Goal: Entertainment & Leisure: Consume media (video, audio)

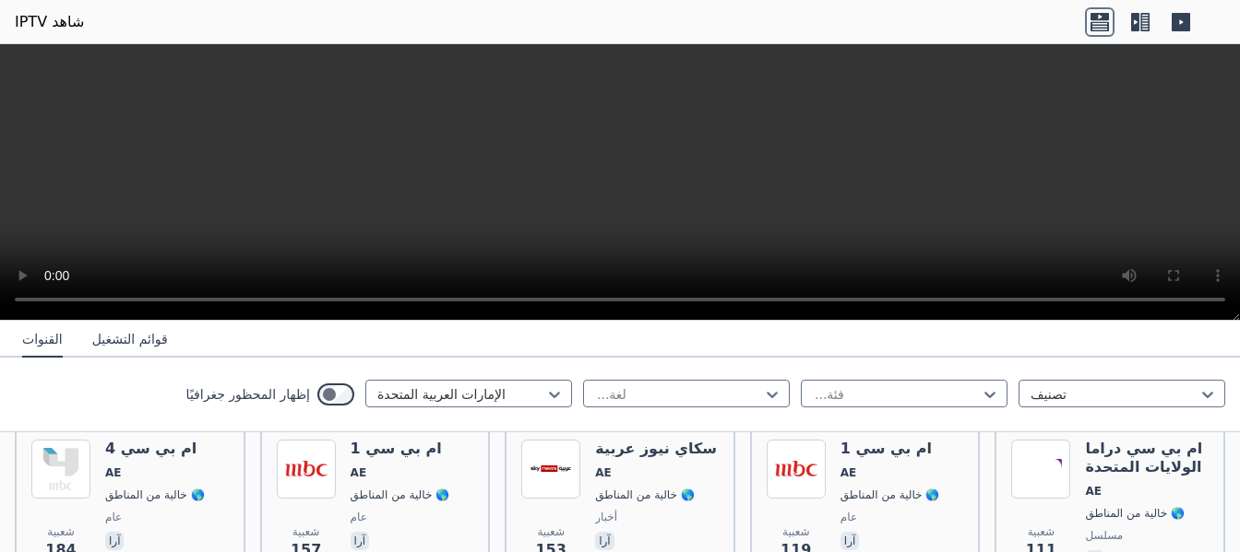
scroll to position [585, 0]
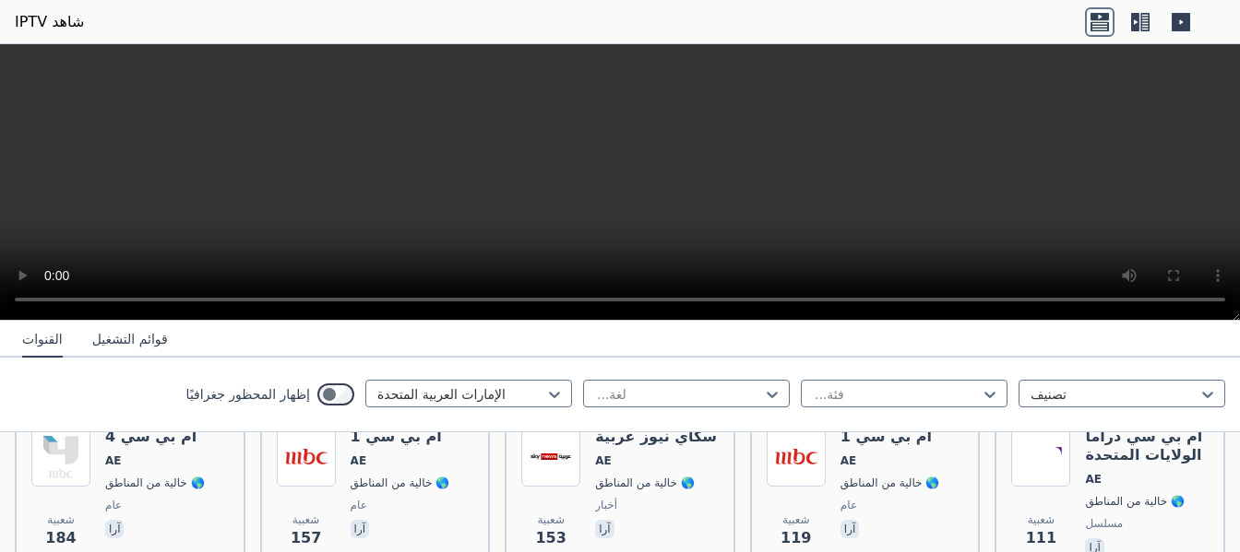
click at [448, 394] on div at bounding box center [461, 395] width 168 height 18
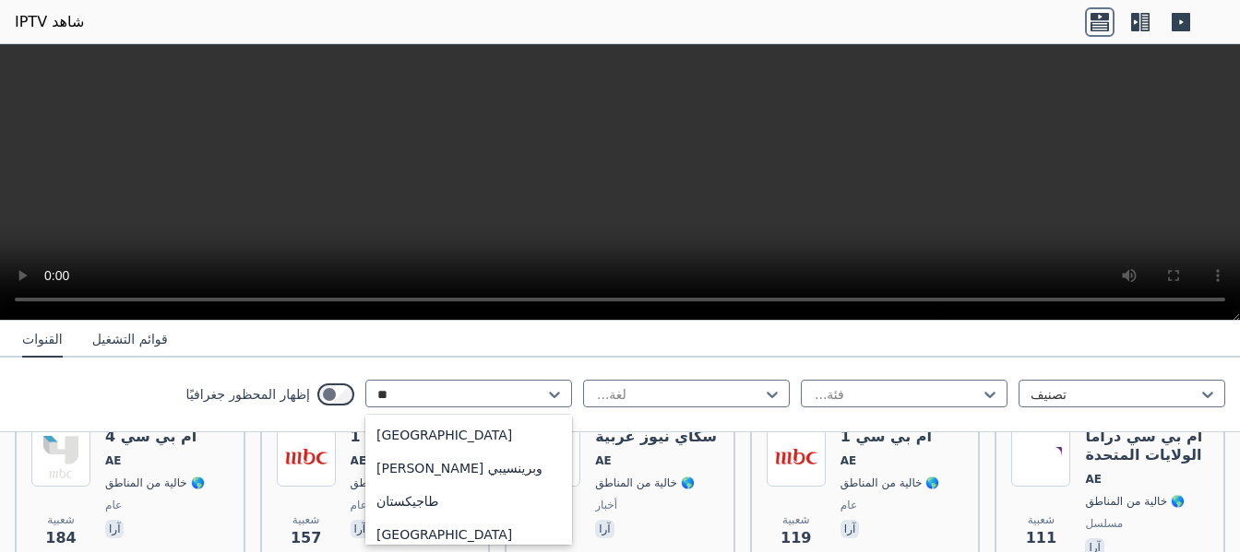
scroll to position [0, 0]
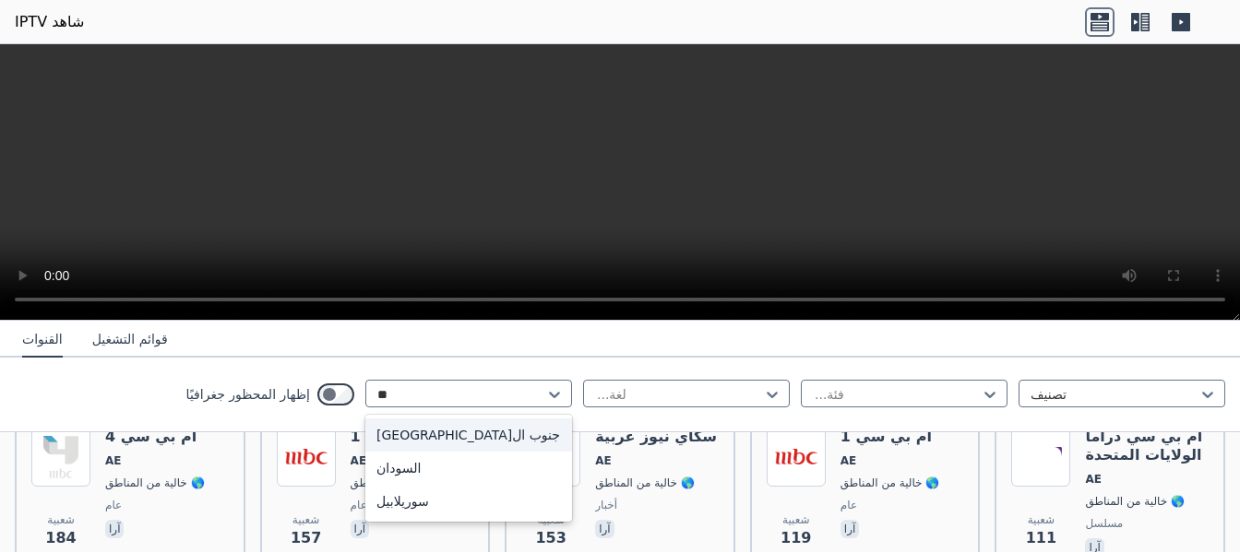
type input "***"
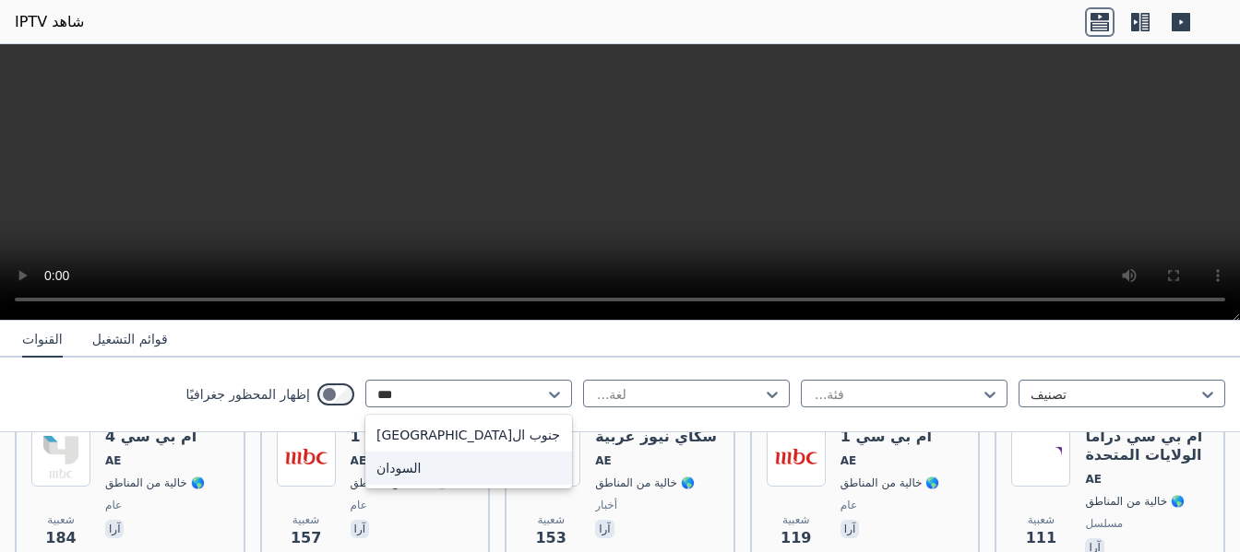
click at [394, 468] on font "السودان" at bounding box center [398, 468] width 44 height 15
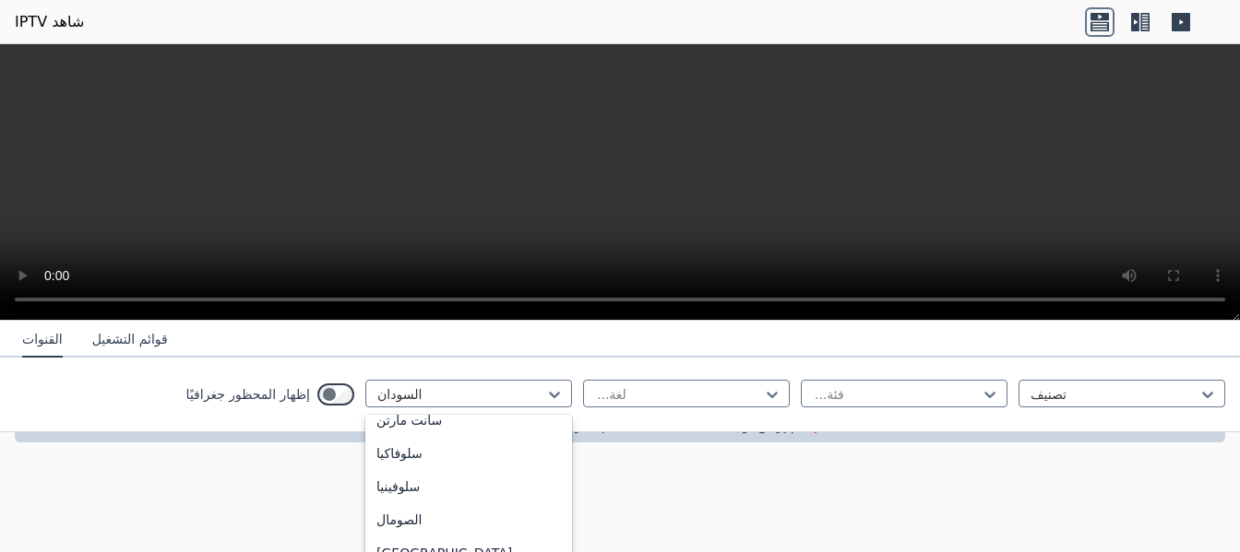
scroll to position [125, 0]
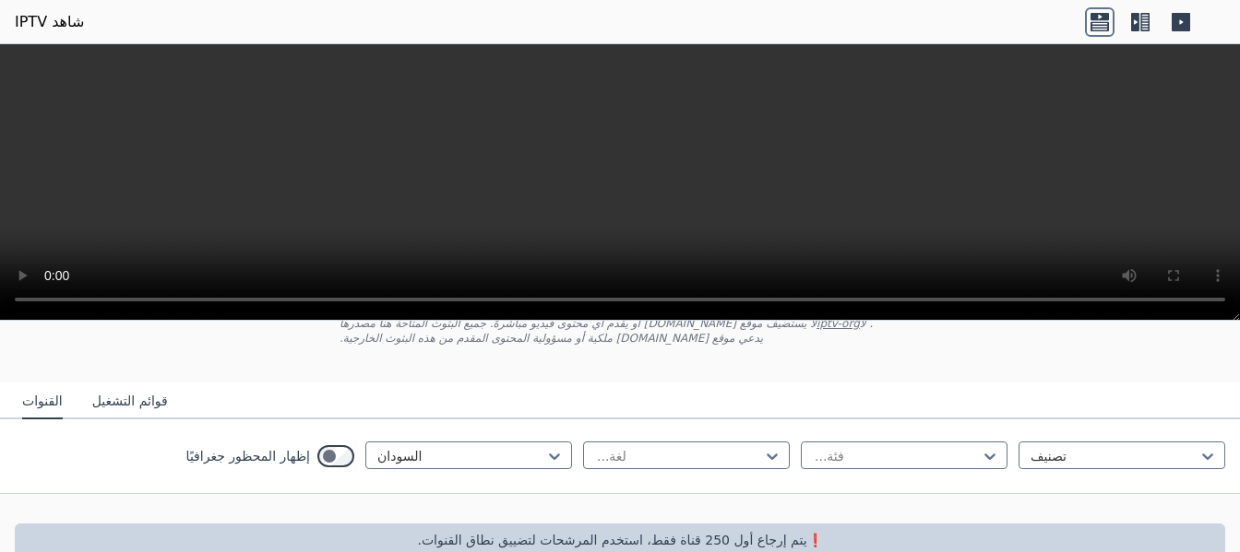
click at [1135, 22] on icon at bounding box center [1140, 22] width 30 height 30
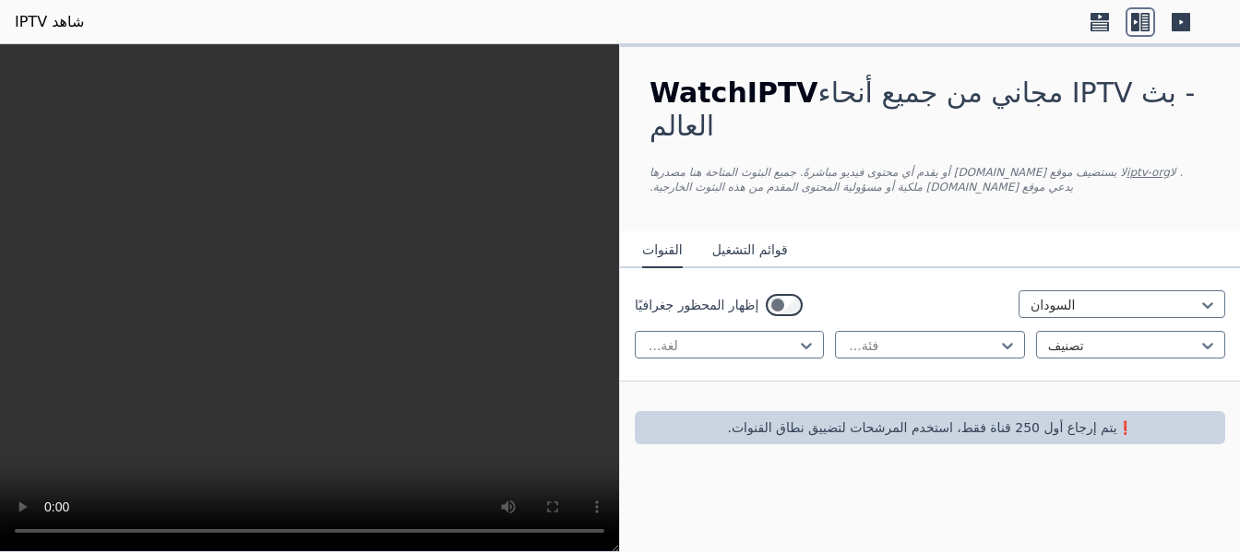
click at [1185, 19] on icon at bounding box center [1180, 22] width 18 height 18
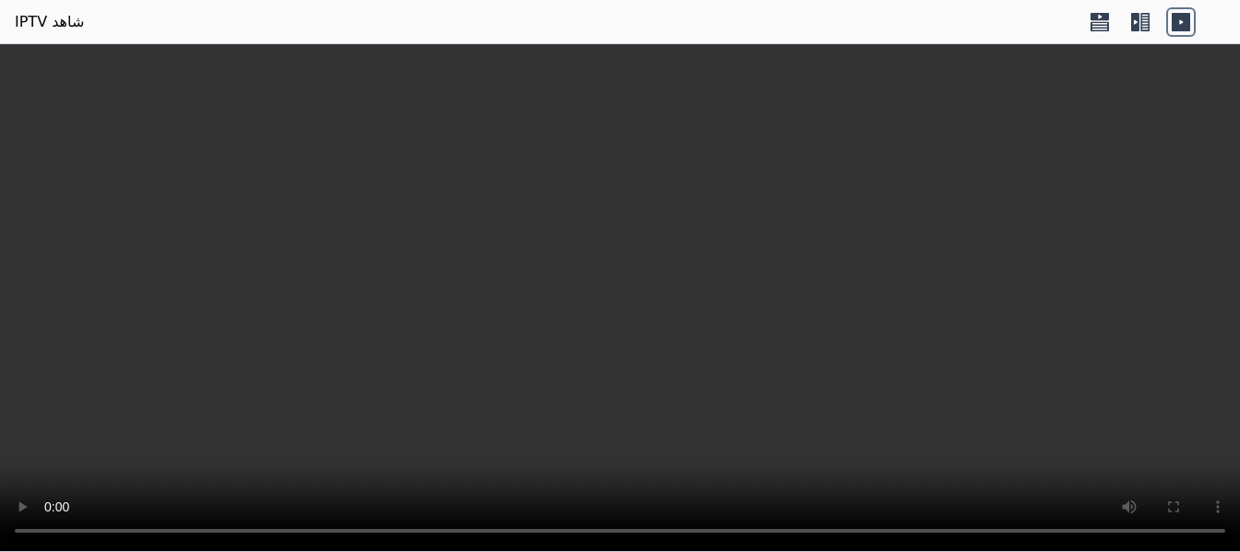
click at [1135, 24] on icon at bounding box center [1135, 22] width 8 height 18
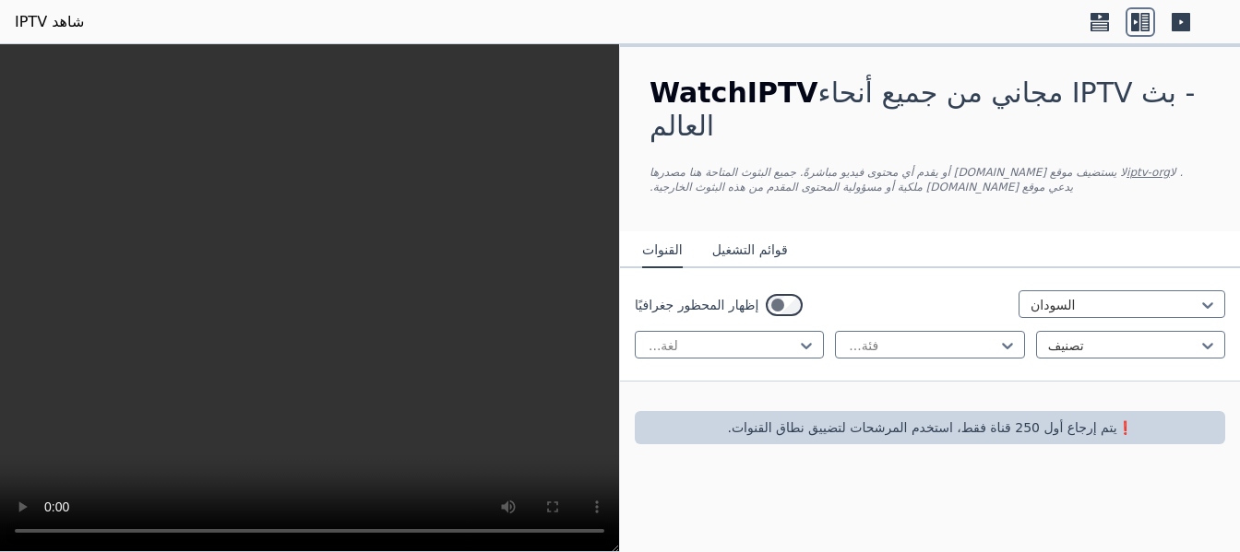
click at [757, 243] on font "قوائم التشغيل" at bounding box center [750, 250] width 76 height 15
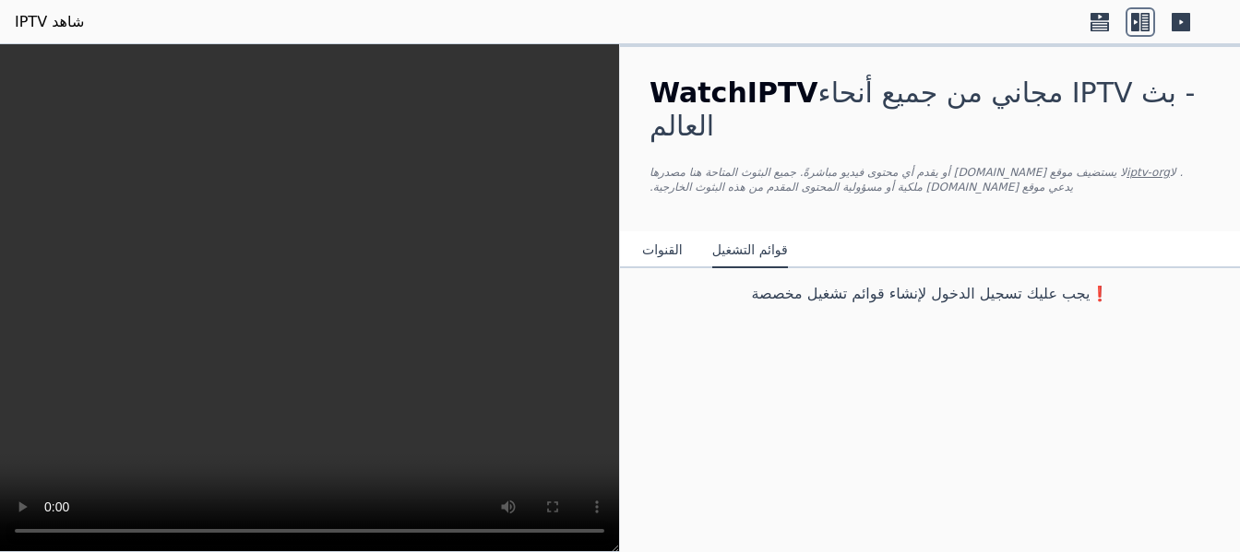
click at [661, 243] on font "القنوات" at bounding box center [662, 250] width 41 height 15
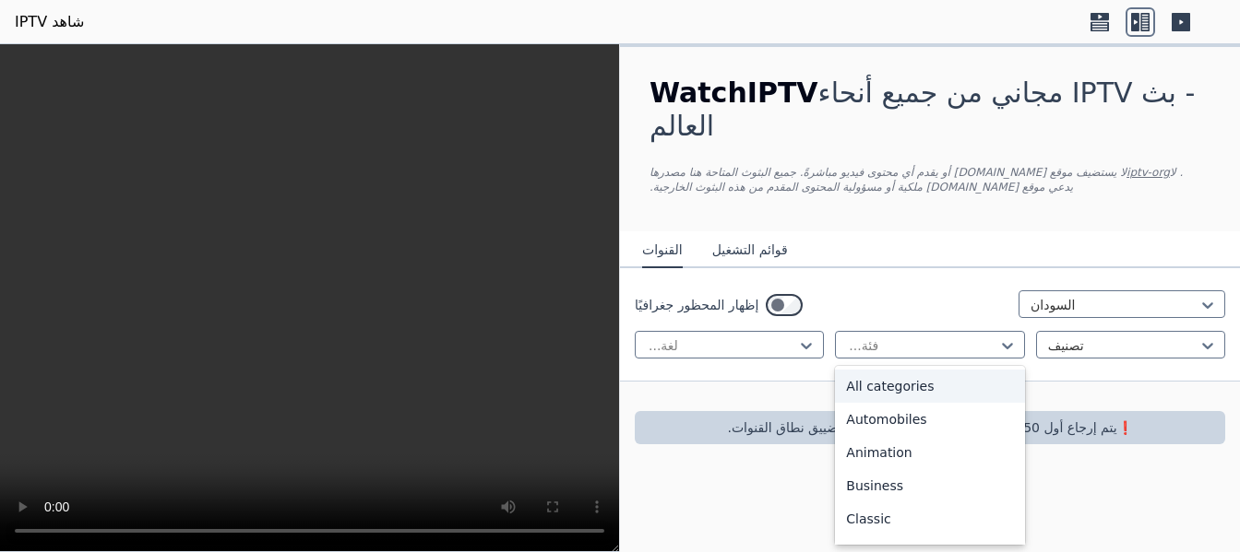
click at [1005, 337] on icon at bounding box center [1007, 346] width 18 height 18
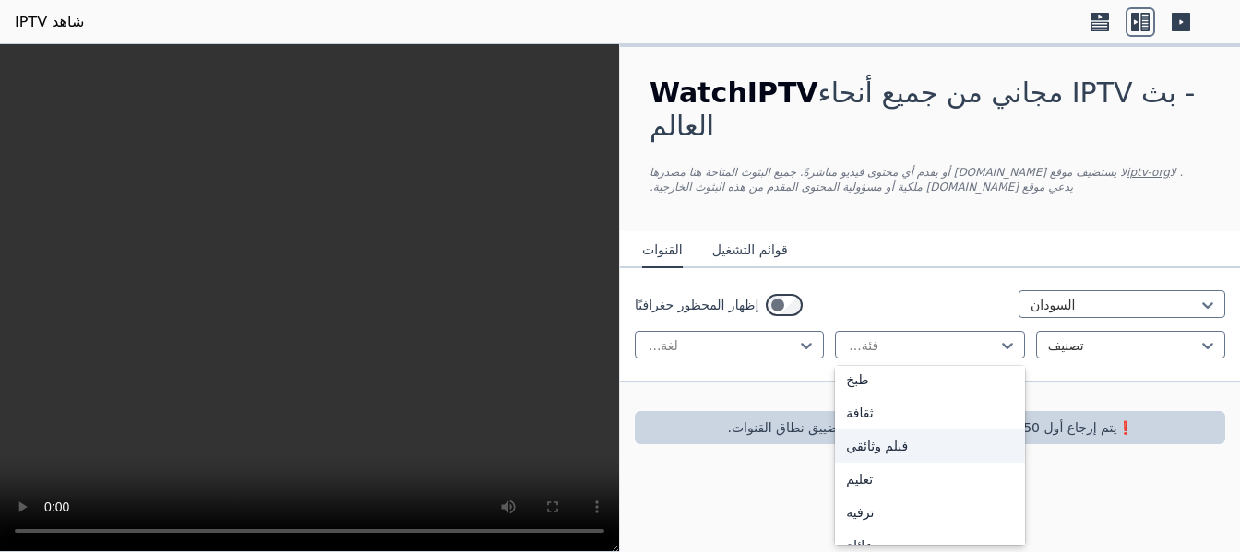
click at [892, 439] on font "فيلم وثائقي" at bounding box center [877, 446] width 62 height 15
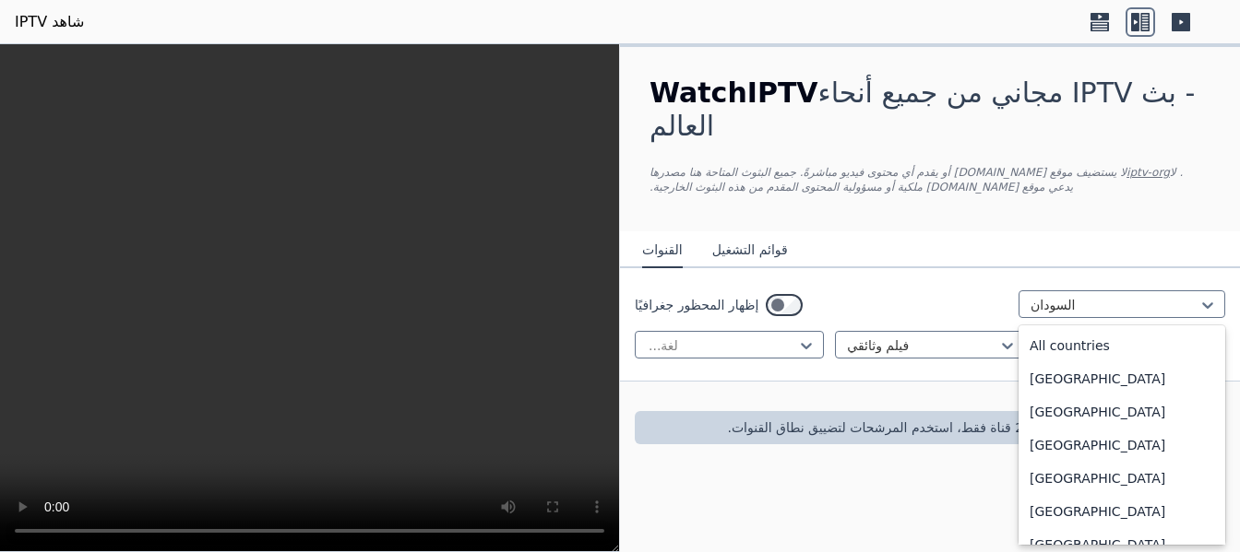
click at [1036, 296] on div at bounding box center [1114, 305] width 168 height 18
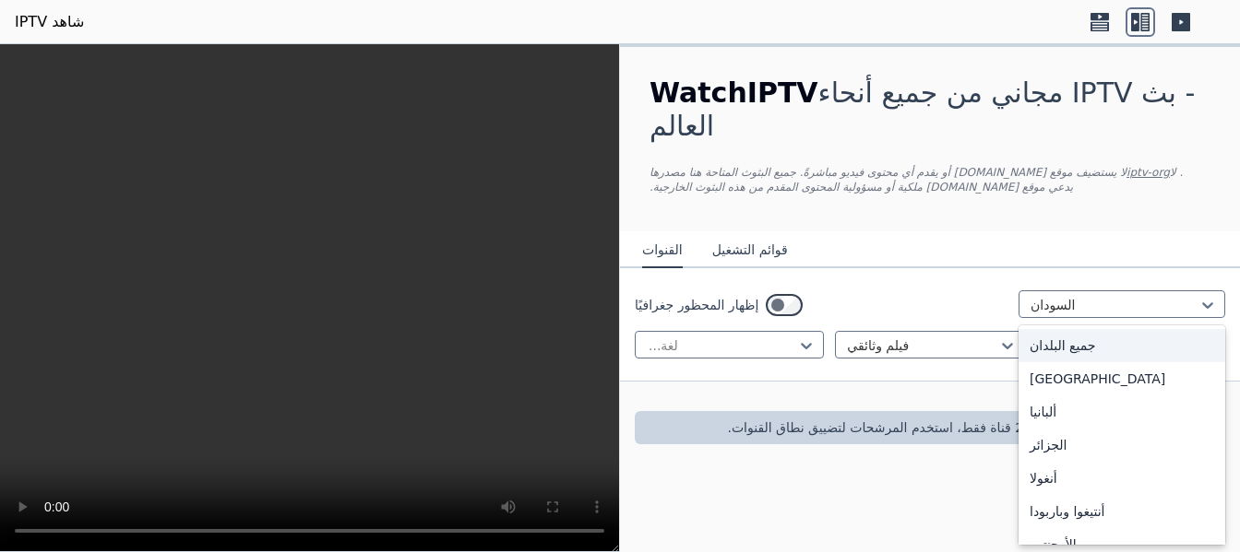
click at [1113, 329] on div "جميع البلدان" at bounding box center [1121, 345] width 207 height 33
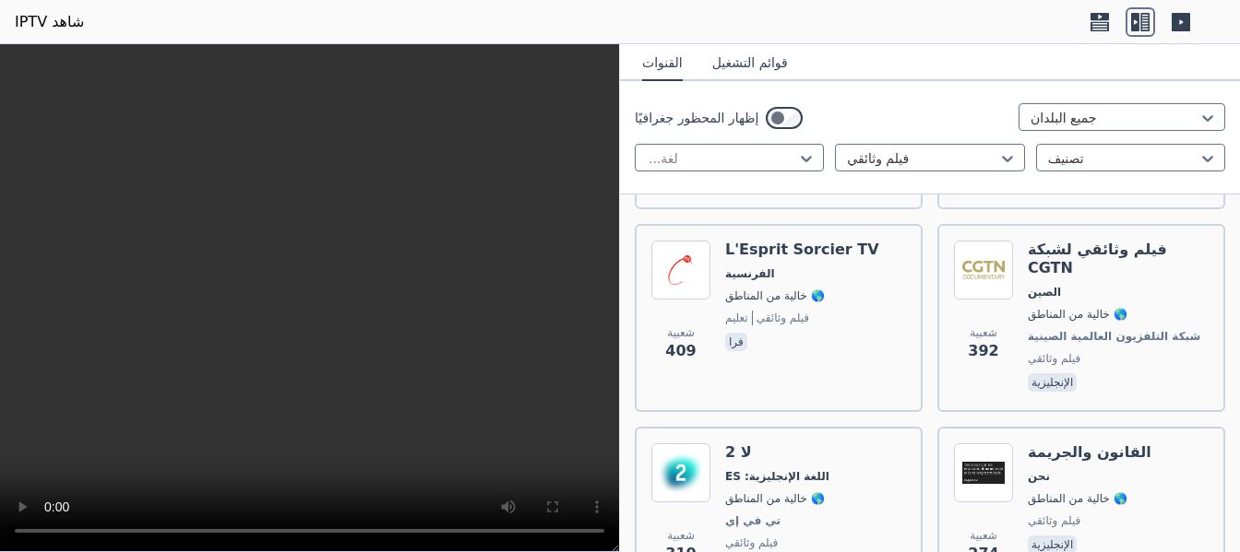
scroll to position [560, 0]
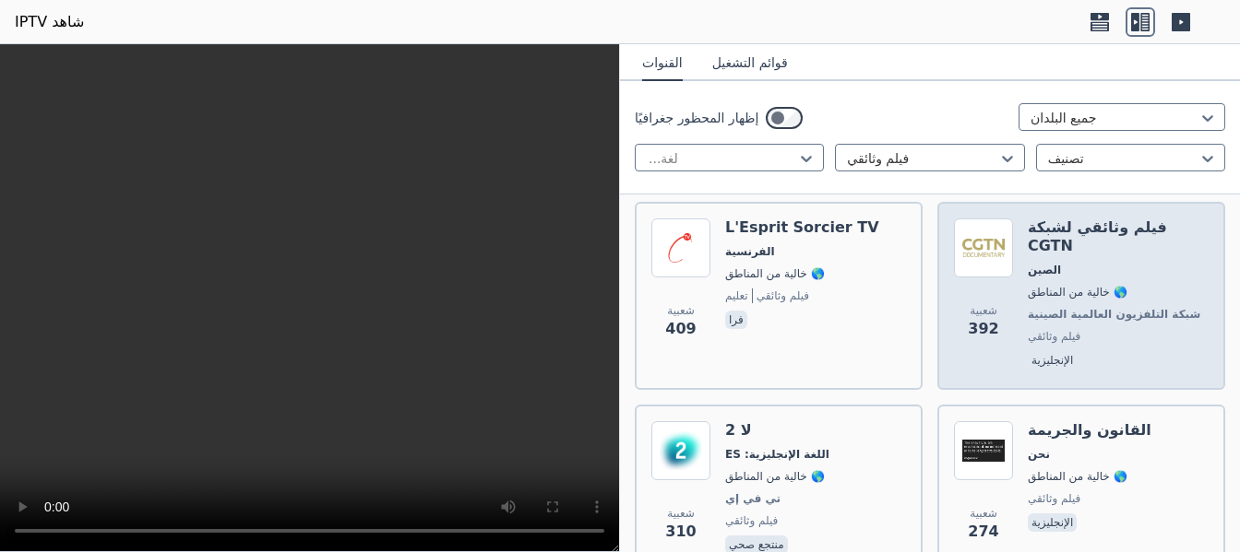
click at [1059, 234] on font "فيلم وثائقي لشبكة CGTN" at bounding box center [1096, 237] width 139 height 36
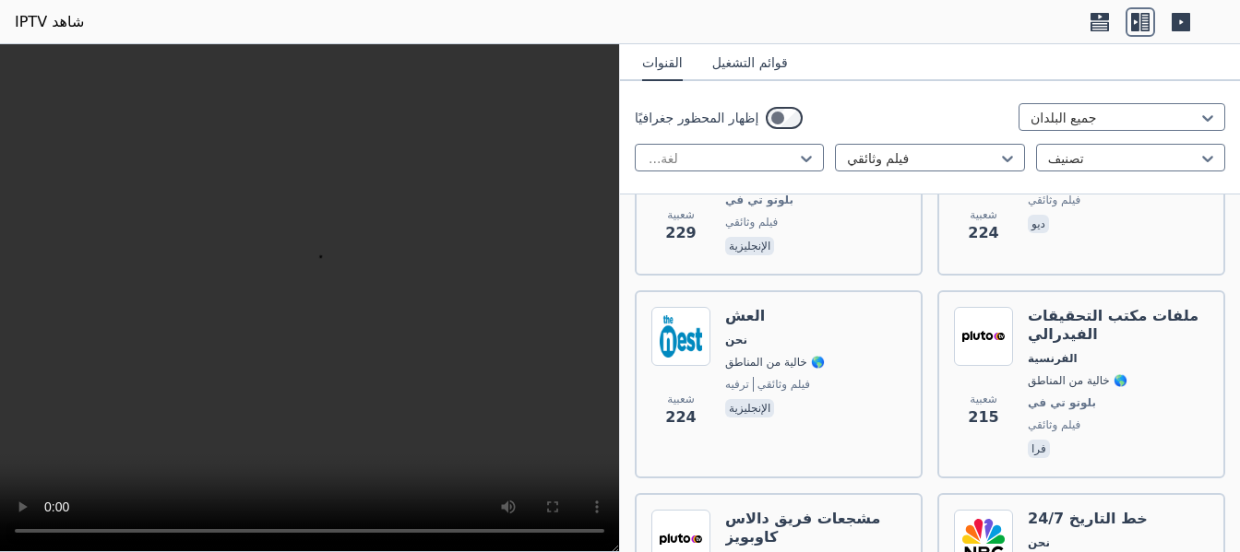
scroll to position [1261, 0]
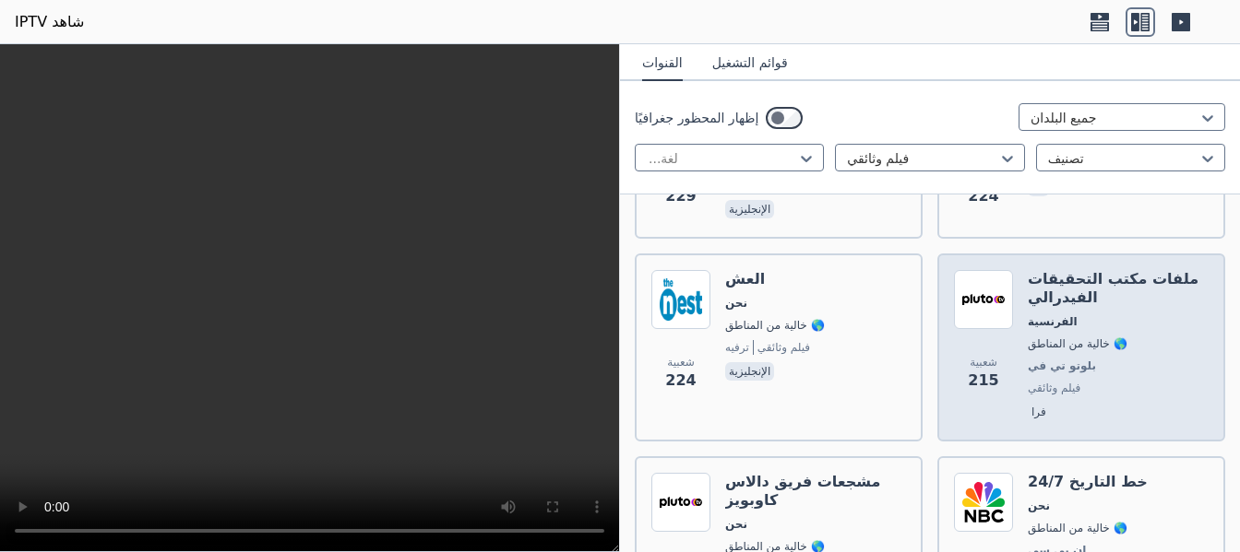
click at [1062, 315] on span "الفرنسية" at bounding box center [1117, 322] width 181 height 15
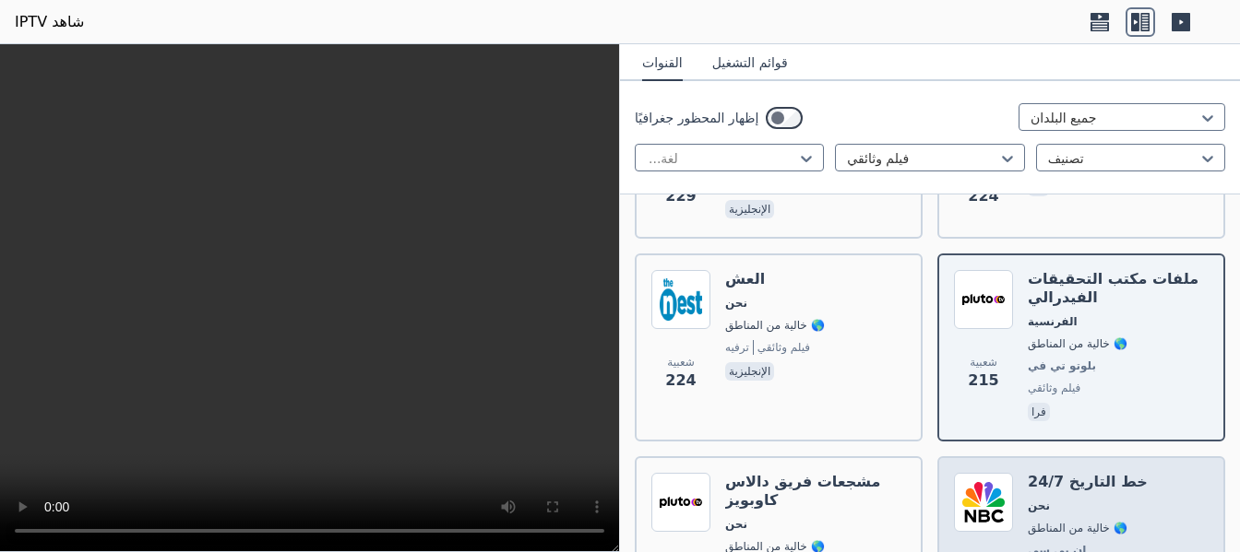
click at [1037, 500] on font "نحن" at bounding box center [1038, 506] width 22 height 13
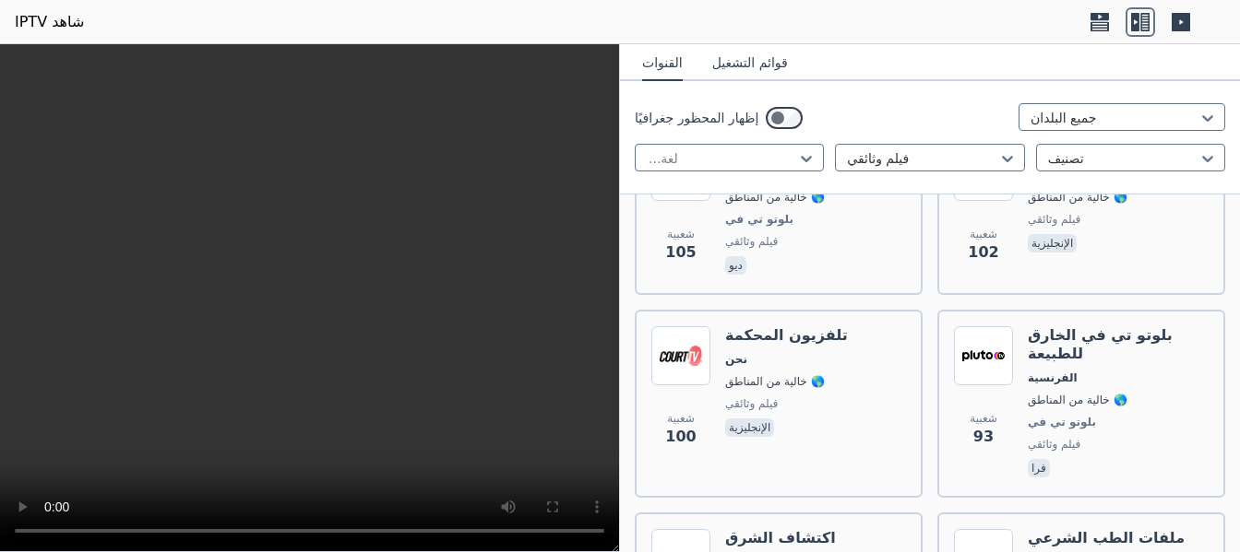
scroll to position [2985, 0]
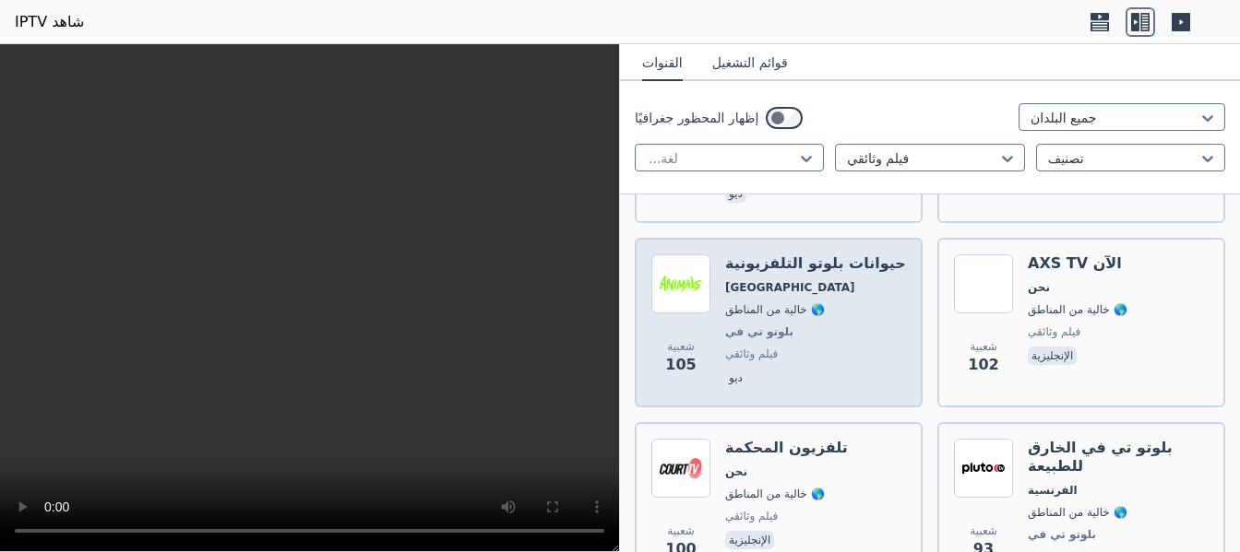
click at [684, 255] on img at bounding box center [680, 284] width 59 height 59
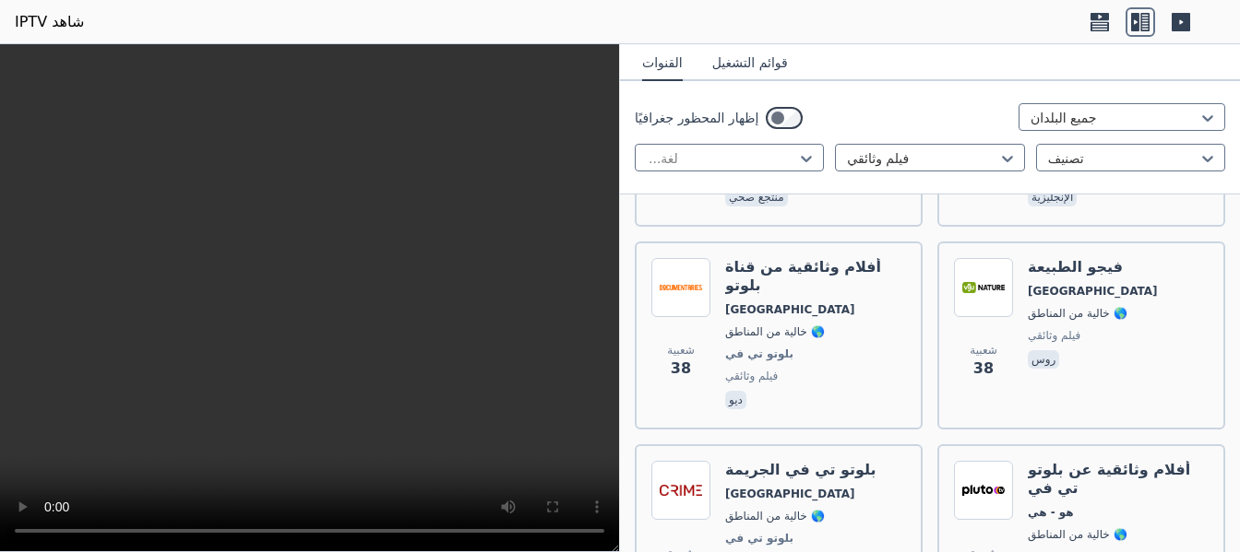
scroll to position [5896, 0]
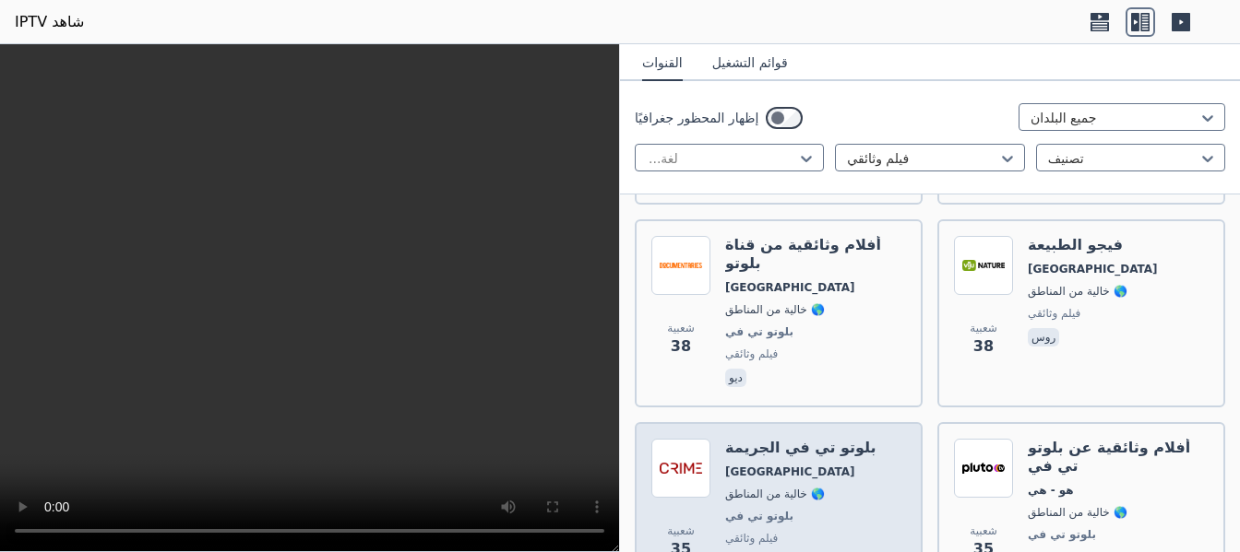
click at [779, 488] on font "🌎 خالية من المناطق" at bounding box center [775, 494] width 100 height 13
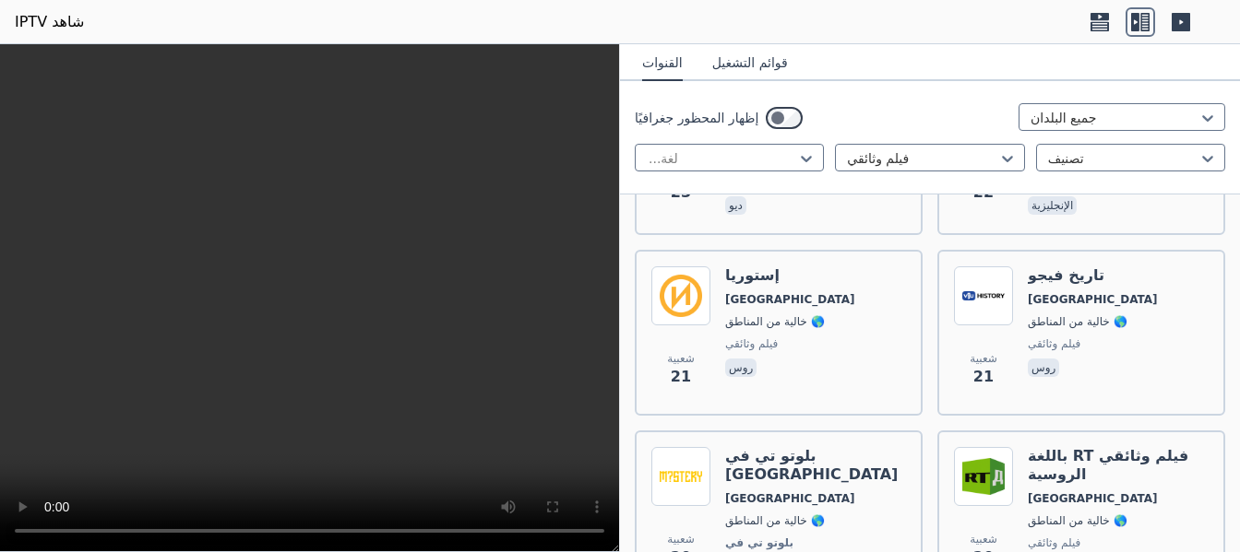
scroll to position [8783, 0]
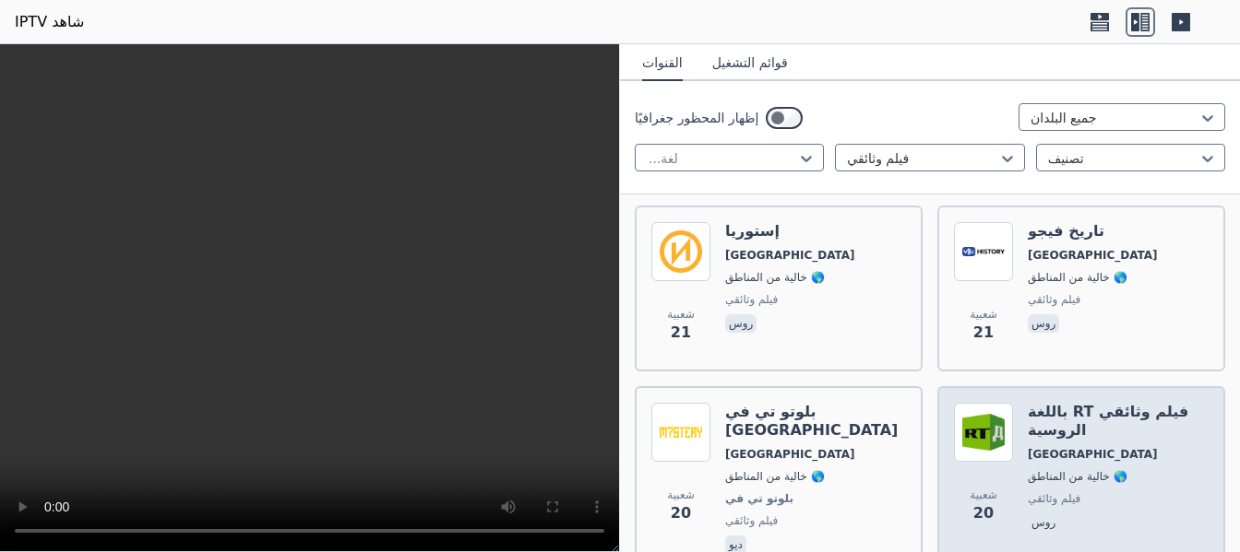
click at [1066, 403] on div "فيلم وثائقي RT باللغة الروسية روسيا 🌎 خالية من المناطق فيلم وثائقي روس" at bounding box center [1117, 480] width 181 height 155
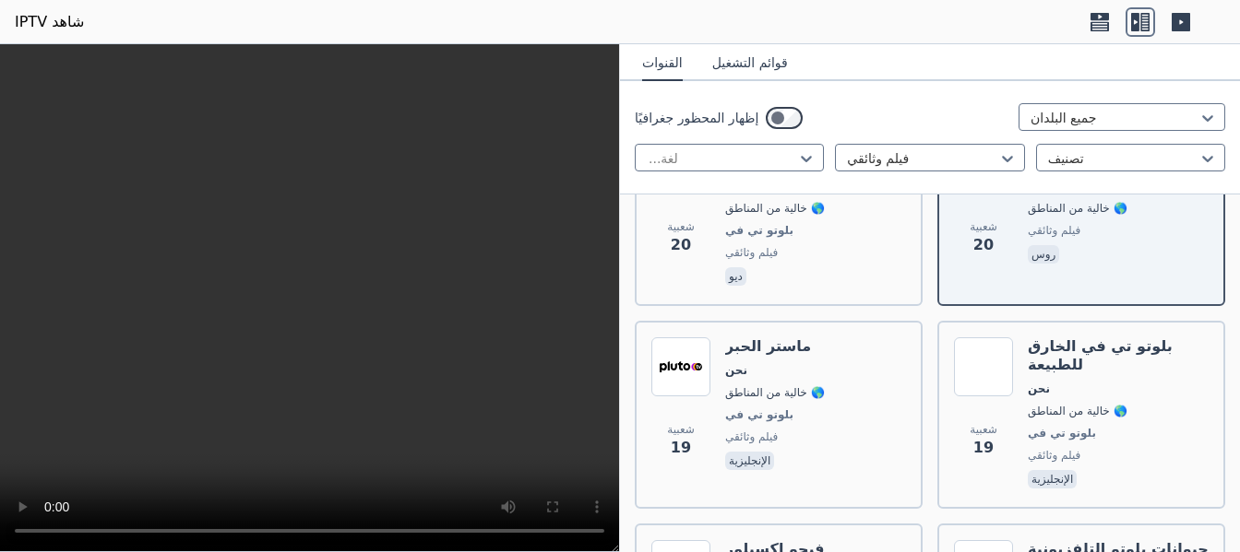
scroll to position [9075, 0]
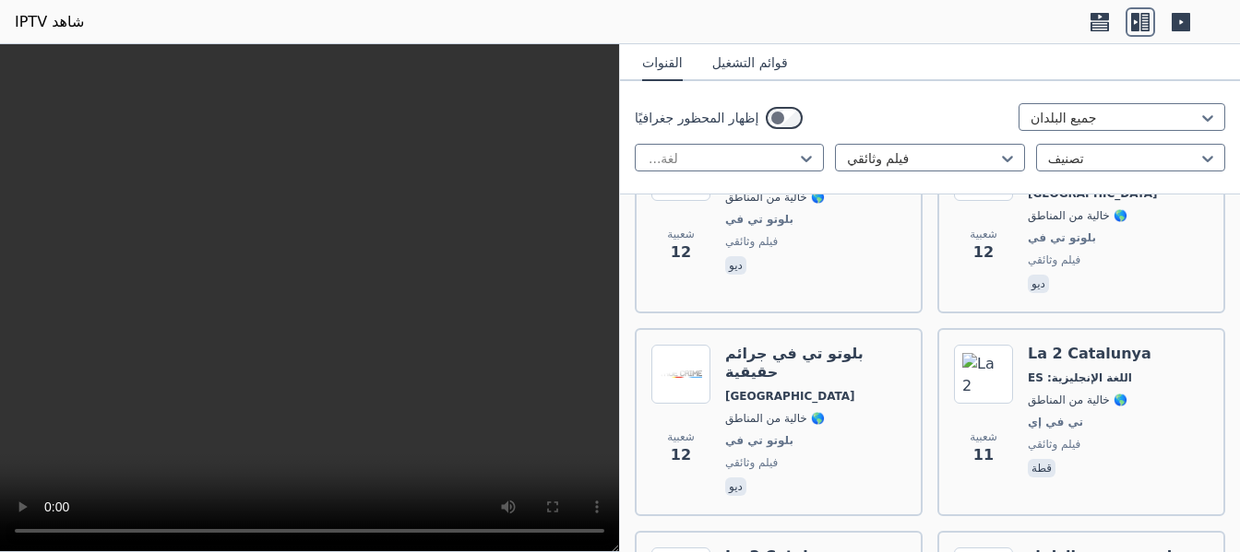
scroll to position [11015, 0]
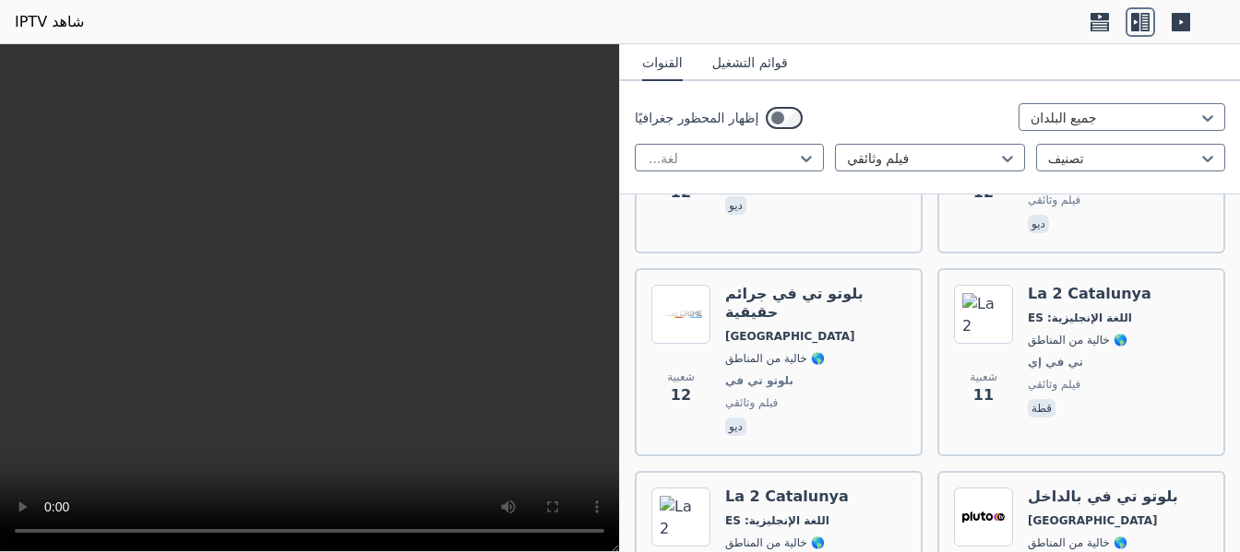
click at [998, 154] on icon at bounding box center [1007, 158] width 18 height 18
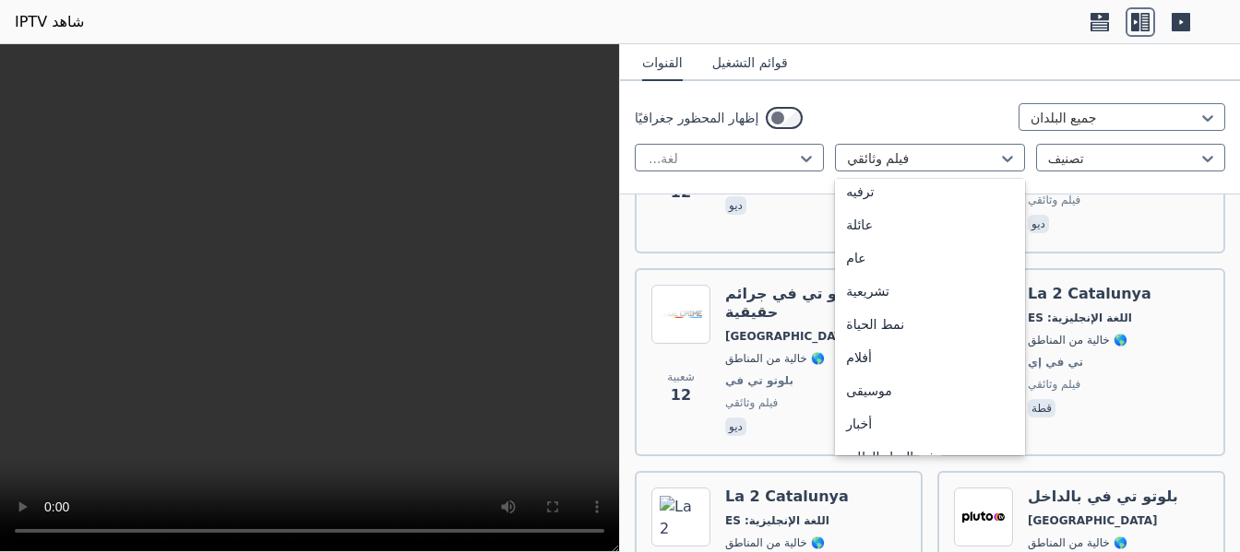
scroll to position [377, 0]
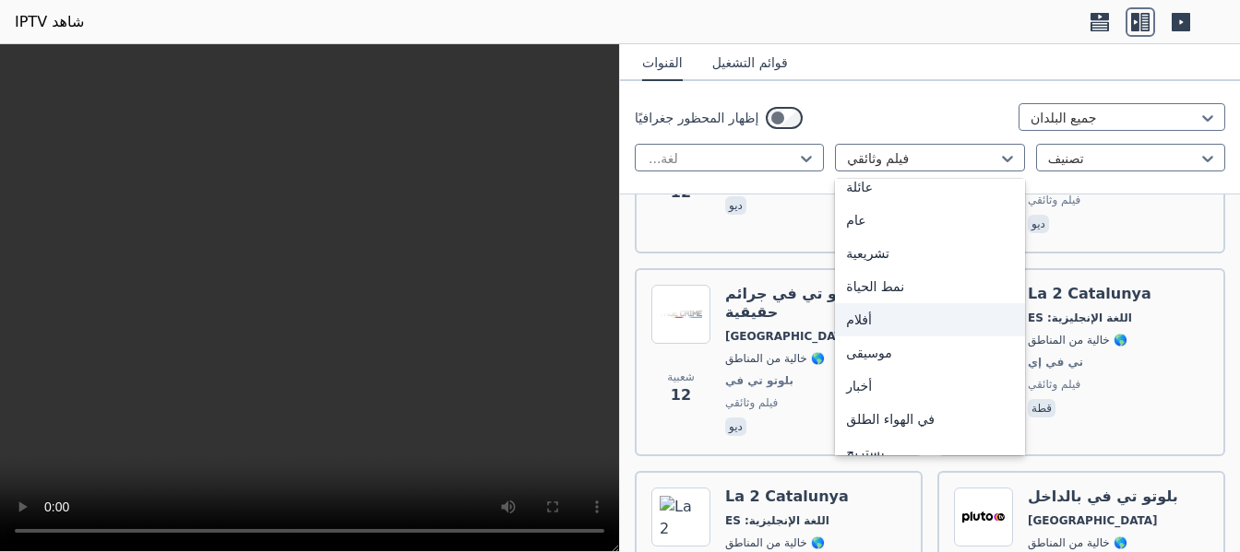
click at [897, 320] on div "أفلام" at bounding box center [929, 319] width 189 height 33
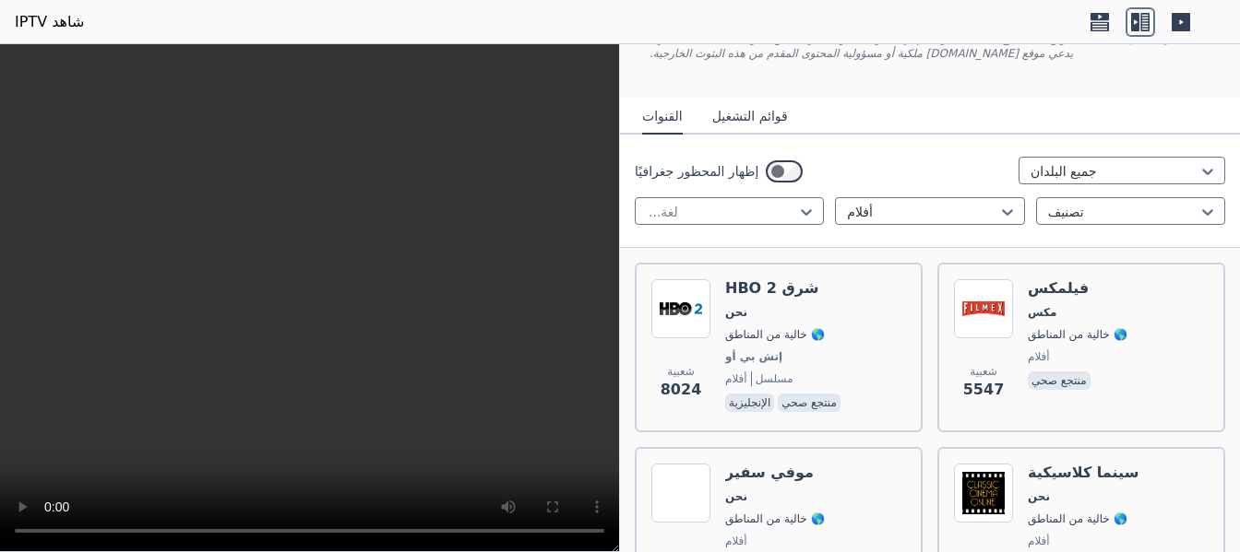
scroll to position [100, 0]
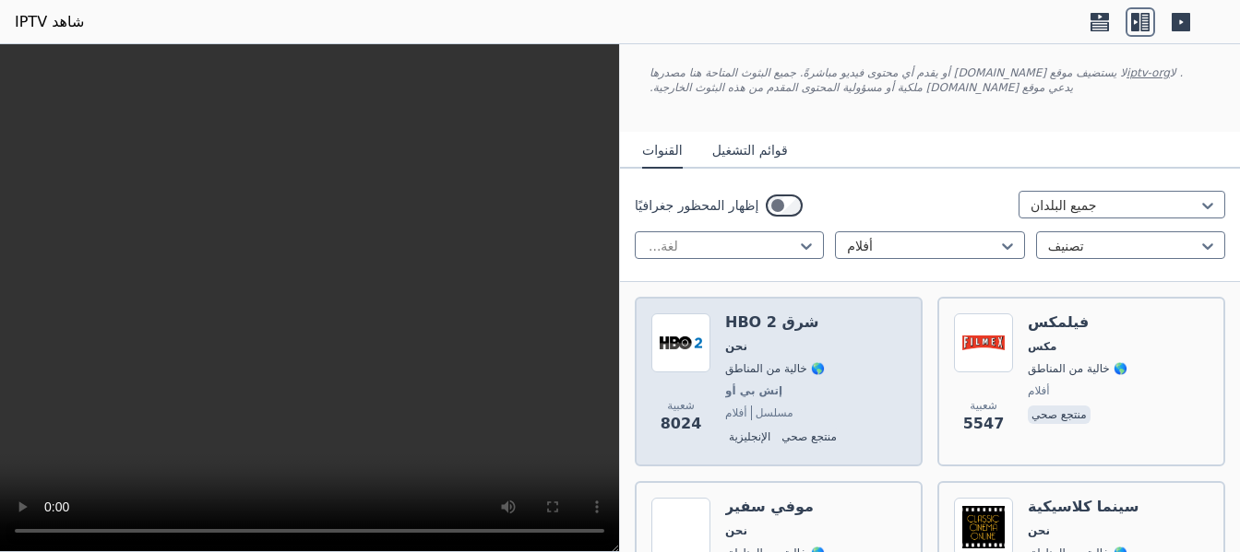
click at [777, 358] on div "HBO 2 شرق نحن 🌎 خالية من المناطق إتش بي أو أفلام مسلسل الإنجليزية منتجع صحي" at bounding box center [784, 382] width 119 height 137
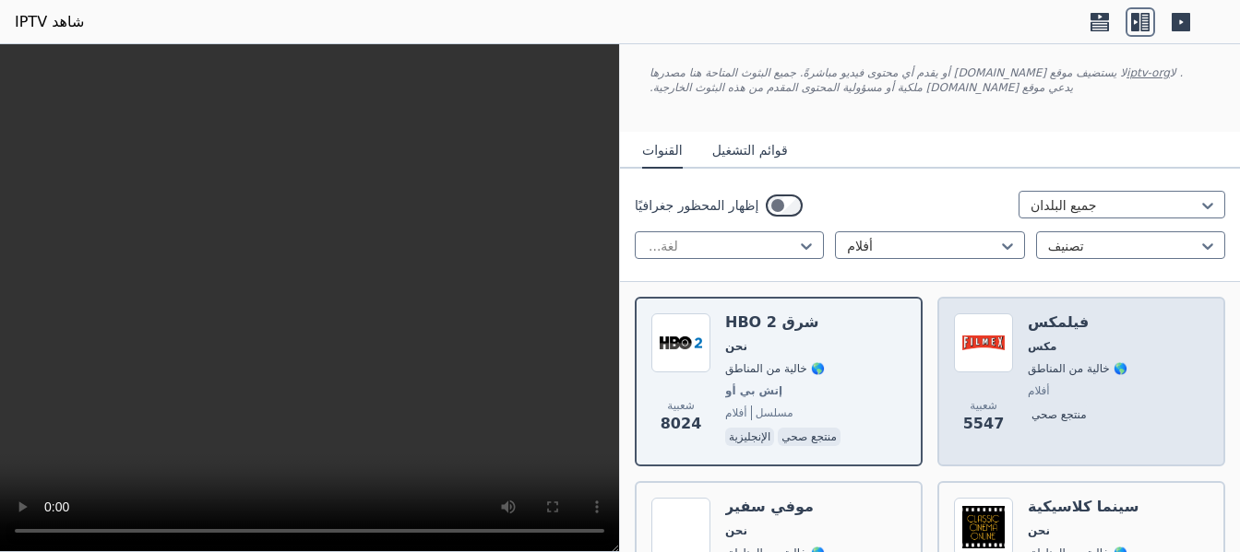
click at [1064, 340] on span "مكس" at bounding box center [1077, 346] width 100 height 15
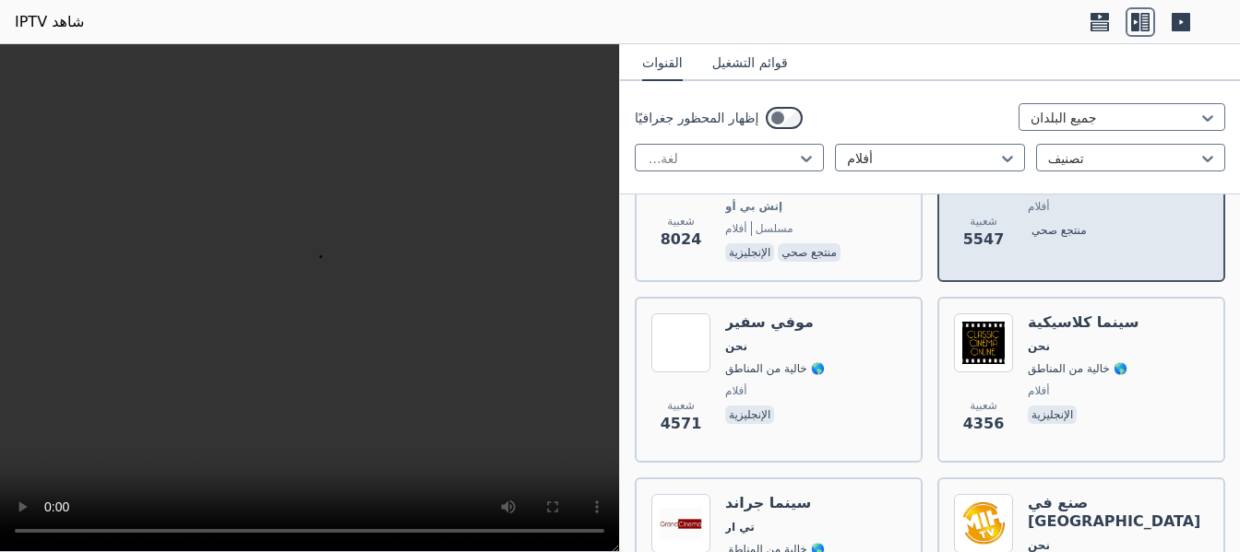
scroll to position [321, 0]
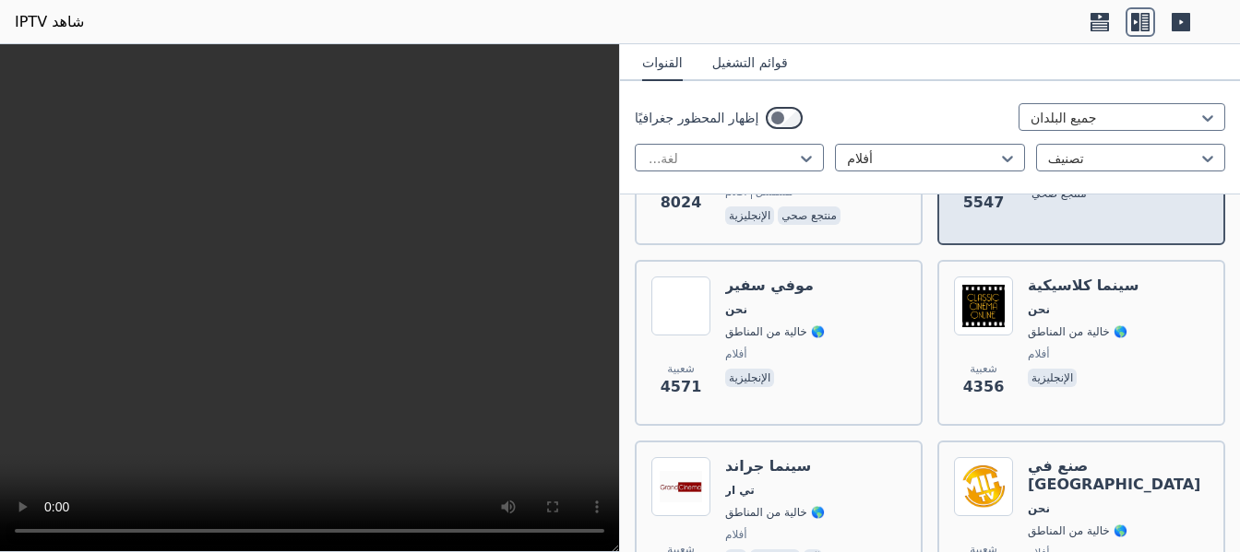
click at [1064, 340] on div "سينما كلاسيكية نحن 🌎 خالية من المناطق أفلام الإنجليزية" at bounding box center [1082, 343] width 111 height 133
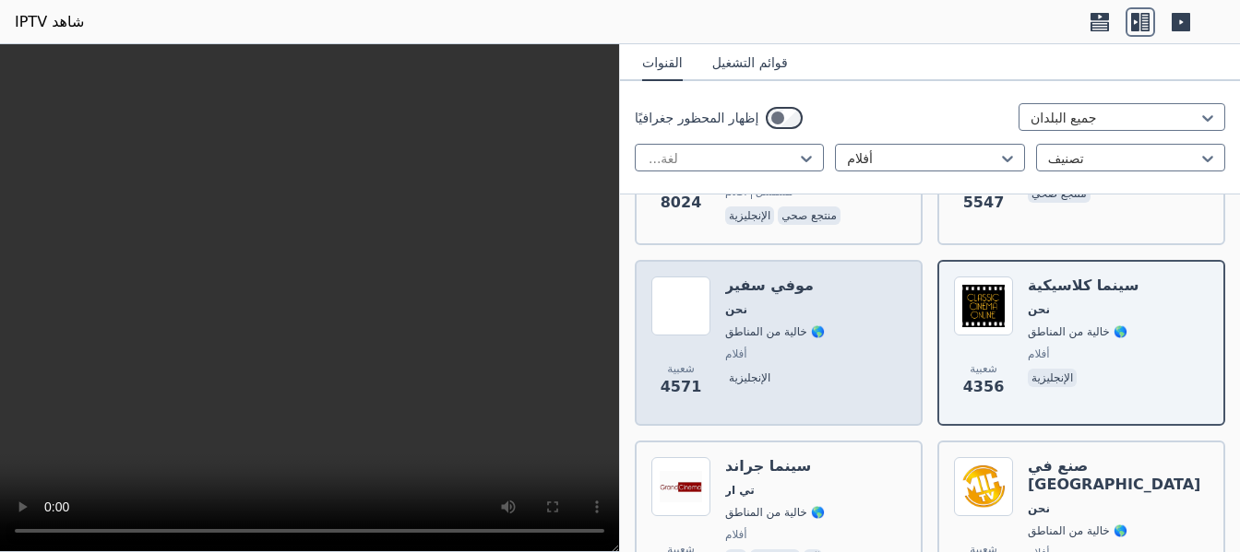
click at [742, 327] on font "🌎 خالية من المناطق" at bounding box center [775, 332] width 100 height 13
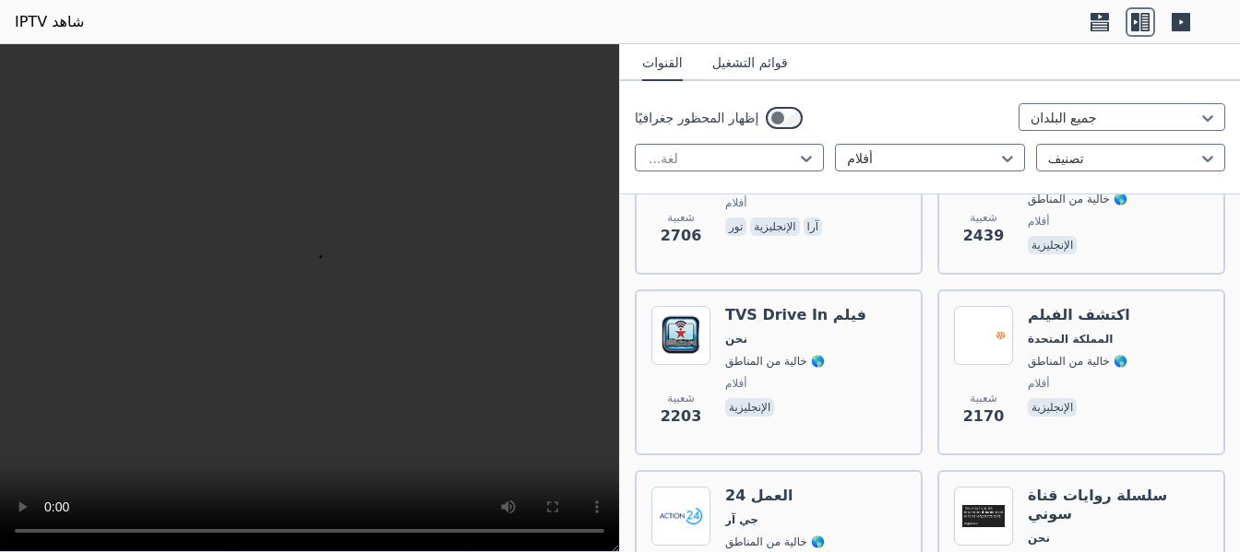
scroll to position [690, 0]
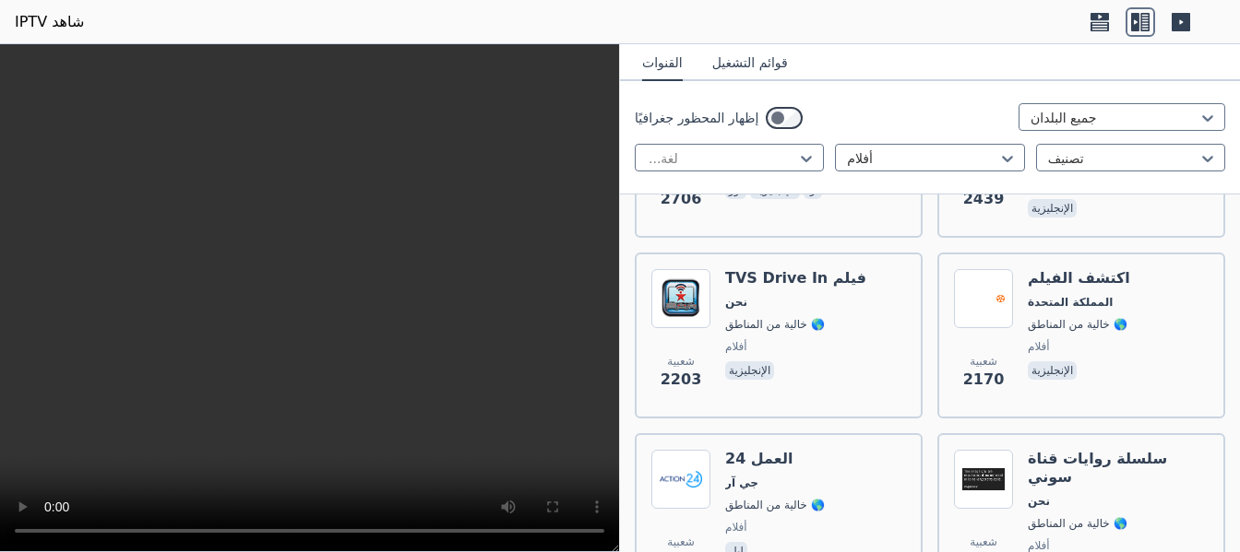
click at [514, 451] on video at bounding box center [309, 298] width 619 height 508
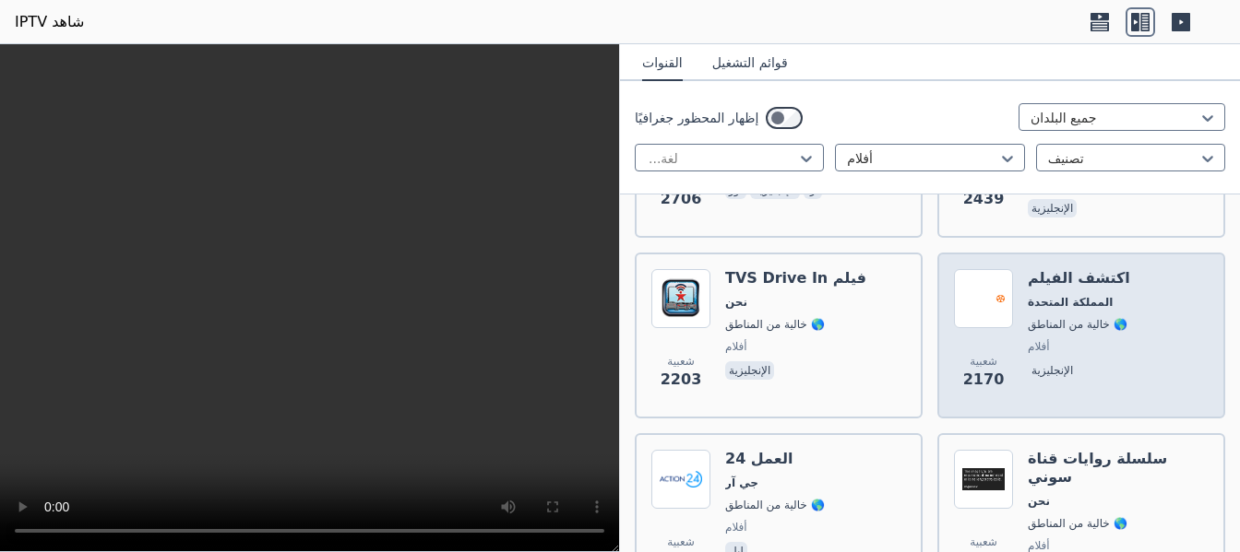
click at [1142, 260] on div "شعبية 2170 اكتشف الفيلم المملكة المتحدة 🌎 خالية من المناطق أفلام الإنجليزية" at bounding box center [1081, 336] width 288 height 166
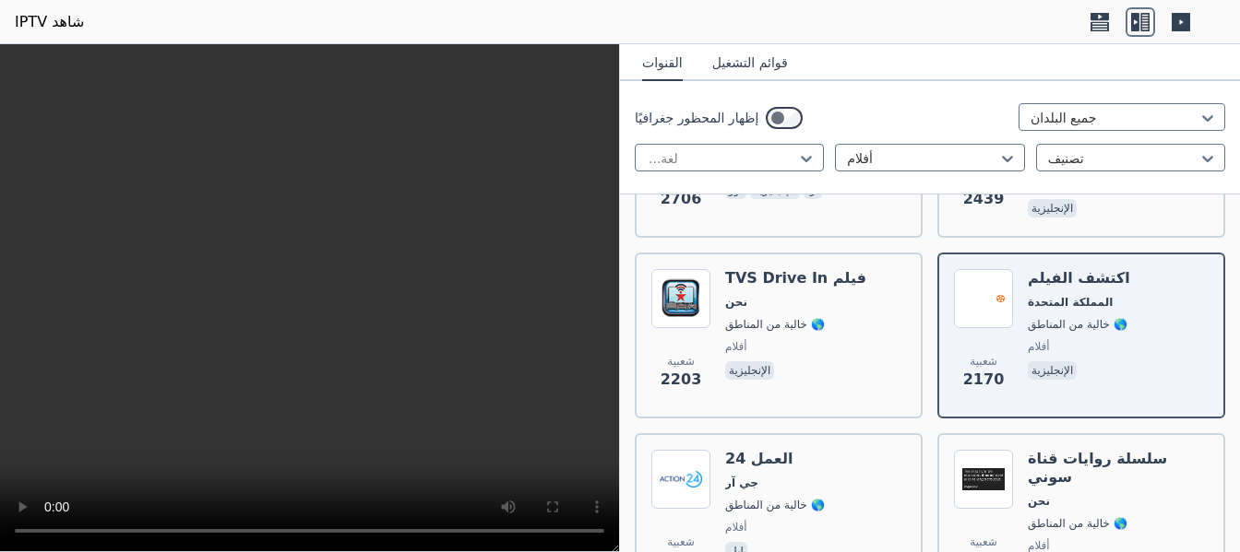
click at [517, 281] on video at bounding box center [309, 298] width 619 height 508
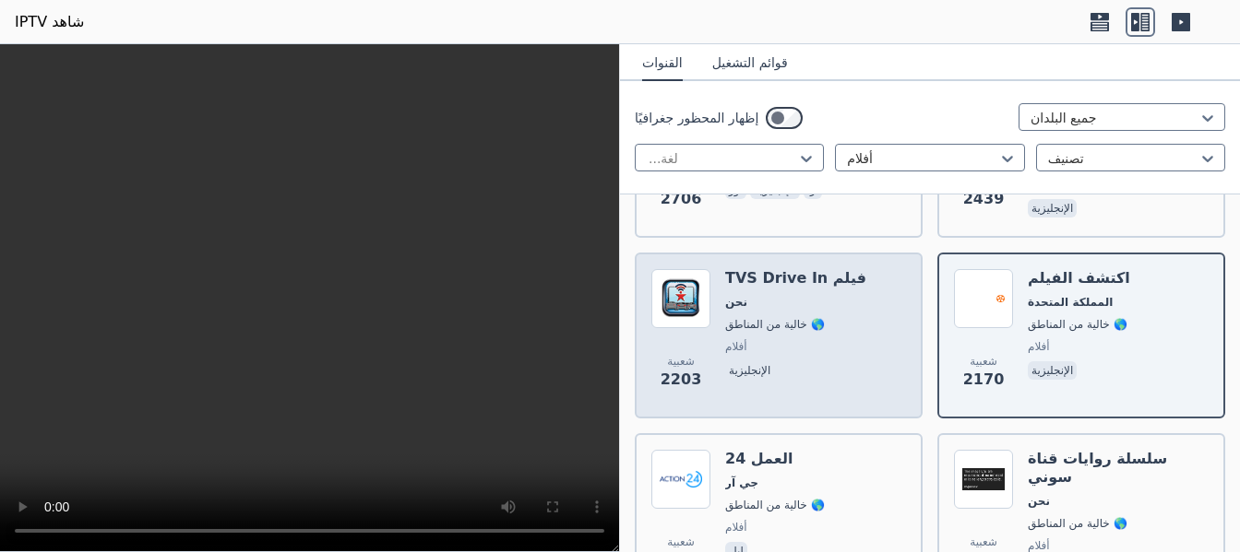
click at [709, 365] on span "شعبية 2203" at bounding box center [680, 372] width 59 height 59
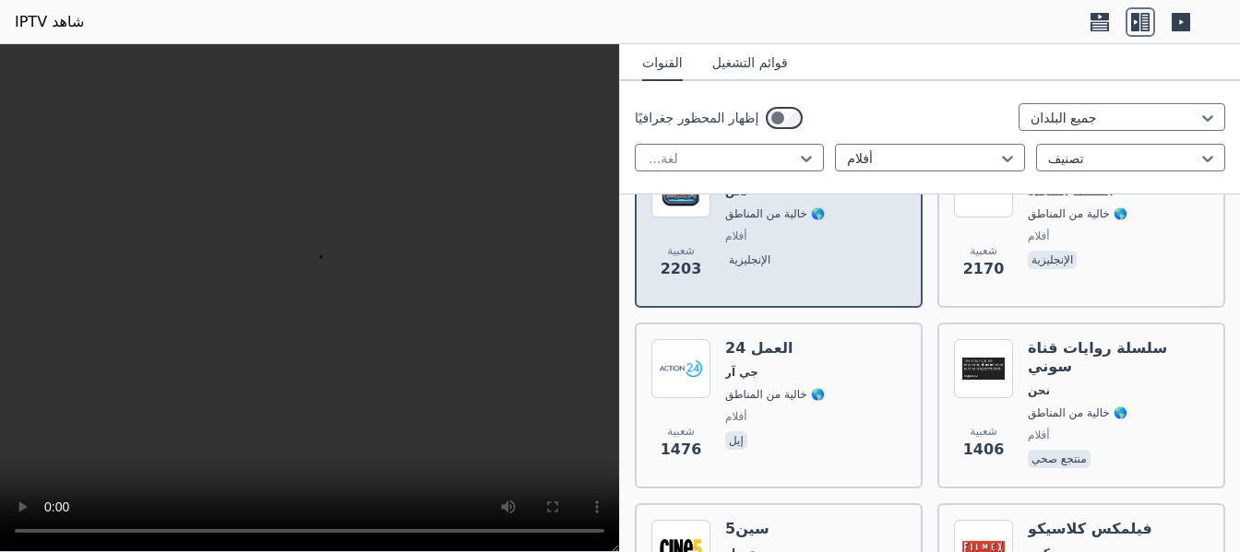
scroll to position [837, 0]
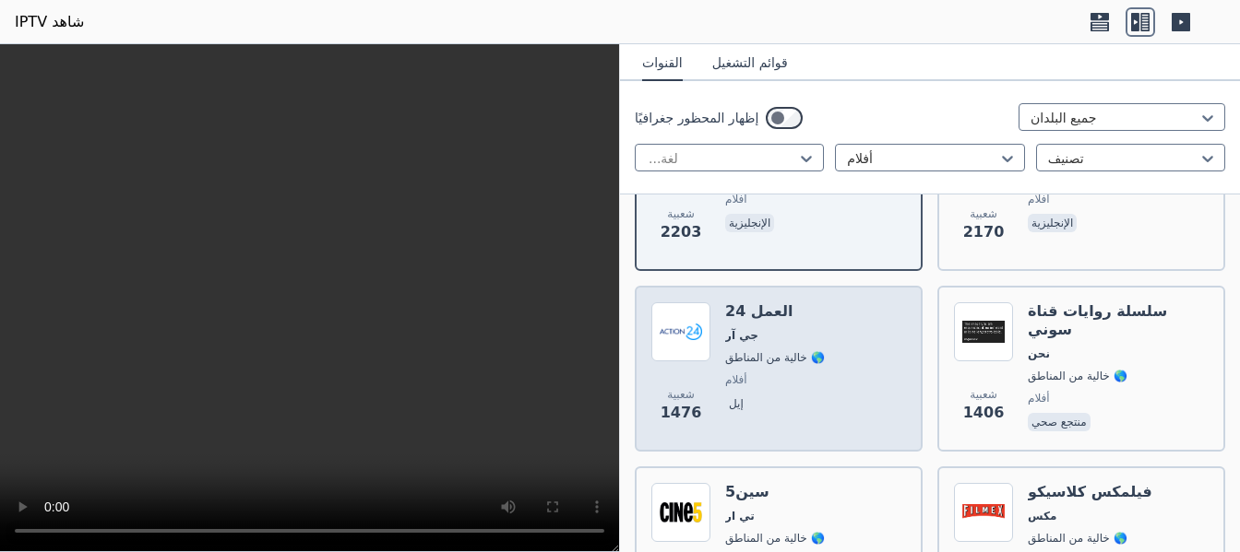
click at [709, 365] on div "شعبية 1476" at bounding box center [680, 369] width 59 height 133
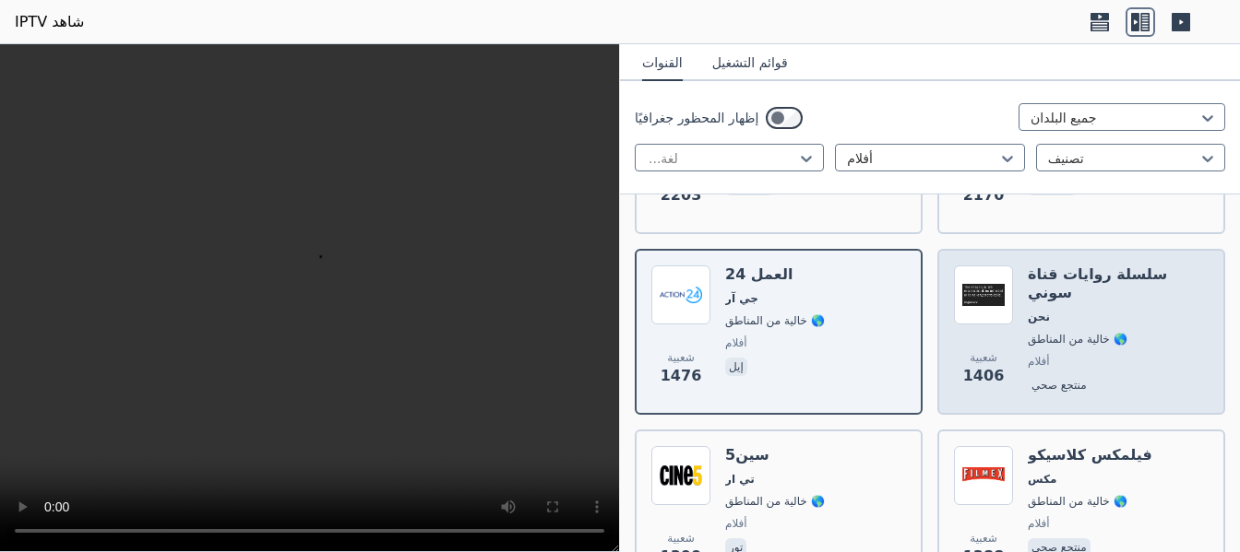
scroll to position [911, 0]
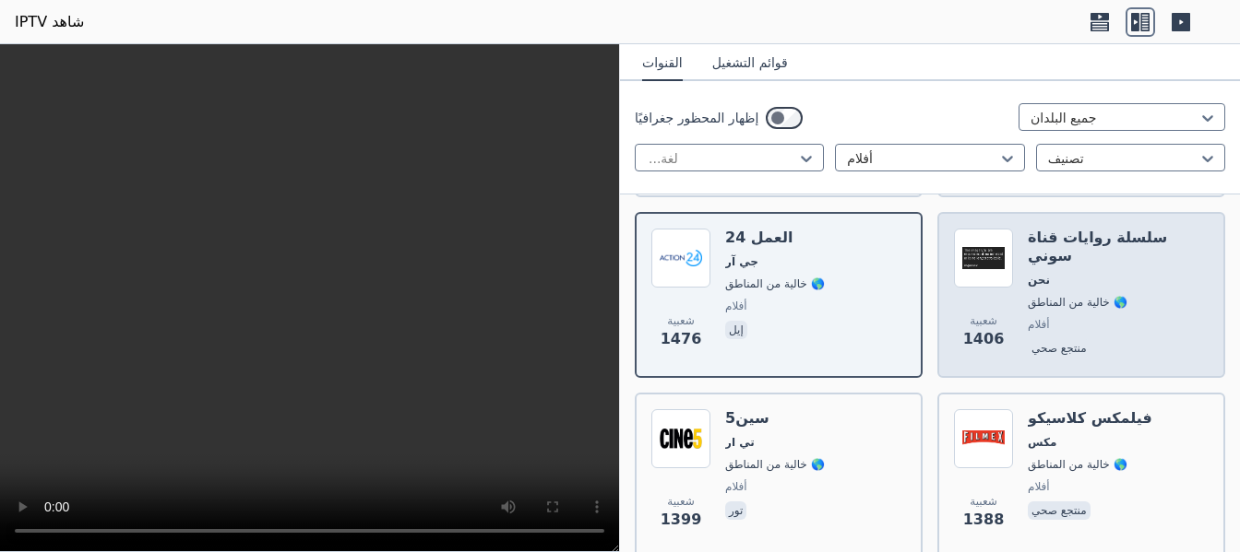
click at [954, 316] on span "شعبية 1406" at bounding box center [983, 332] width 59 height 59
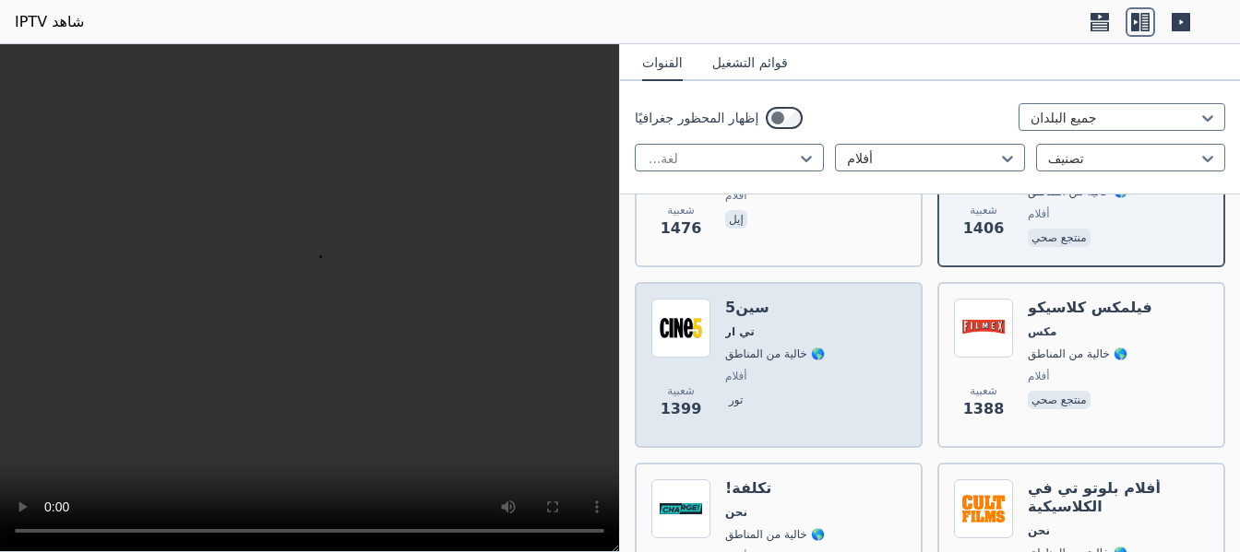
scroll to position [1059, 0]
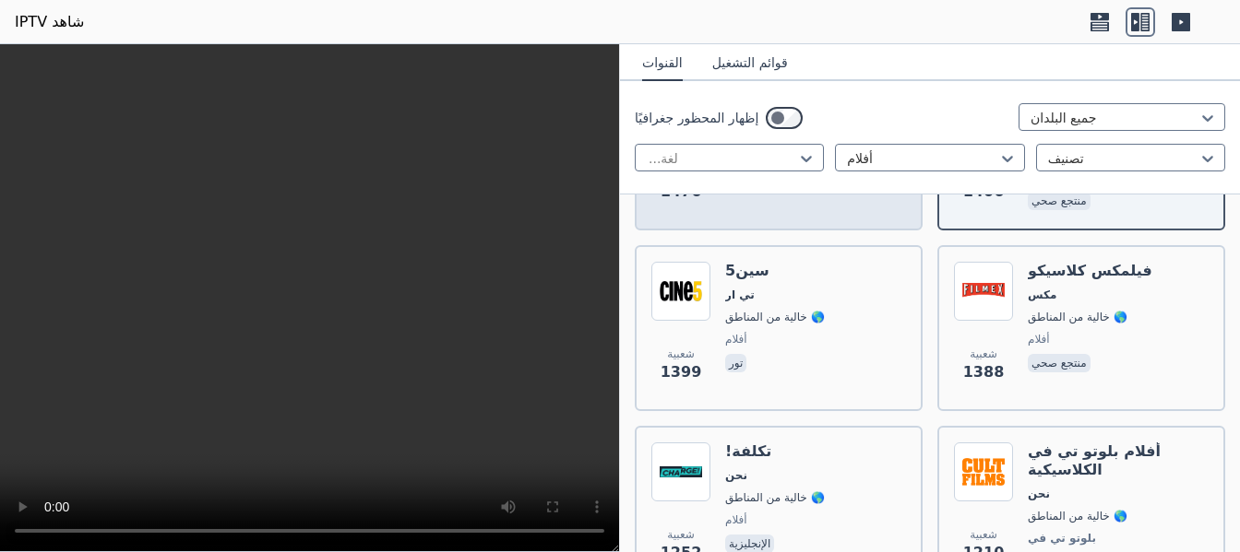
click at [807, 212] on div "العمل 24 جي آر 🌎 خالية من المناطق أفلام إيل" at bounding box center [775, 147] width 100 height 133
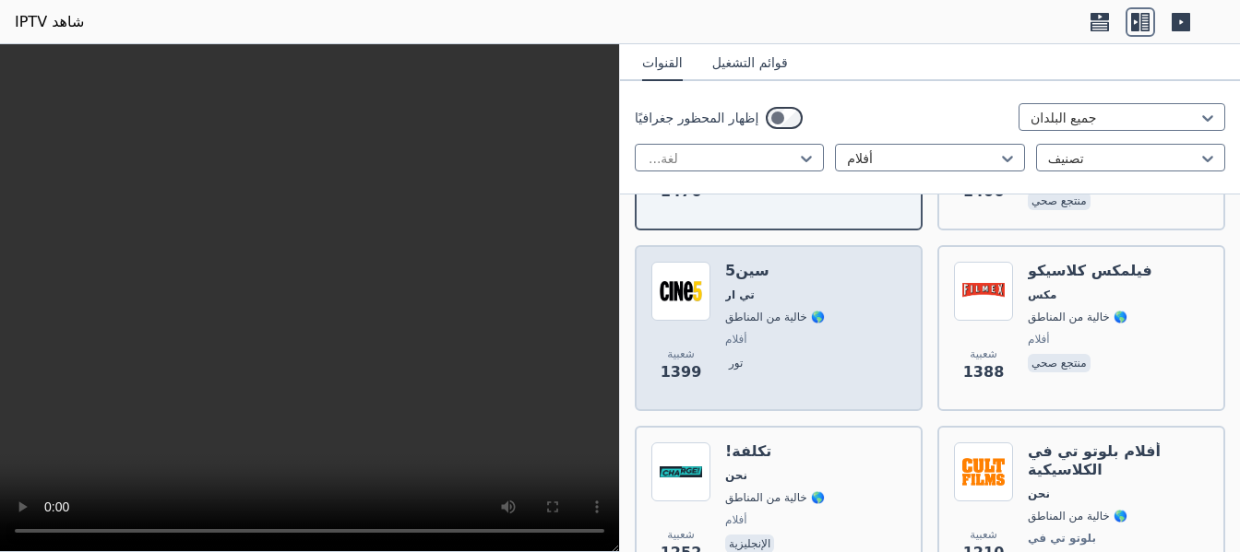
click at [776, 343] on span "أفلام" at bounding box center [775, 339] width 100 height 15
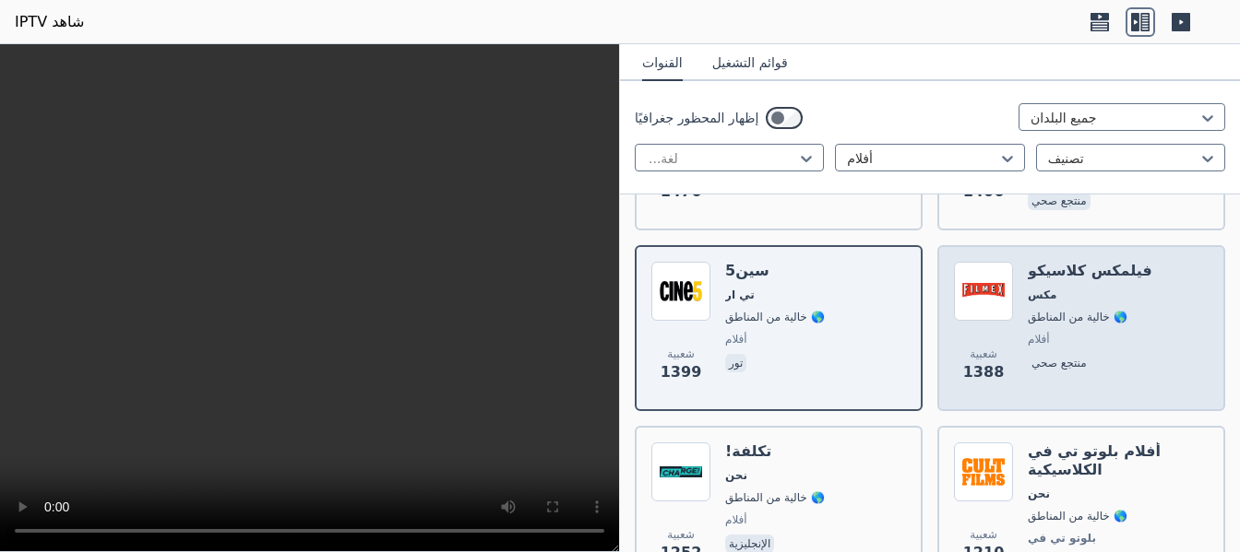
click at [994, 315] on img at bounding box center [983, 291] width 59 height 59
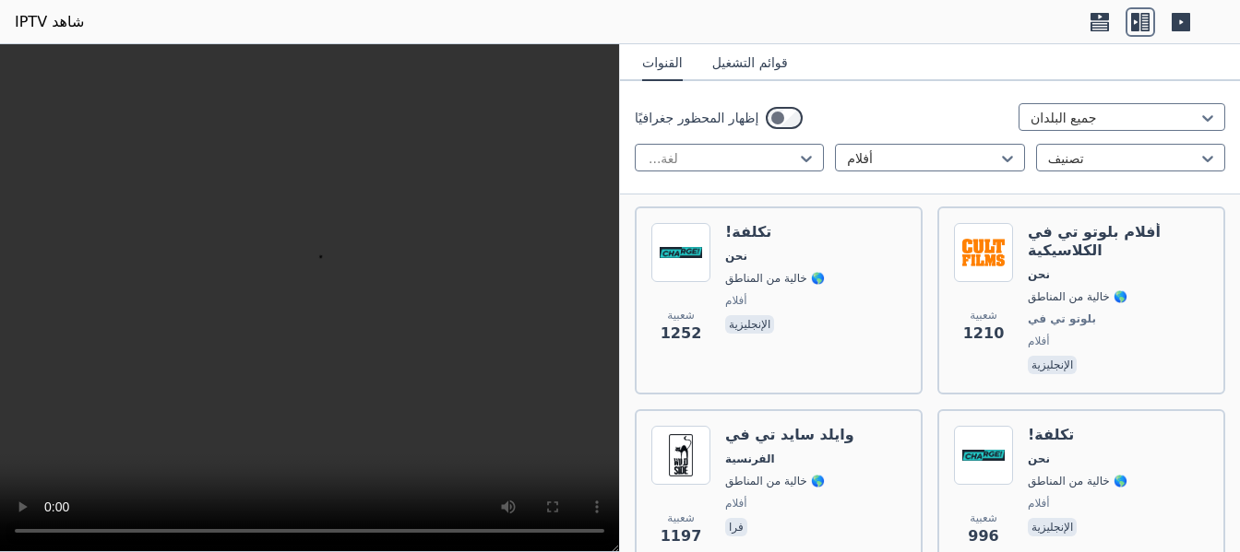
scroll to position [1280, 0]
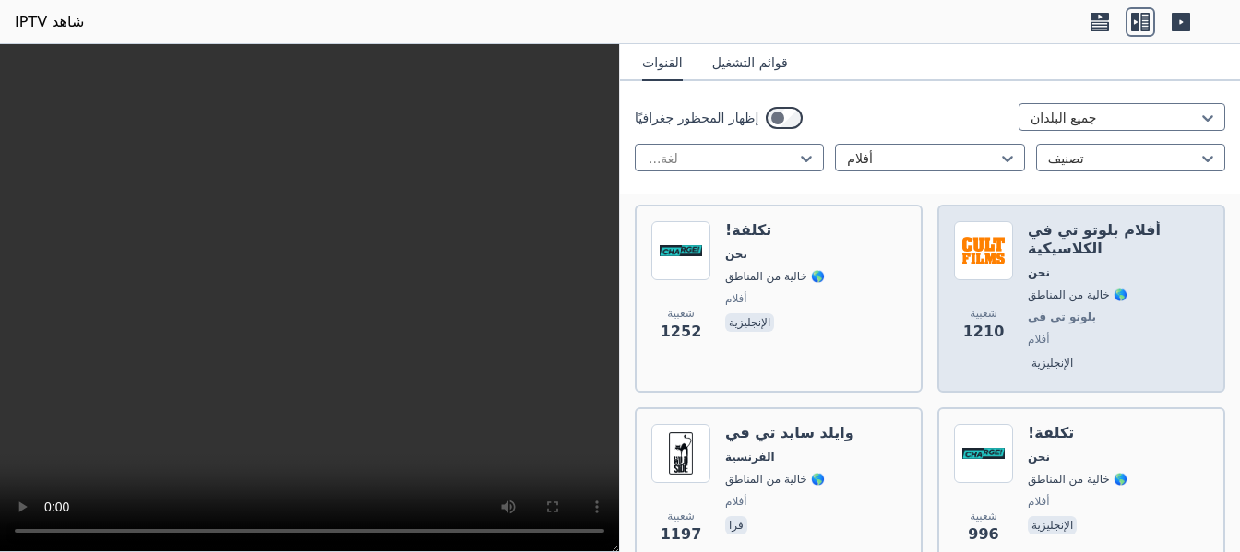
click at [994, 315] on span "شعبية 1210" at bounding box center [983, 324] width 59 height 59
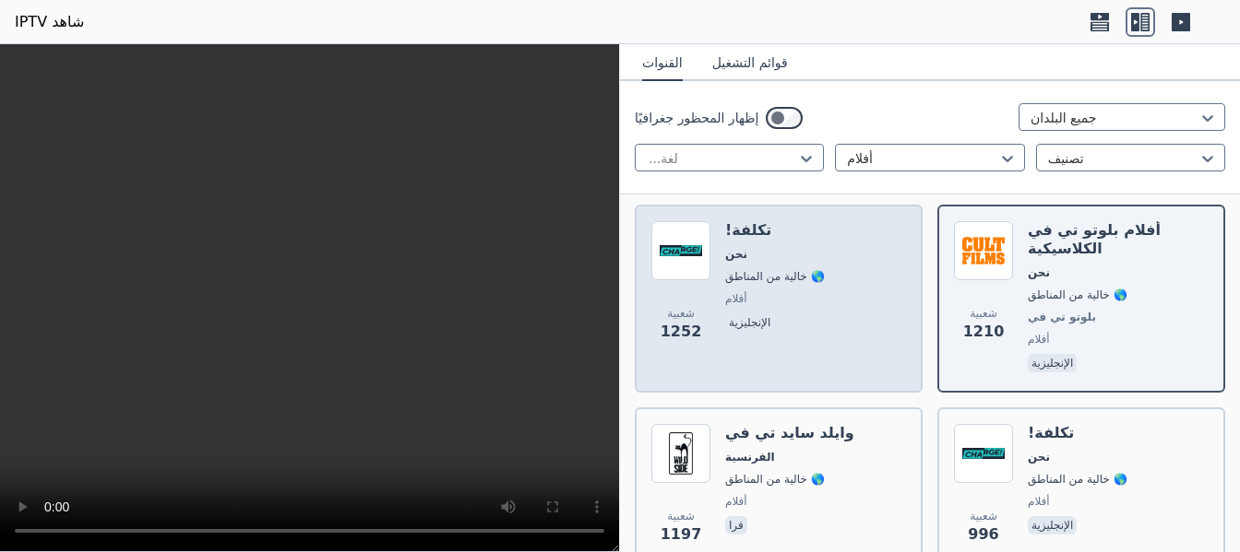
click at [741, 282] on font "🌎 خالية من المناطق" at bounding box center [775, 276] width 100 height 13
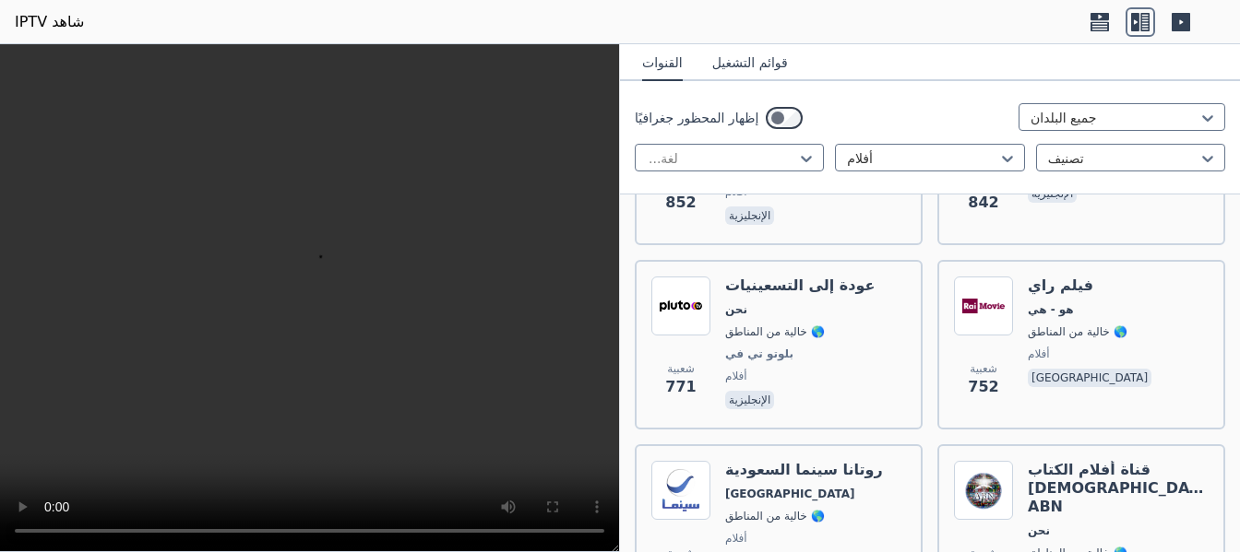
scroll to position [1797, 0]
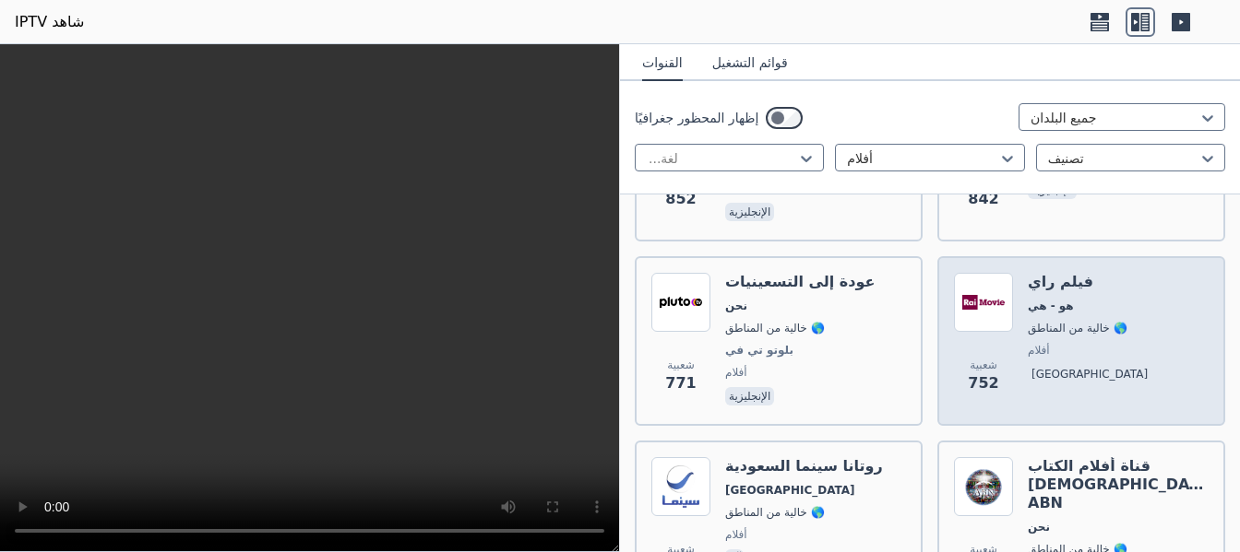
click at [984, 273] on img at bounding box center [983, 302] width 59 height 59
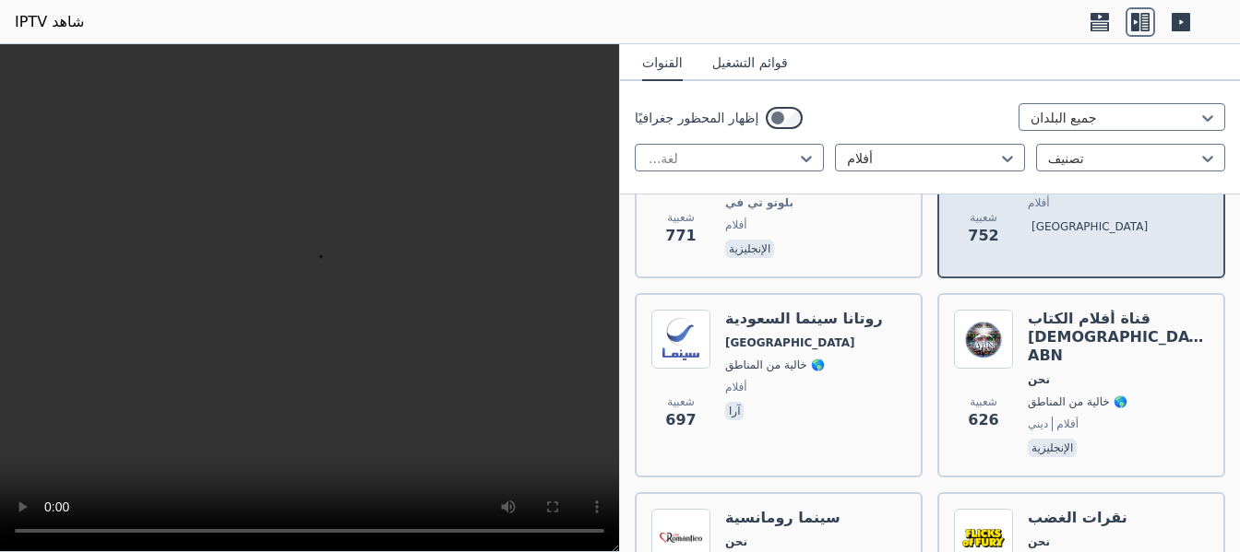
scroll to position [1981, 0]
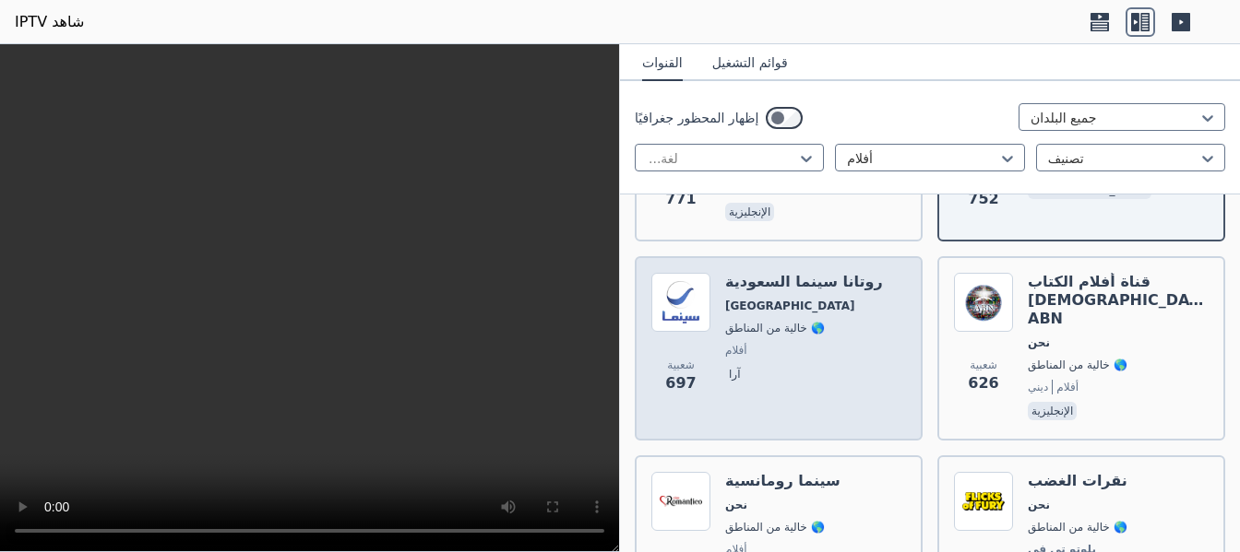
click at [778, 322] on font "🌎 خالية من المناطق" at bounding box center [775, 328] width 100 height 13
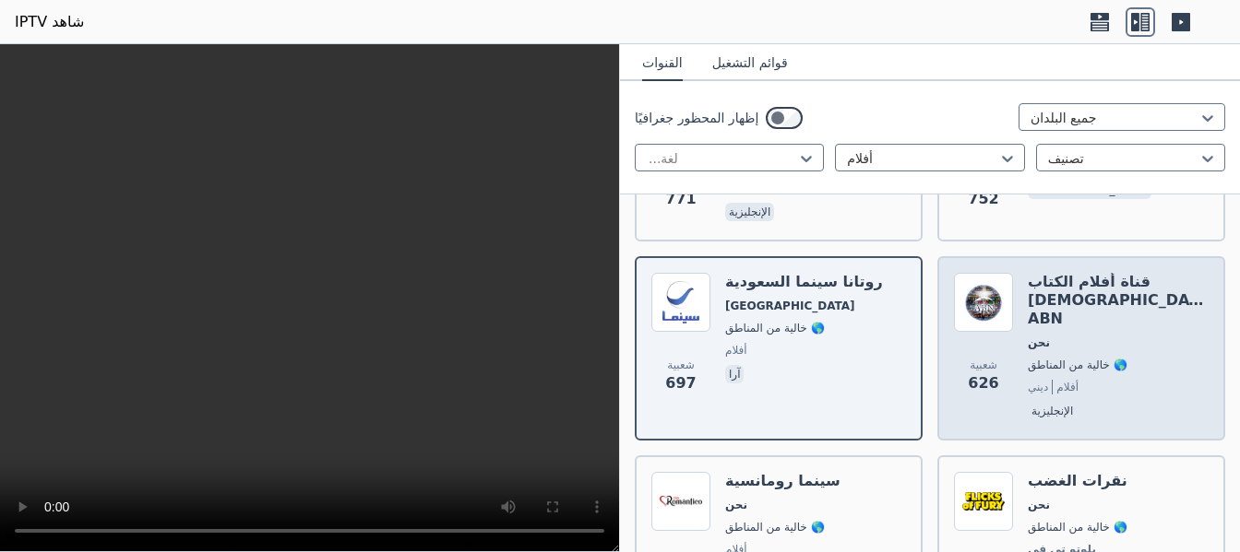
click at [1030, 297] on div "قناة أفلام الكتاب [DEMOGRAPHIC_DATA] ABN نحن 🌎 خالية من المناطق ديني أفلام الإن…" at bounding box center [1117, 348] width 181 height 151
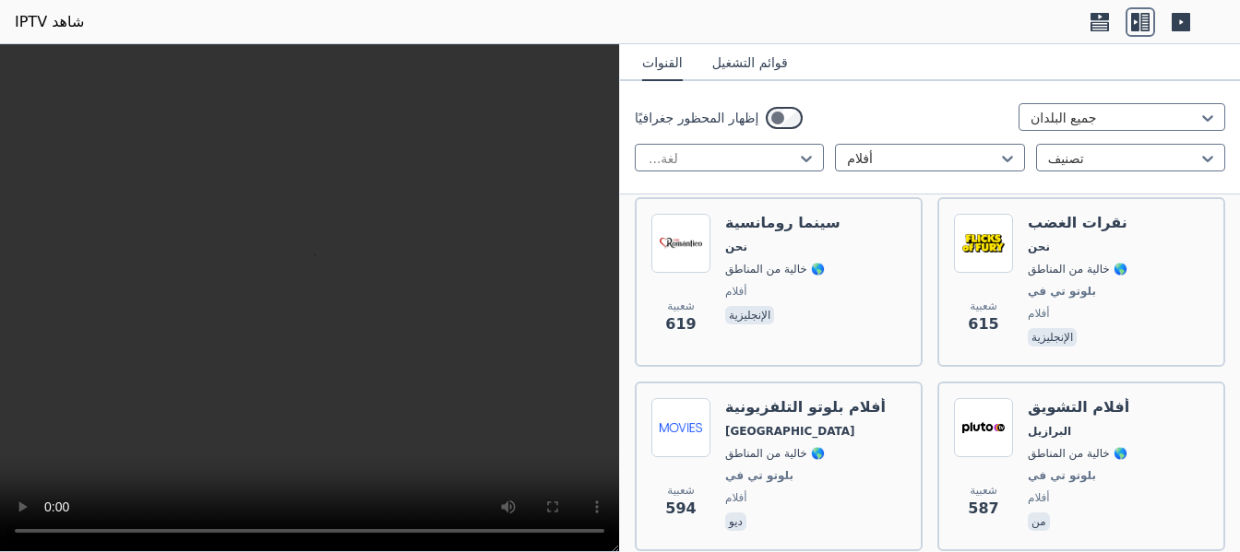
scroll to position [2276, 0]
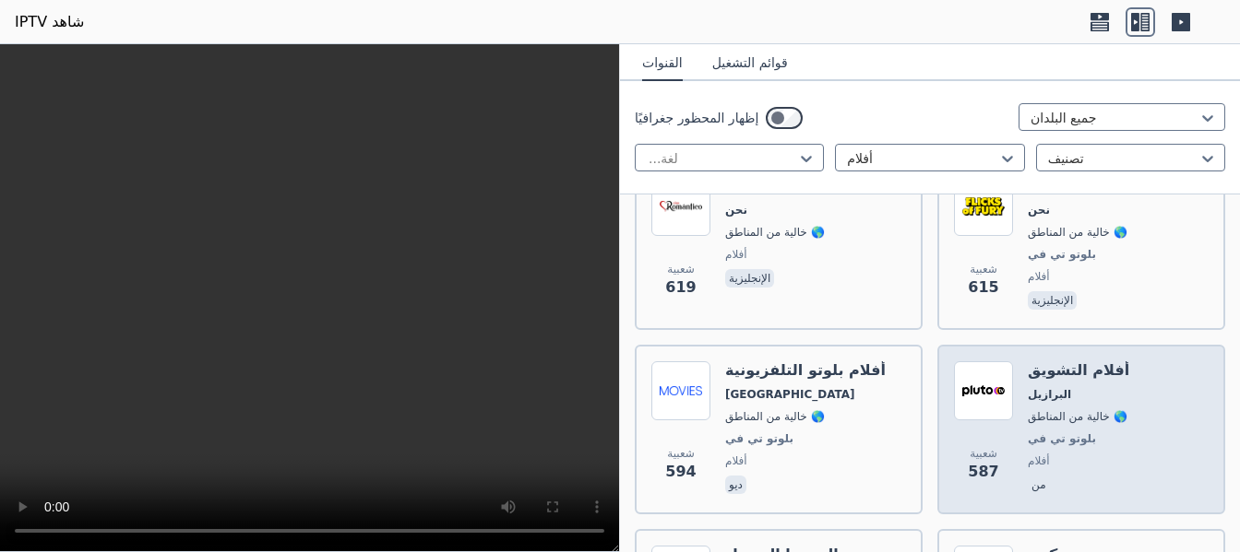
click at [1047, 390] on div "أفلام التشويق البرازيل 🌎 خالية من المناطق بلوتو تي في أفلام من" at bounding box center [1077, 430] width 101 height 137
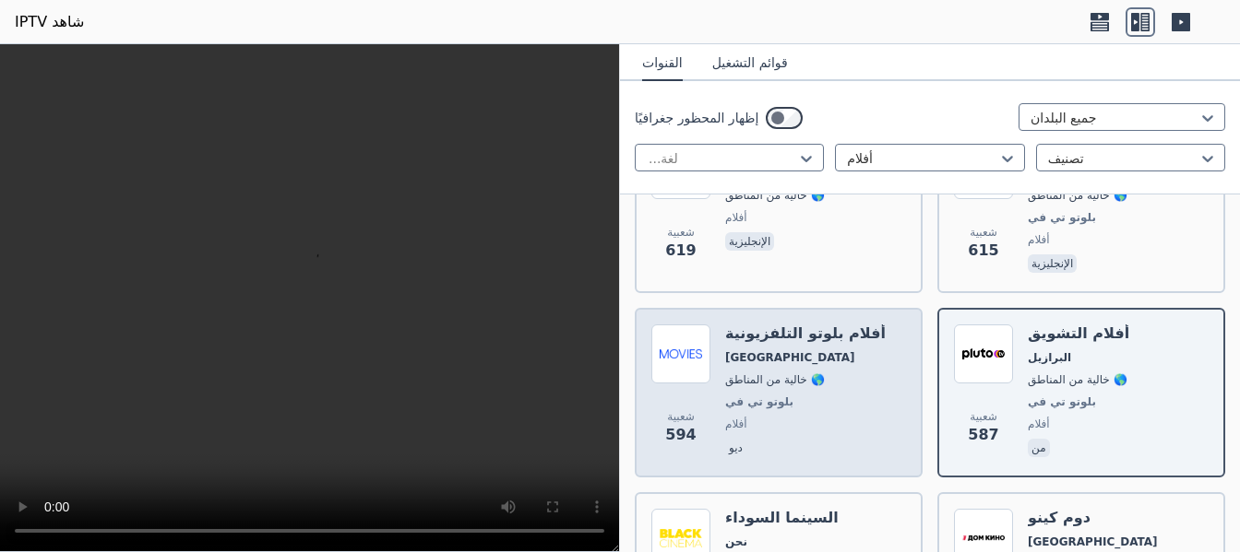
scroll to position [2350, 0]
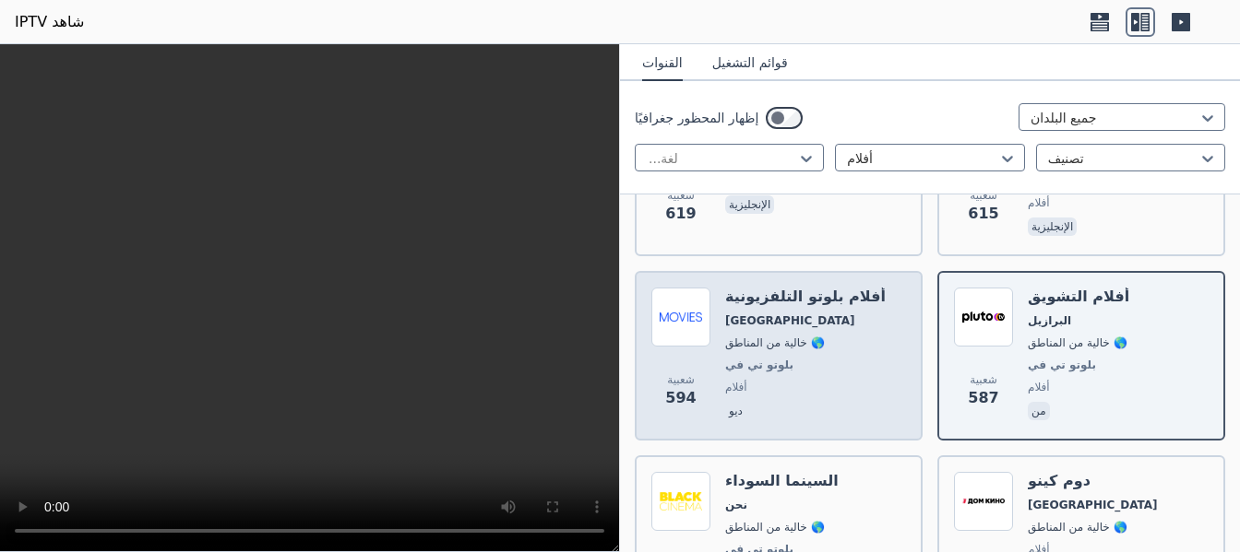
click at [762, 359] on font "بلوتو تي في" at bounding box center [759, 365] width 68 height 13
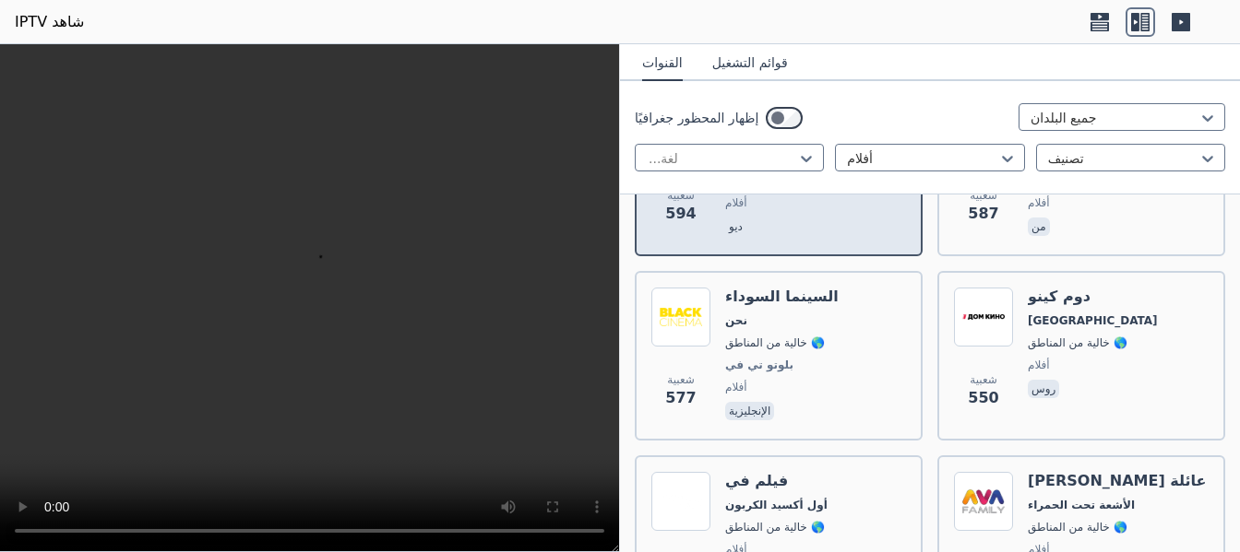
scroll to position [2571, 0]
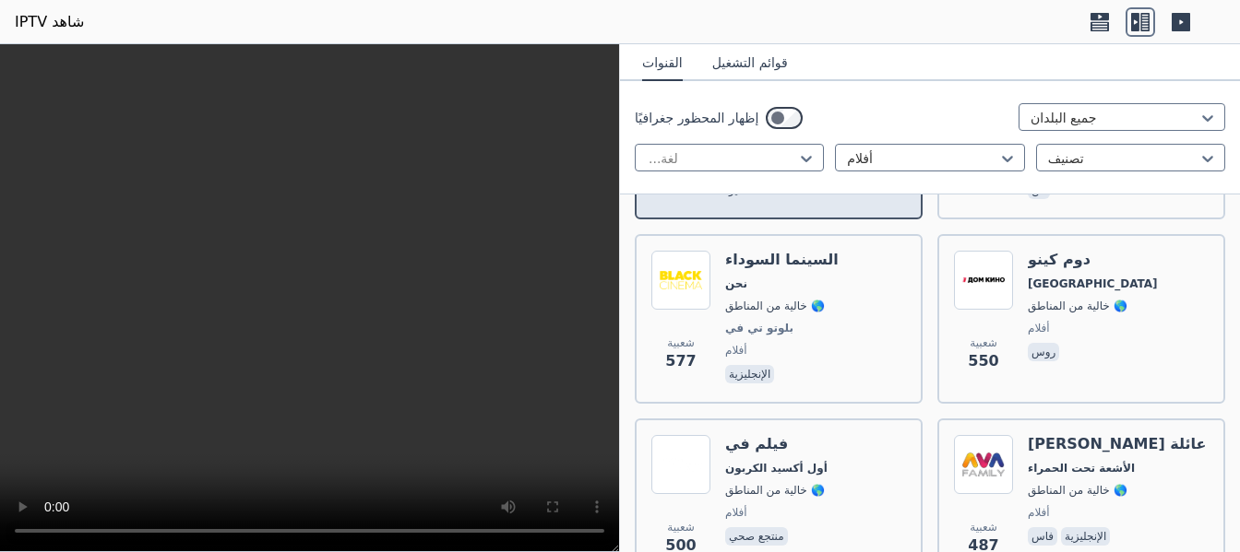
click at [762, 321] on div "السينما السوداء نحن 🌎 خالية من المناطق بلوتو تي في أفلام الإنجليزية" at bounding box center [781, 319] width 113 height 137
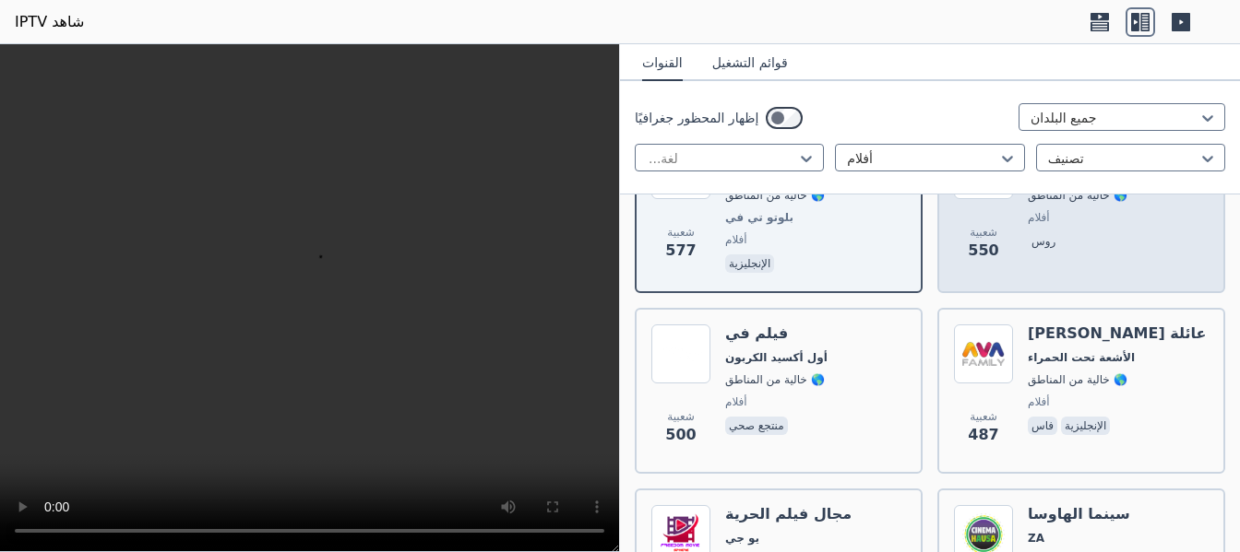
scroll to position [2719, 0]
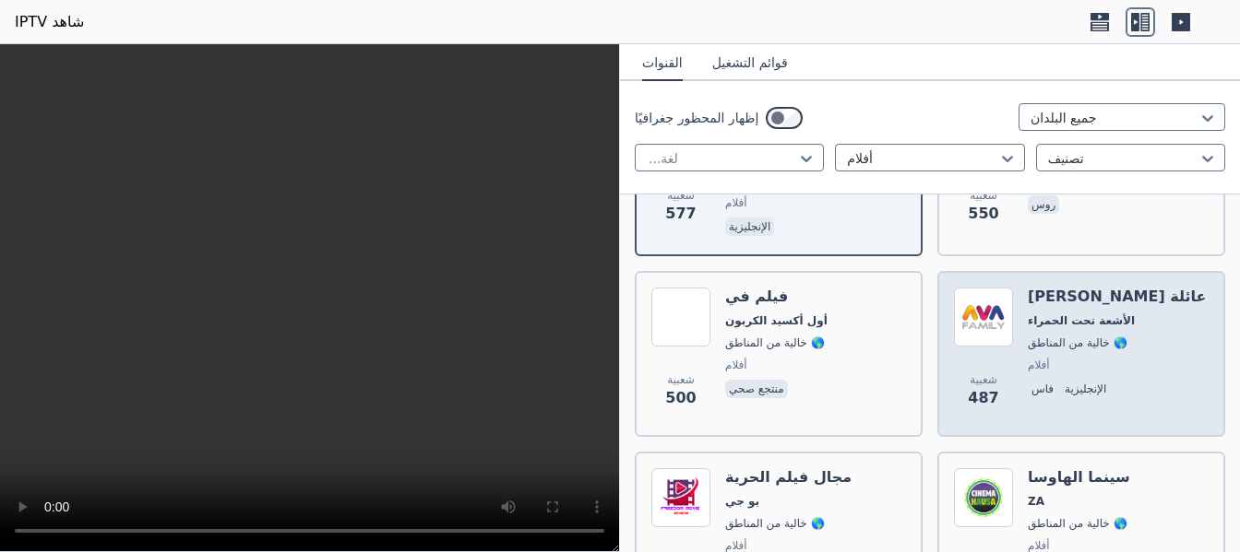
click at [1027, 288] on font "عائلة [PERSON_NAME]" at bounding box center [1116, 297] width 179 height 18
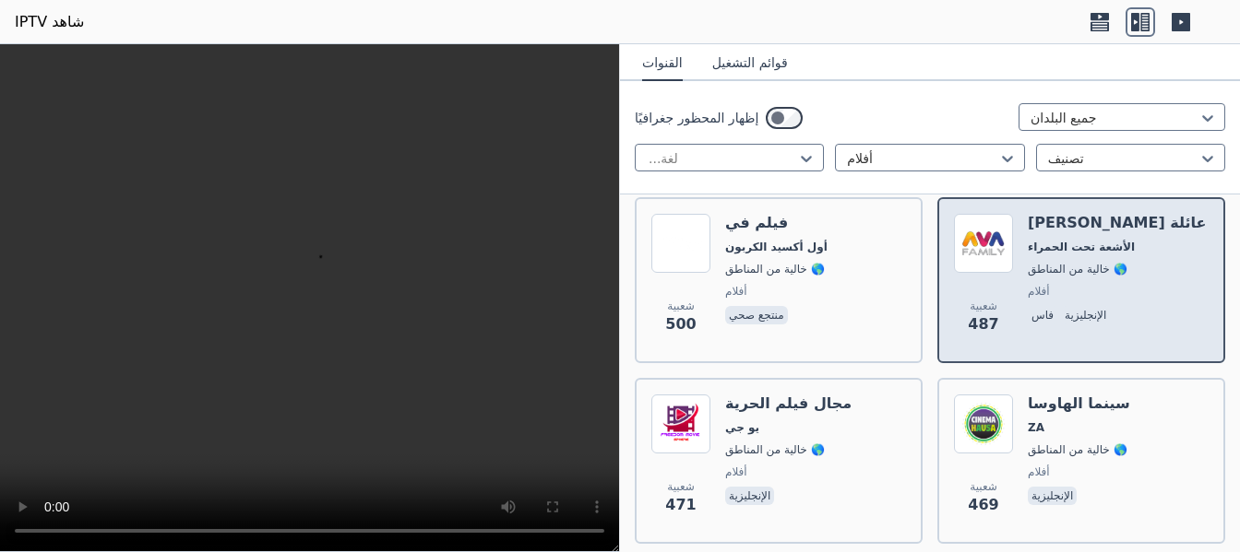
scroll to position [2830, 0]
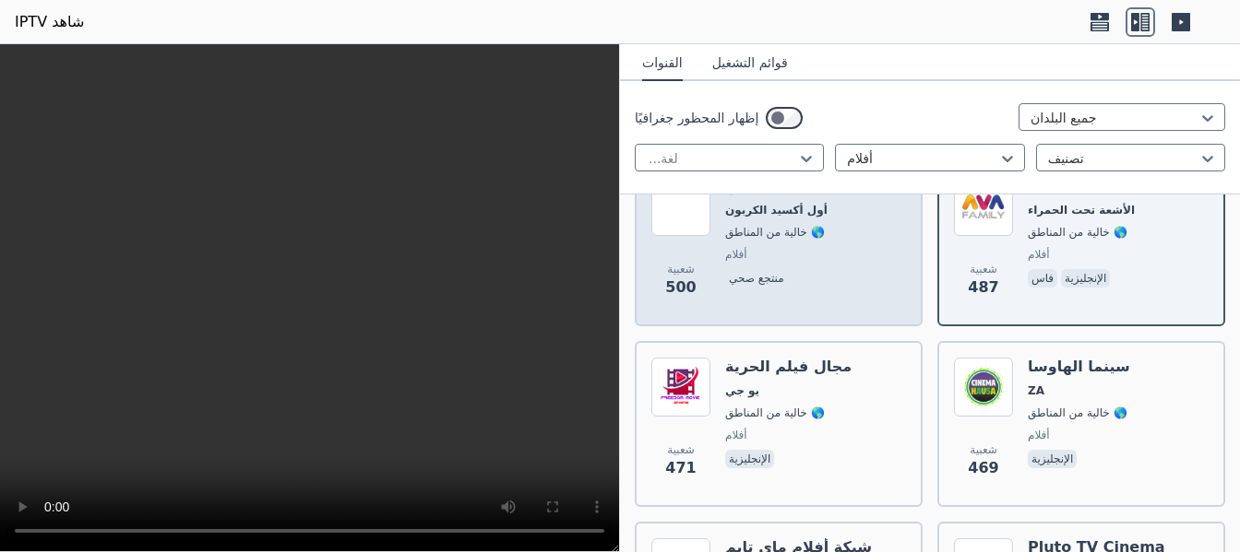
click at [724, 211] on div "شعبية 500 فيلم في أول أكسيد الكربون 🌎 خالية من المناطق أفلام منتجع صحي" at bounding box center [778, 243] width 255 height 133
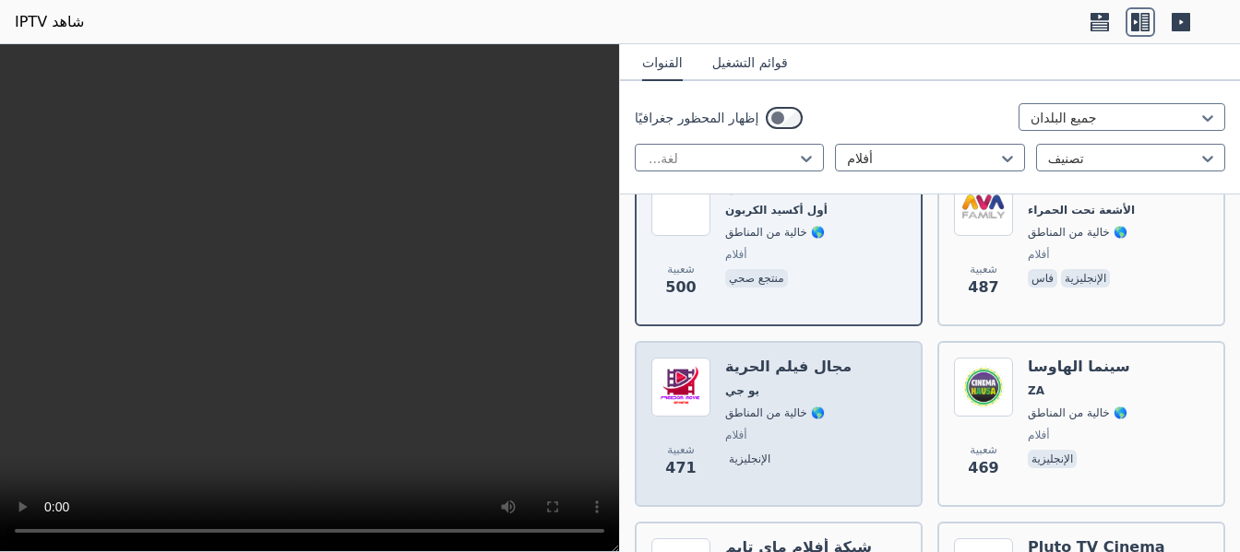
click at [770, 407] on font "🌎 خالية من المناطق" at bounding box center [775, 413] width 100 height 13
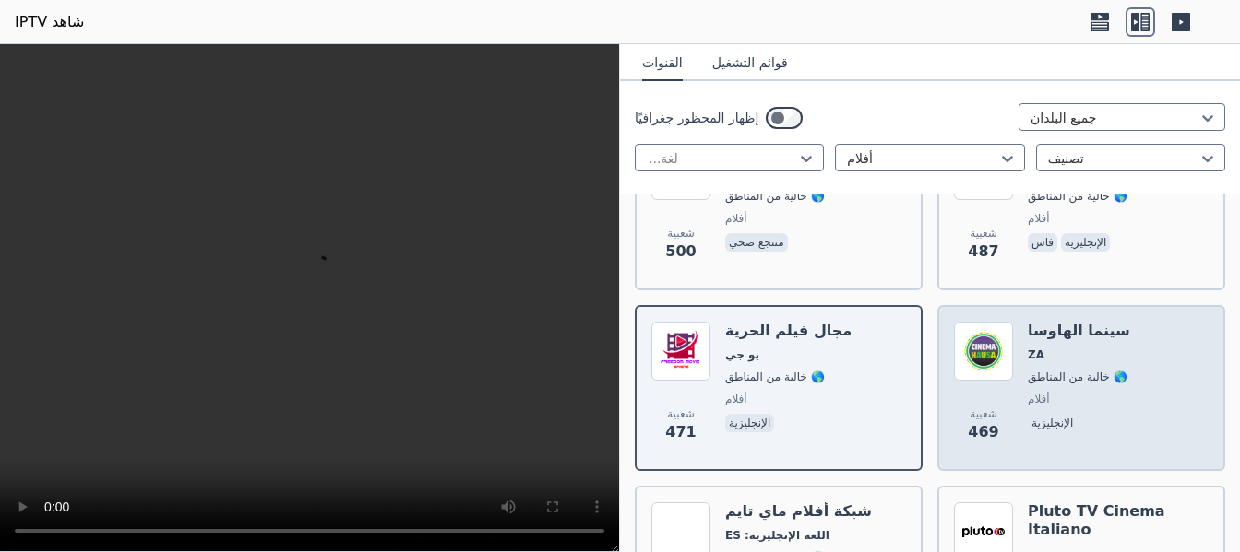
scroll to position [2867, 0]
click at [968, 395] on span "شعبية 469" at bounding box center [983, 424] width 59 height 59
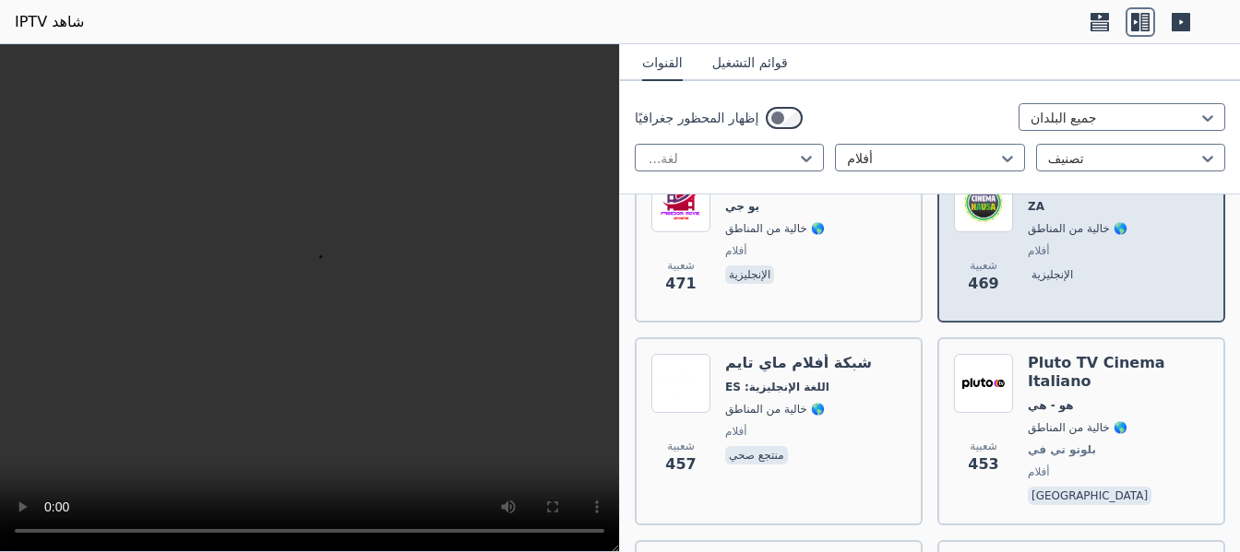
scroll to position [3051, 0]
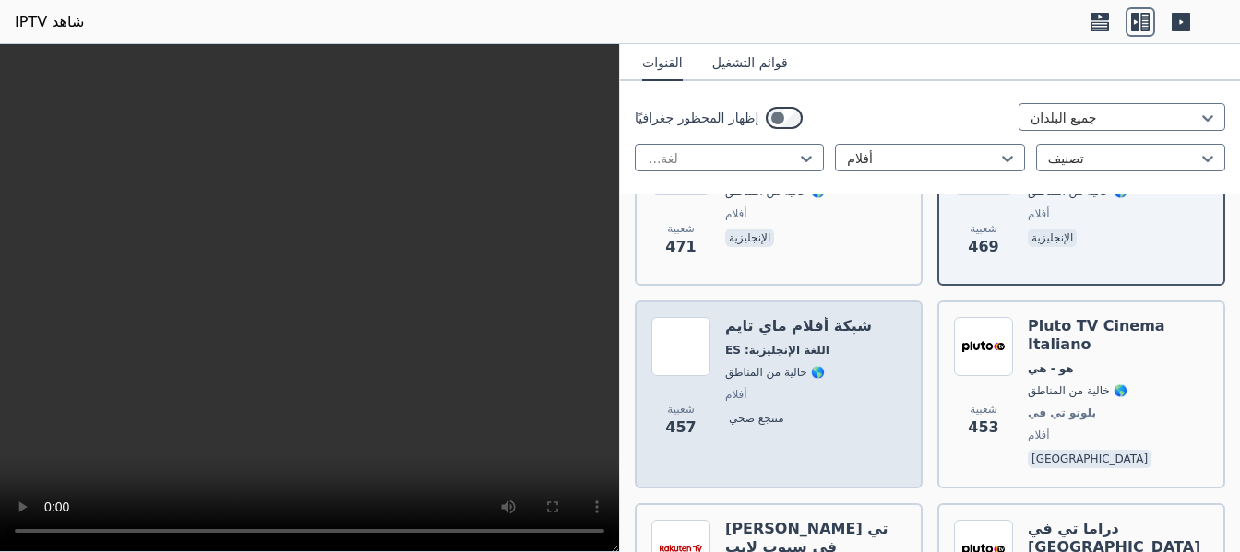
click at [754, 324] on div "شبكة أفلام ماي تايم اللغة الإنجليزية: ES 🌎 خالية من المناطق أفلام منتجع صحي" at bounding box center [798, 394] width 147 height 155
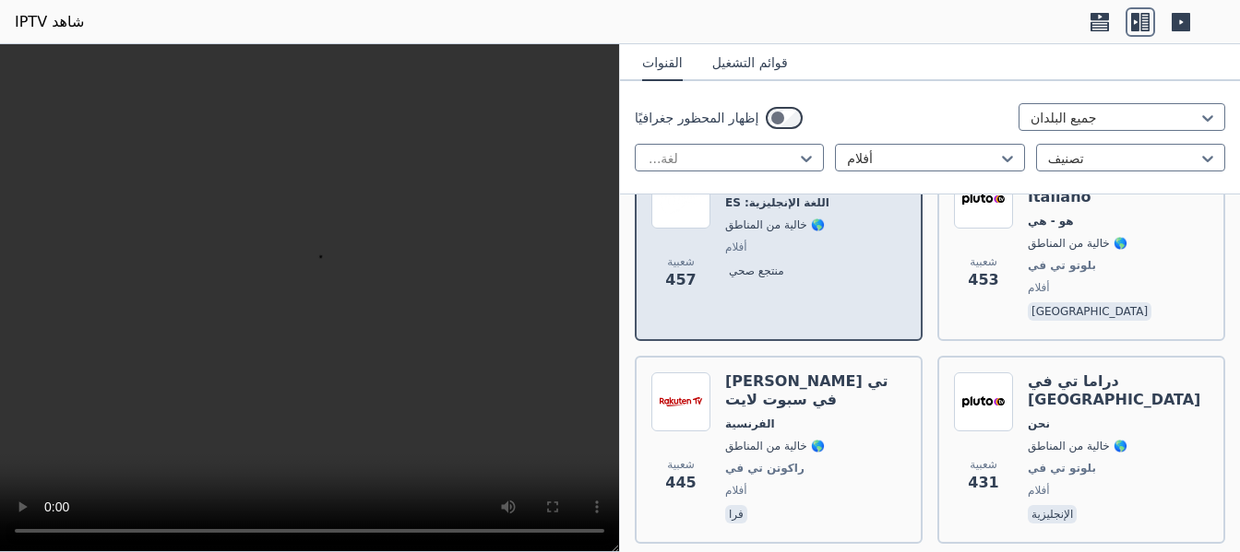
scroll to position [3236, 0]
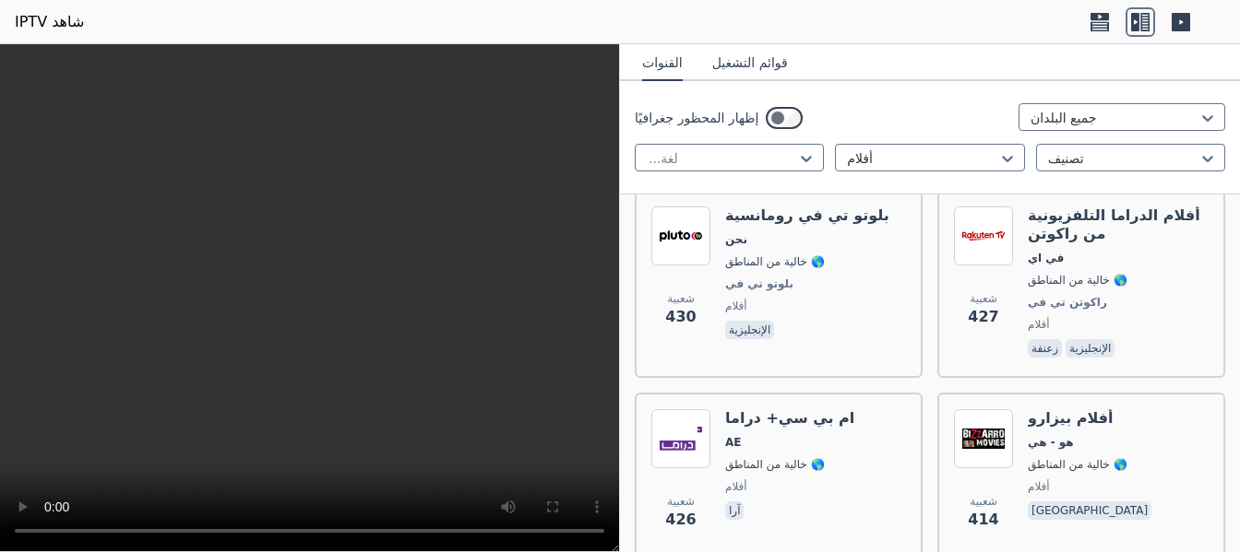
scroll to position [3604, 0]
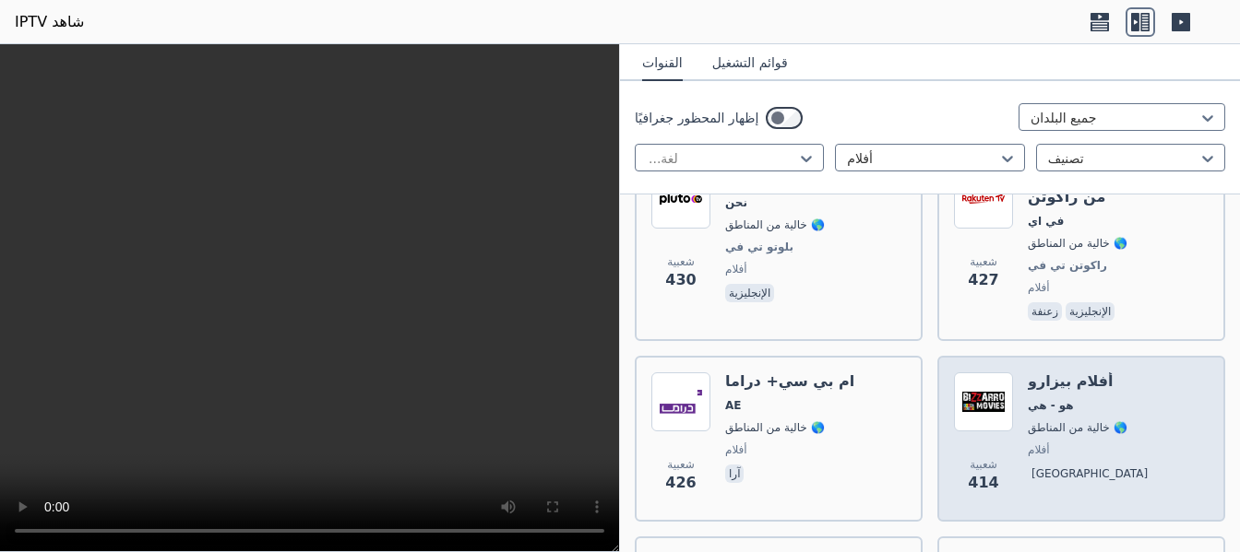
click at [1034, 373] on div "أفلام بيزارو هو - هي 🌎 خالية من المناطق أفلام [GEOGRAPHIC_DATA]" at bounding box center [1090, 439] width 127 height 133
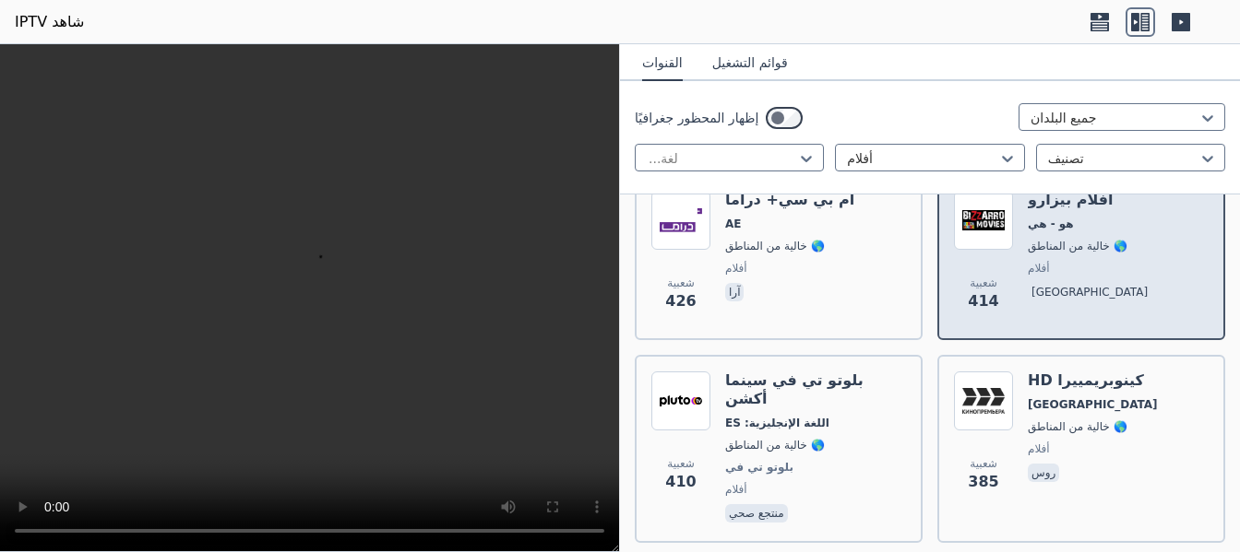
scroll to position [3789, 0]
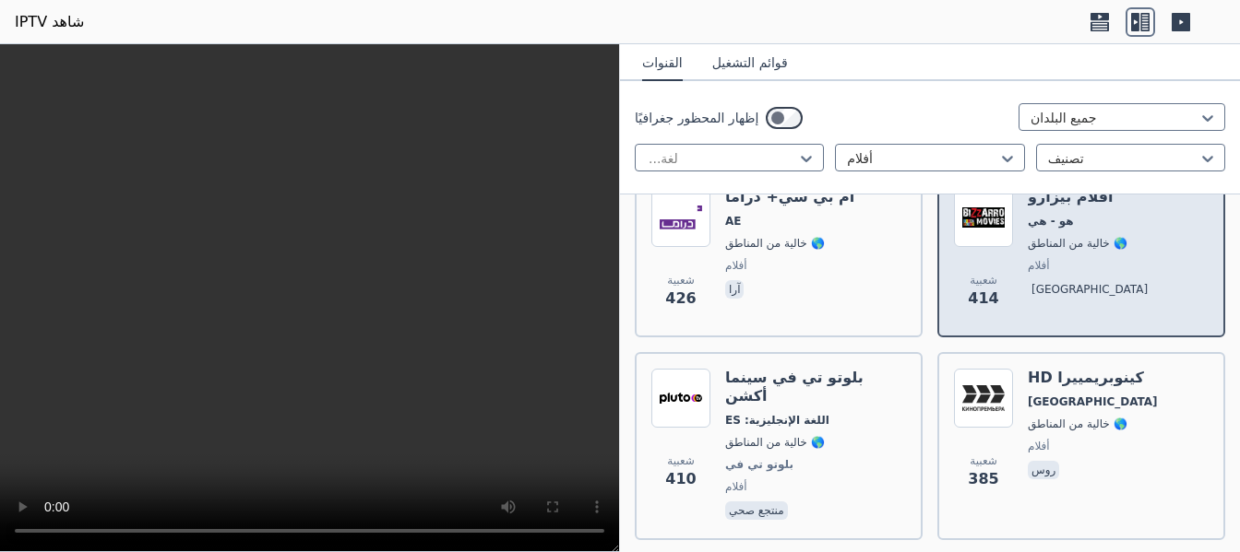
click at [1034, 396] on font "[GEOGRAPHIC_DATA]" at bounding box center [1092, 402] width 130 height 13
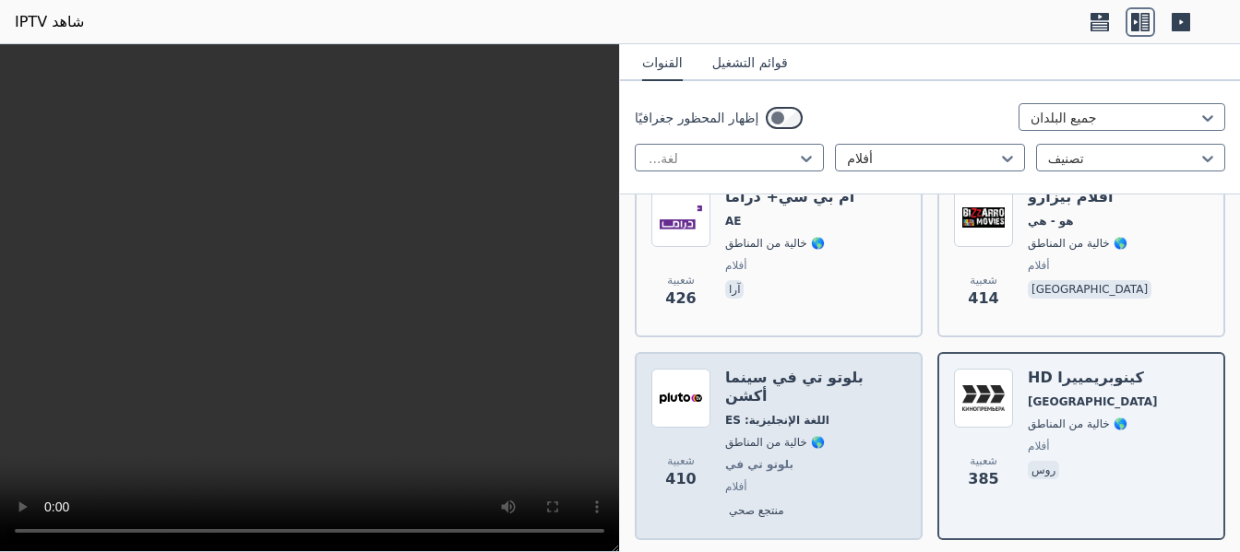
click at [816, 480] on span "أفلام" at bounding box center [815, 487] width 181 height 15
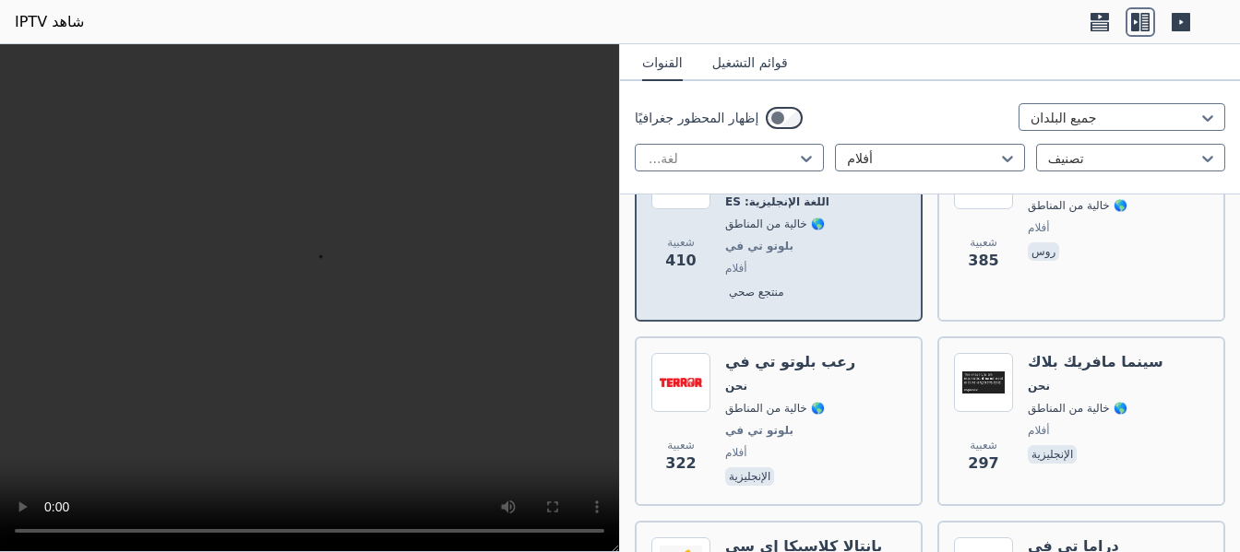
scroll to position [4010, 0]
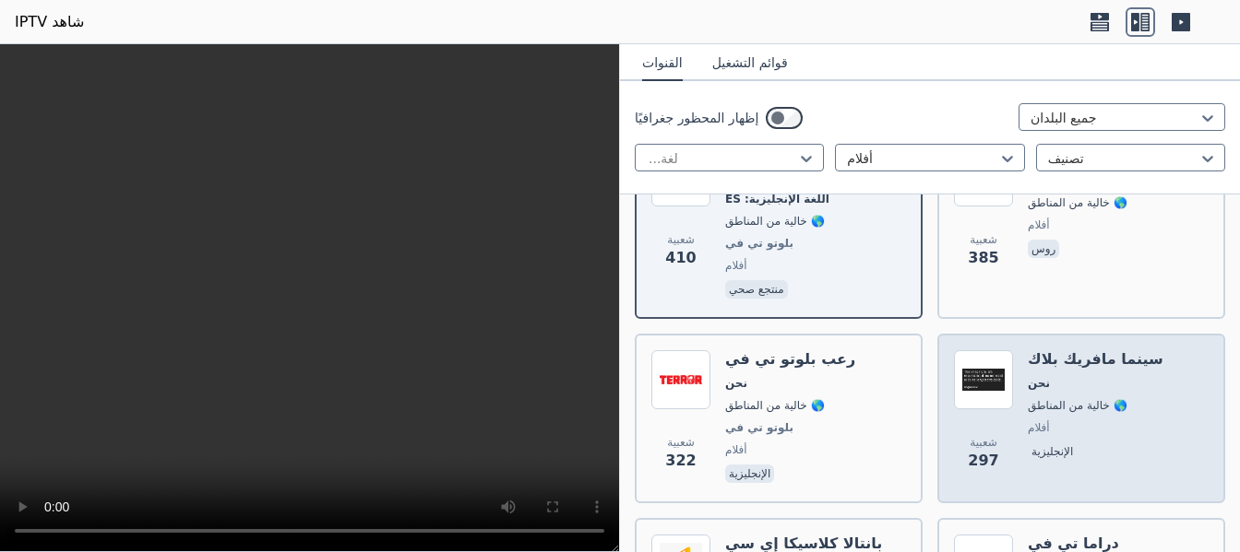
click at [1052, 376] on span "نحن" at bounding box center [1095, 383] width 136 height 15
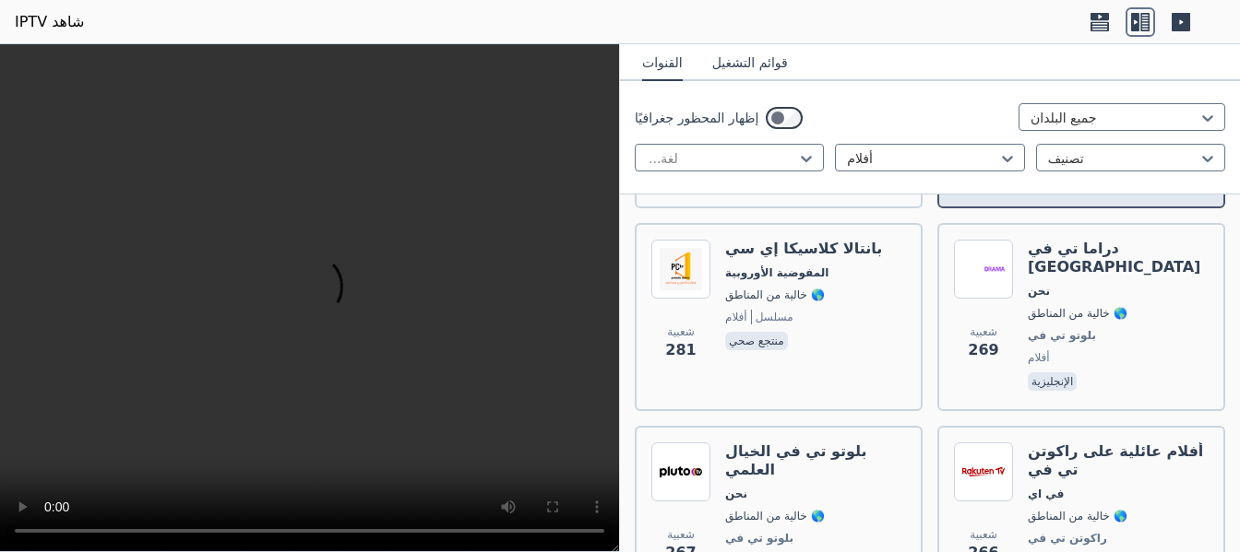
scroll to position [4342, 0]
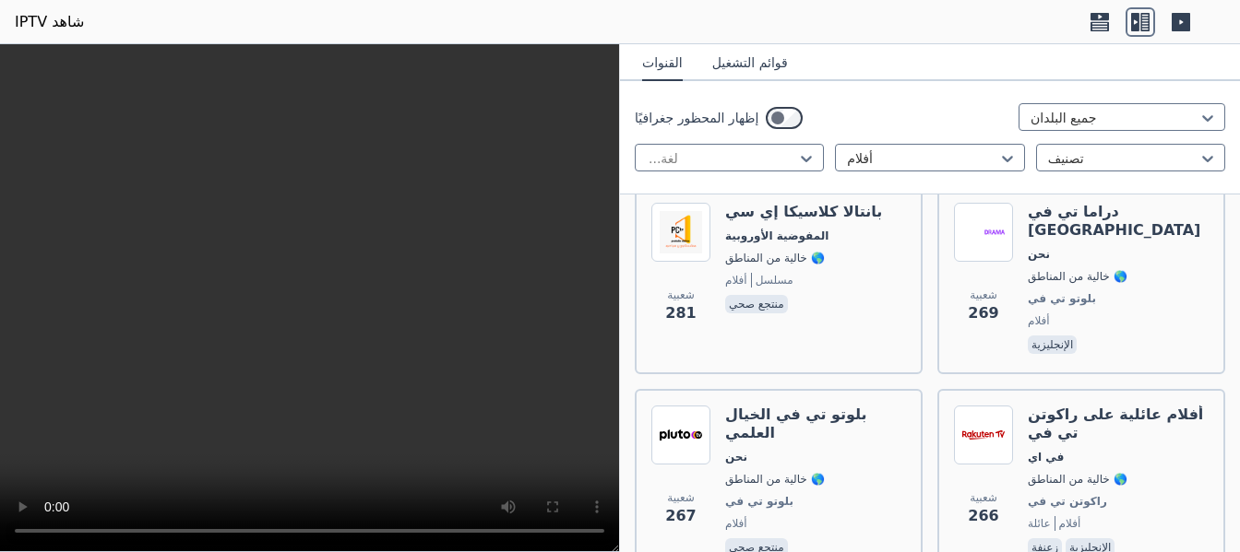
click at [1052, 406] on font "أفلام عائلية على راكوتن تي في" at bounding box center [1114, 424] width 175 height 36
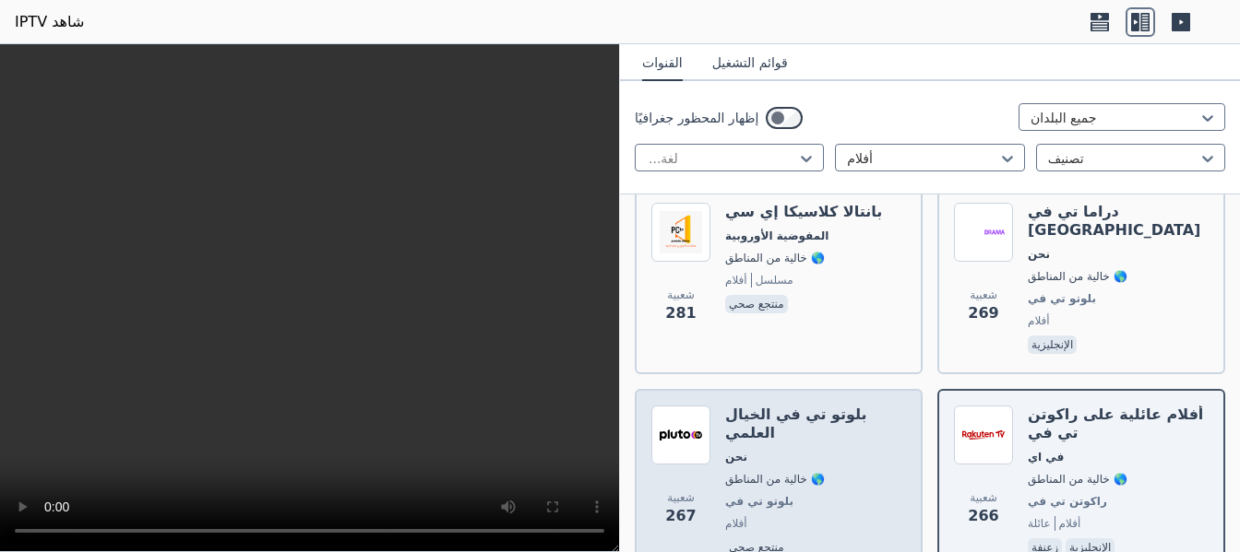
click at [778, 406] on div "بلوتو تي في الخيال العلمي نحن 🌎 خالية من المناطق بلوتو تي في أفلام منتجع صحي" at bounding box center [815, 483] width 181 height 155
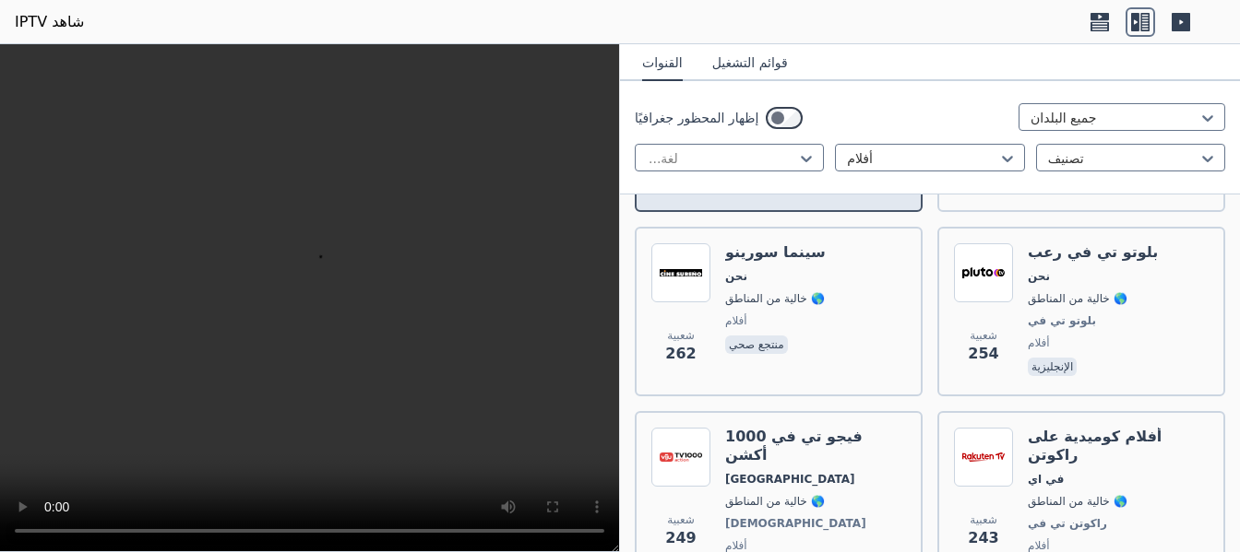
scroll to position [4711, 0]
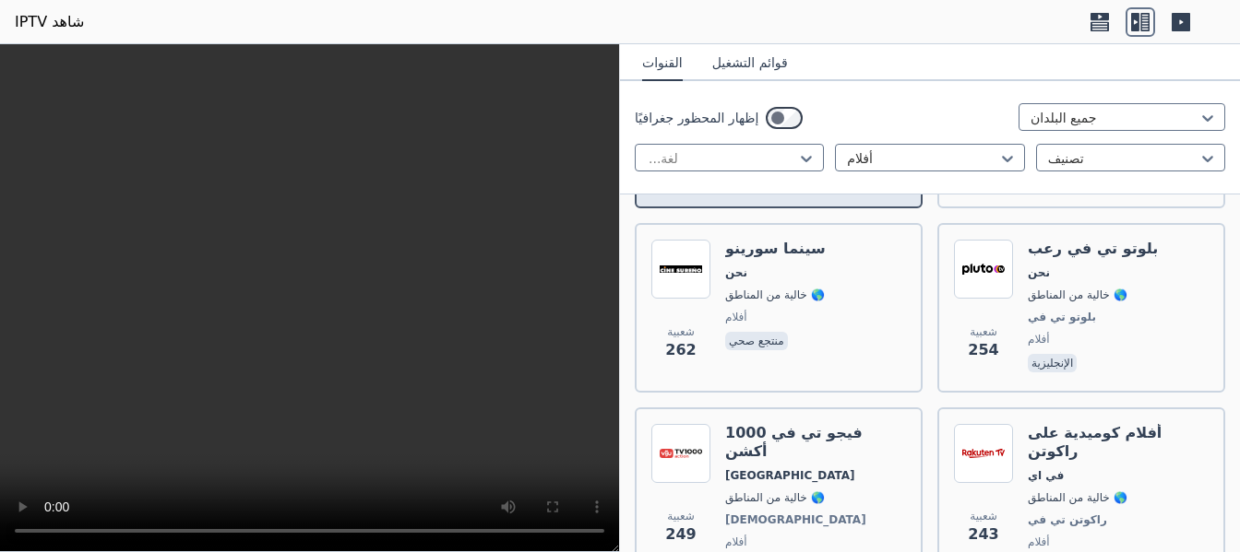
click at [778, 492] on font "🌎 خالية من المناطق" at bounding box center [775, 498] width 100 height 13
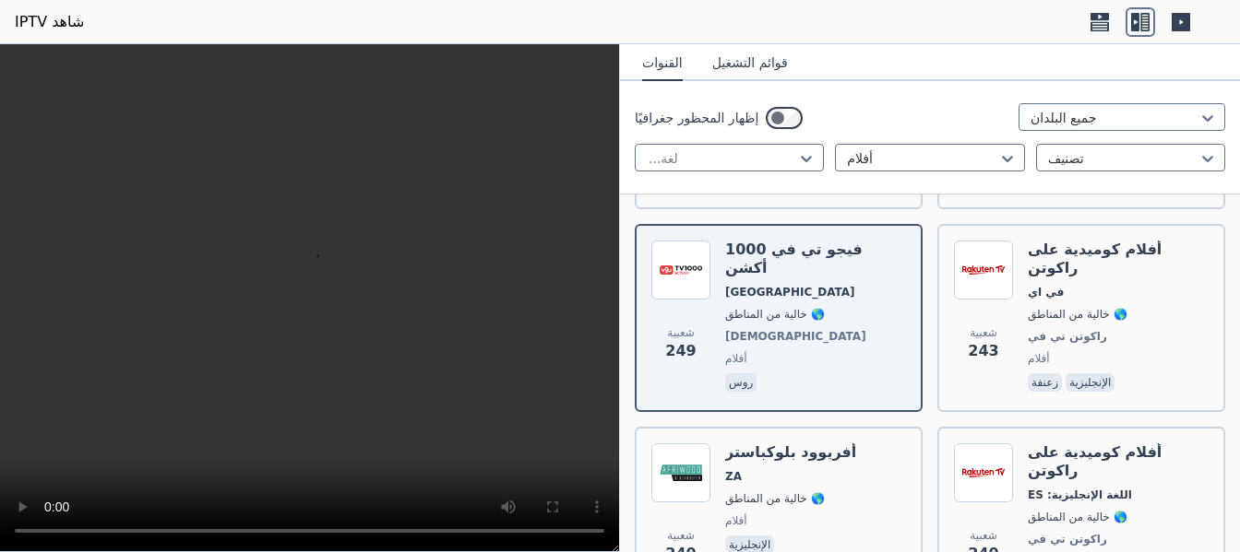
scroll to position [4896, 0]
click at [778, 492] on font "🌎 خالية من المناطق" at bounding box center [775, 498] width 100 height 13
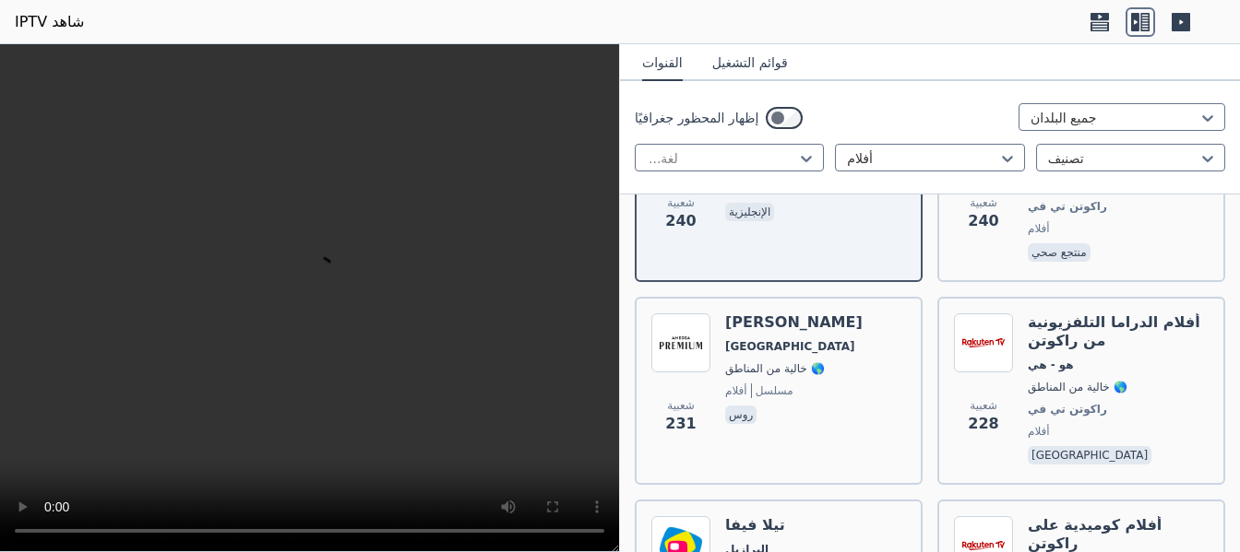
scroll to position [5265, 0]
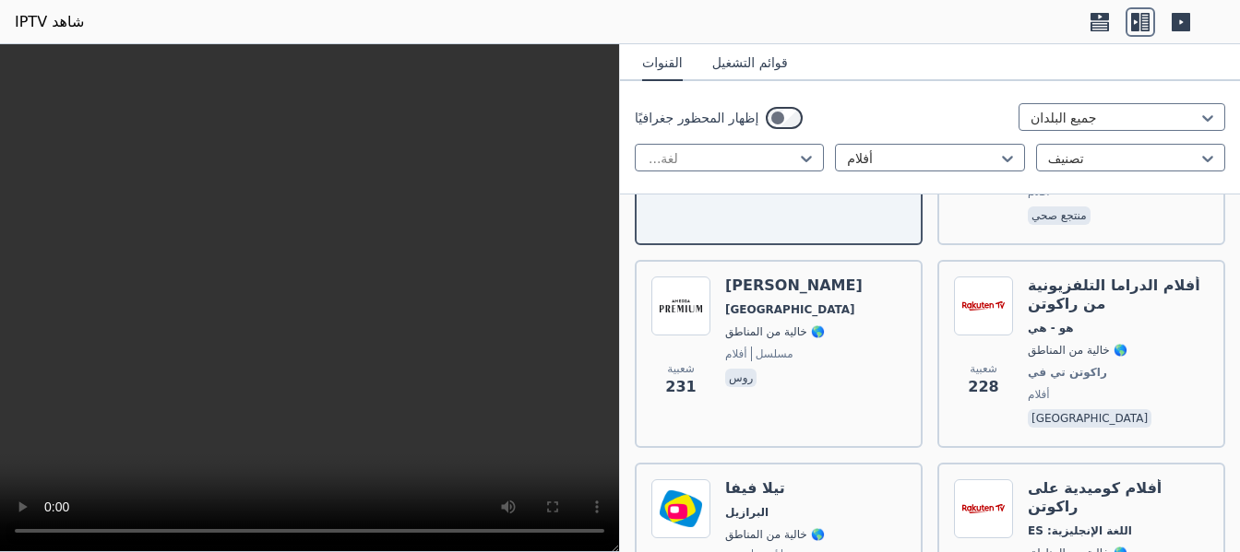
click at [778, 505] on span "البرازيل" at bounding box center [775, 512] width 100 height 15
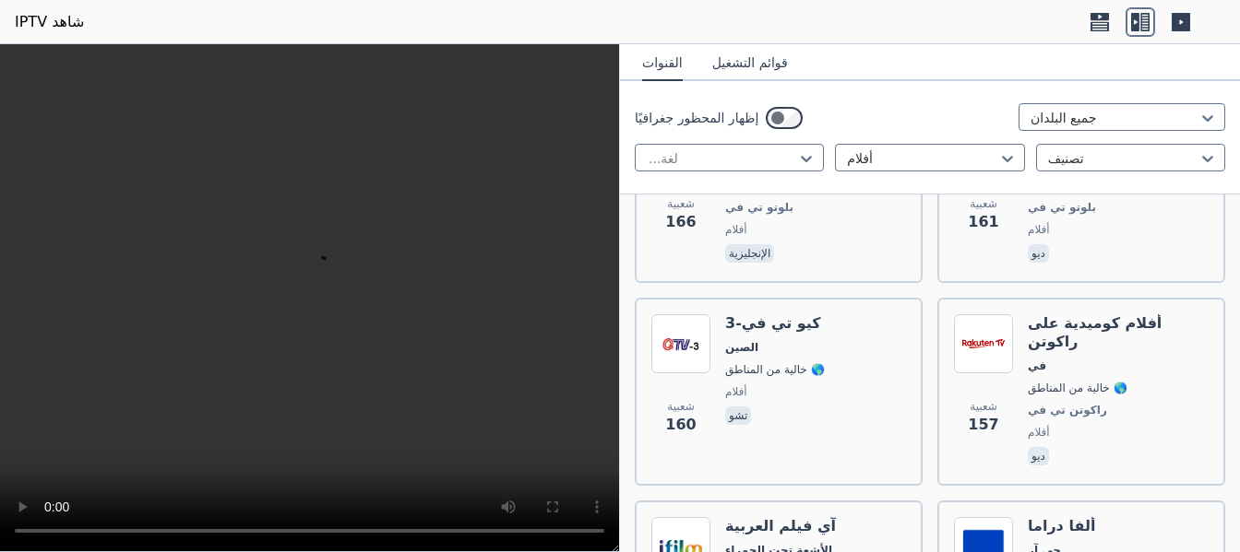
scroll to position [7810, 0]
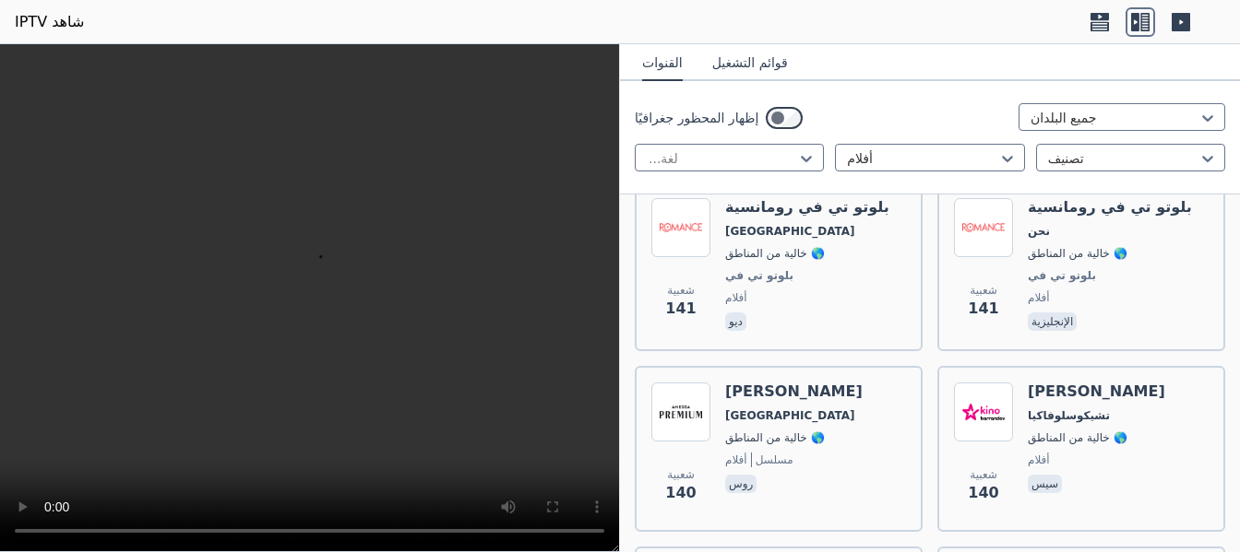
scroll to position [9618, 0]
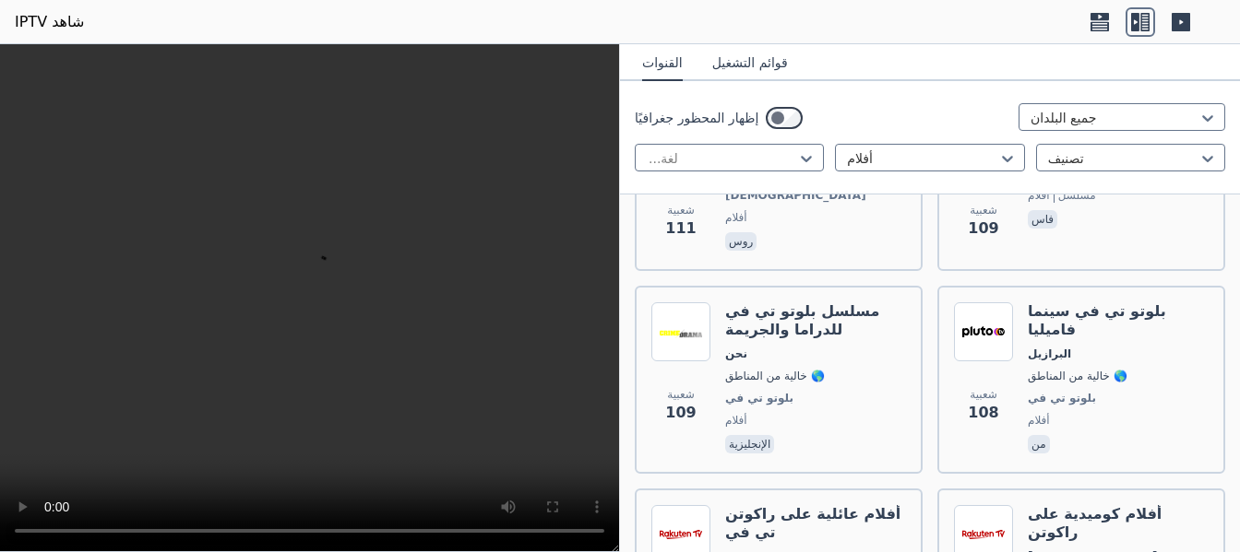
scroll to position [11610, 0]
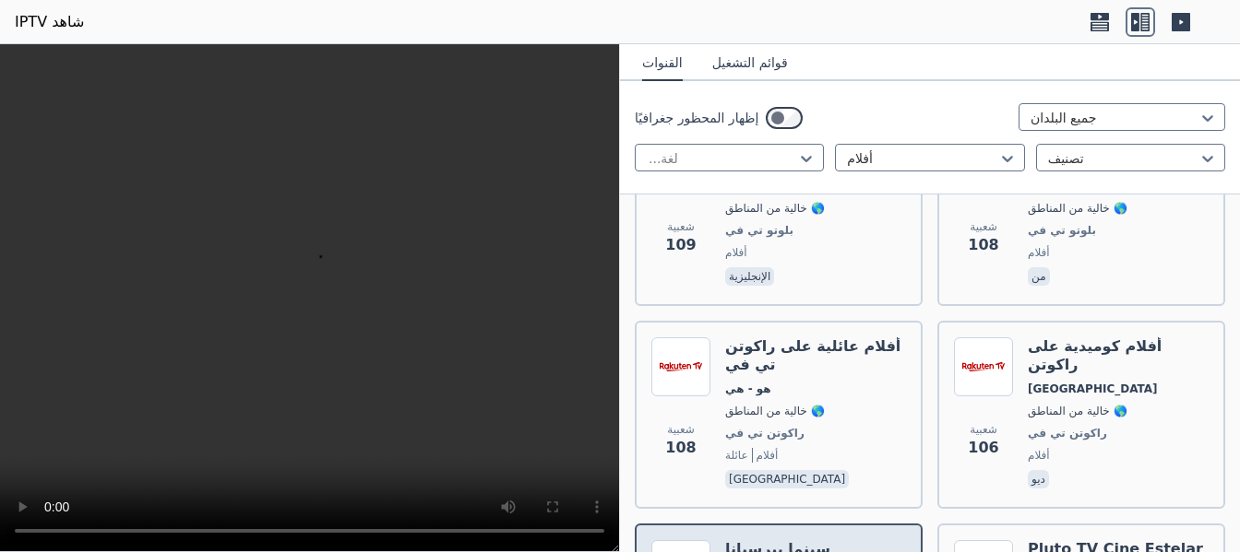
scroll to position [11684, 0]
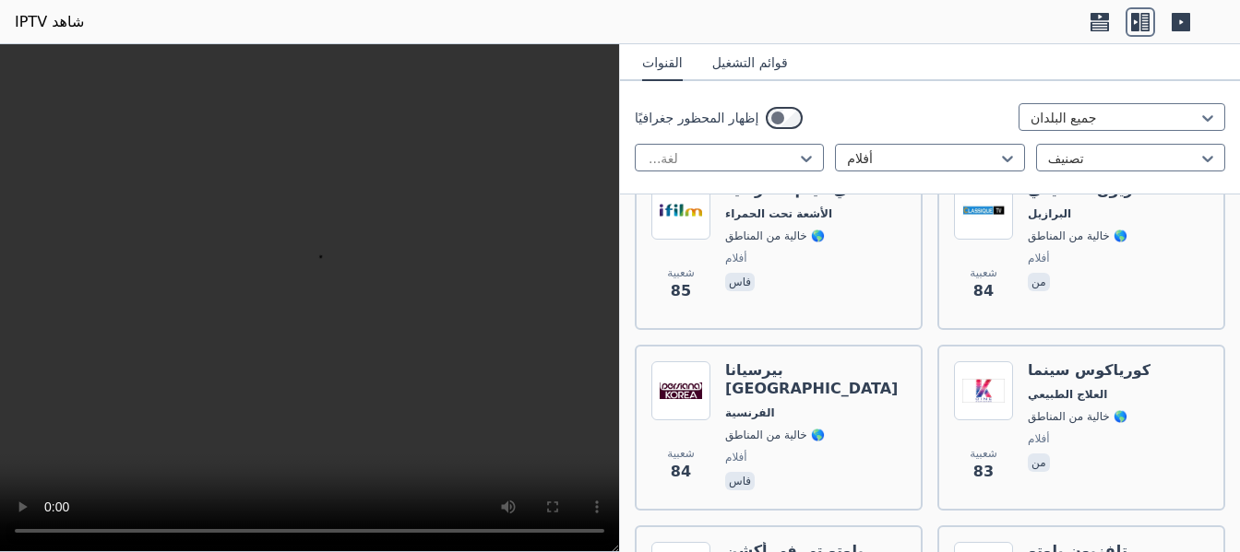
scroll to position [13381, 0]
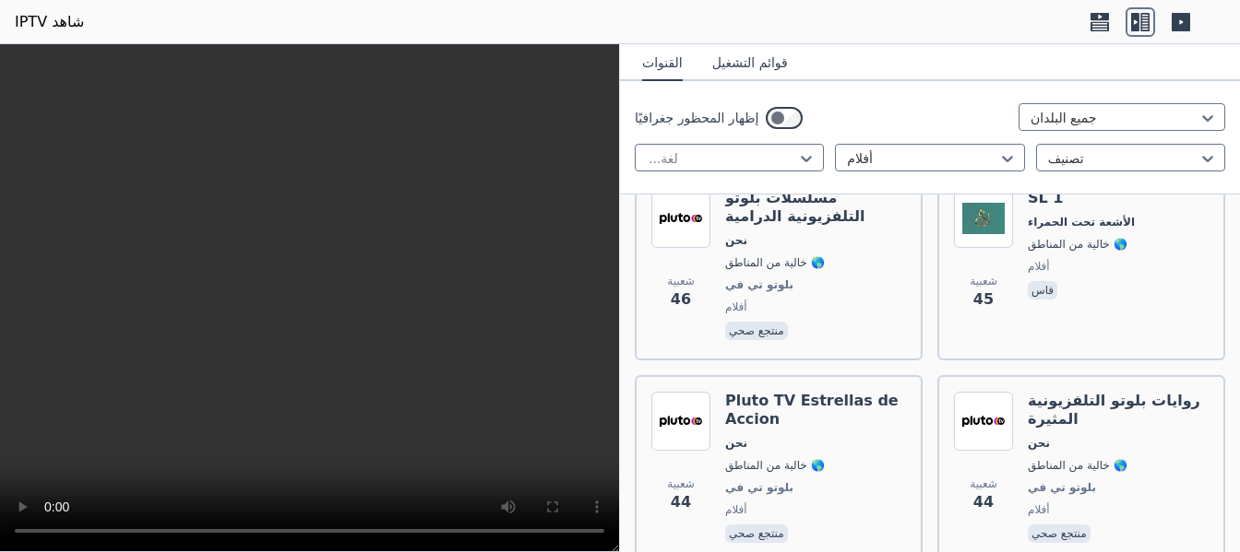
scroll to position [16597, 0]
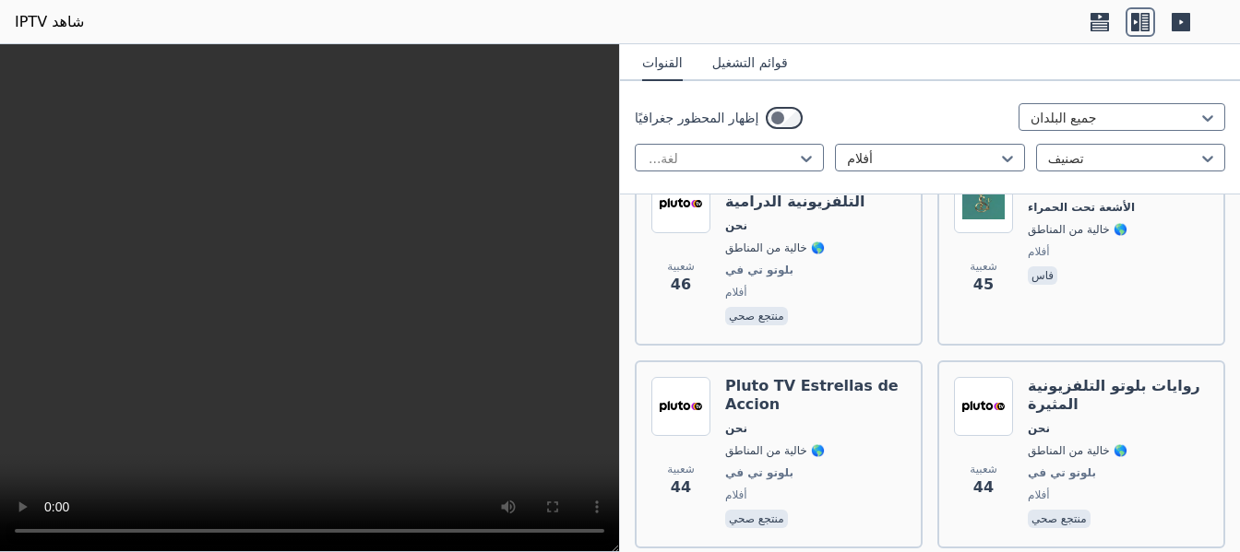
click at [987, 153] on div at bounding box center [922, 158] width 150 height 18
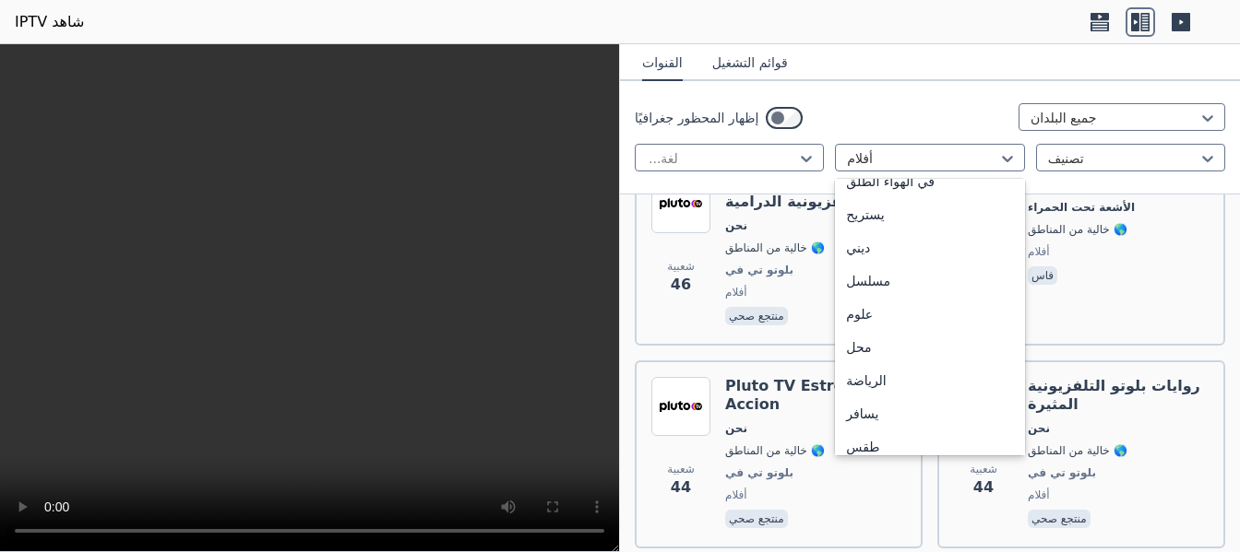
scroll to position [627, 0]
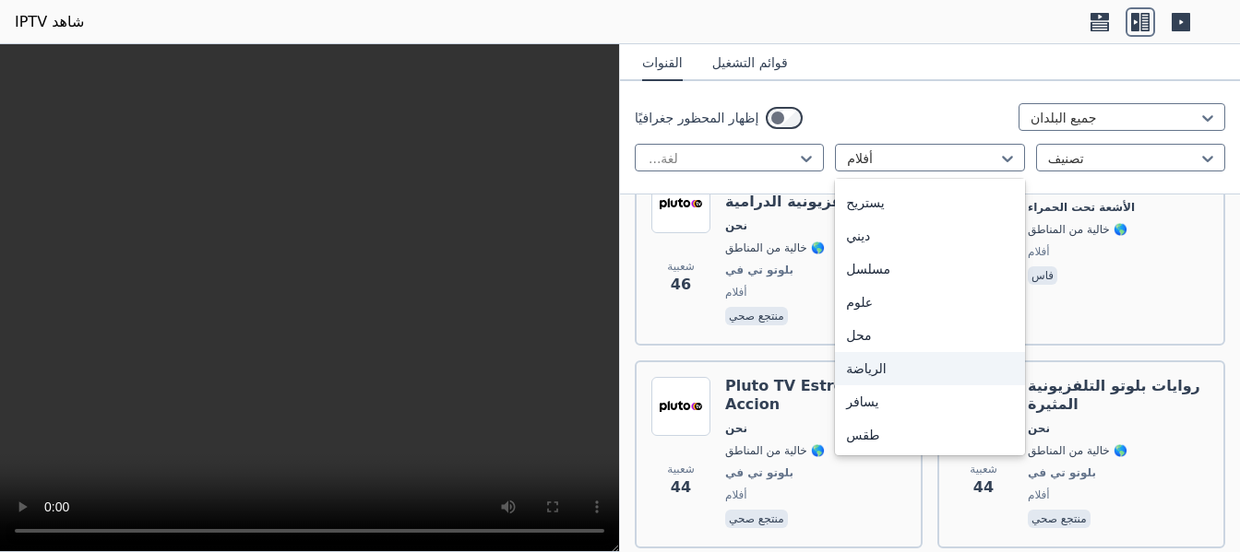
click at [866, 367] on font "الرياضة" at bounding box center [866, 369] width 40 height 15
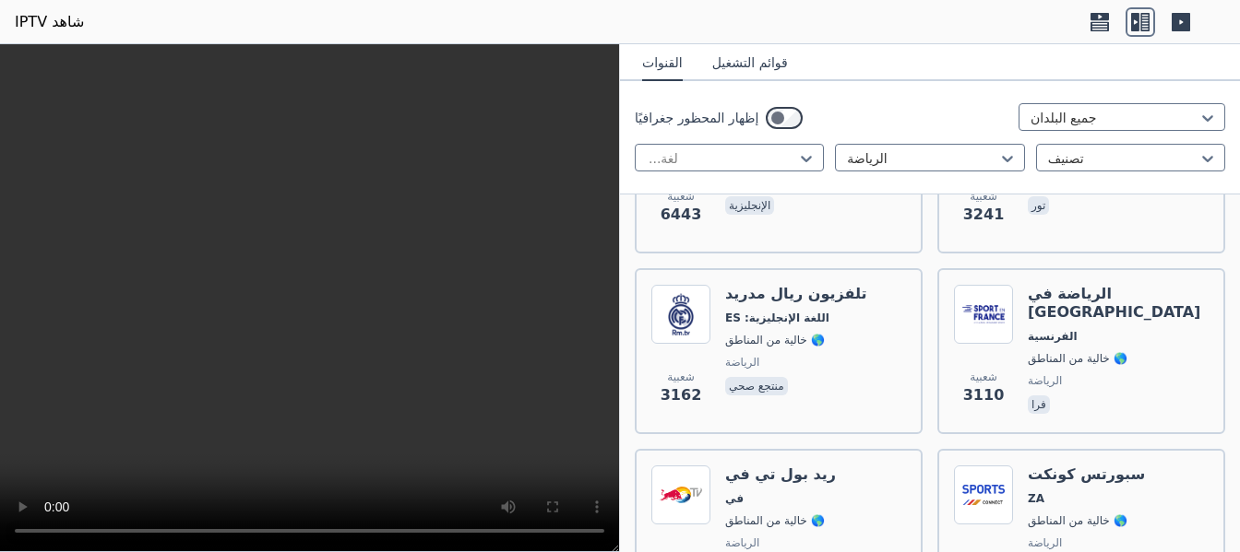
scroll to position [164, 0]
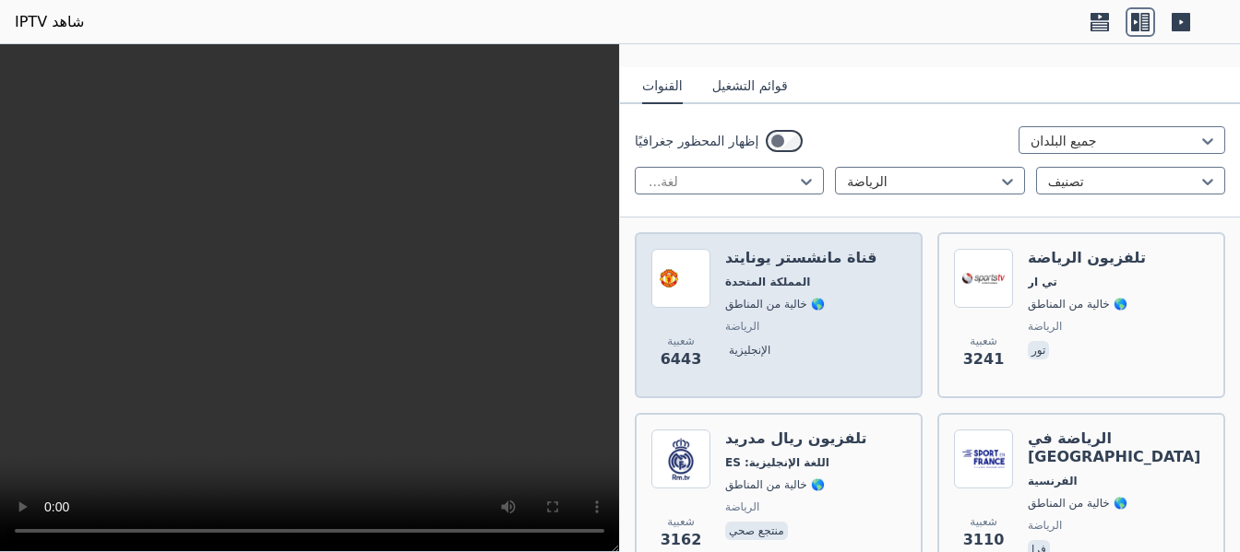
click at [795, 319] on span "الرياضة" at bounding box center [800, 326] width 151 height 15
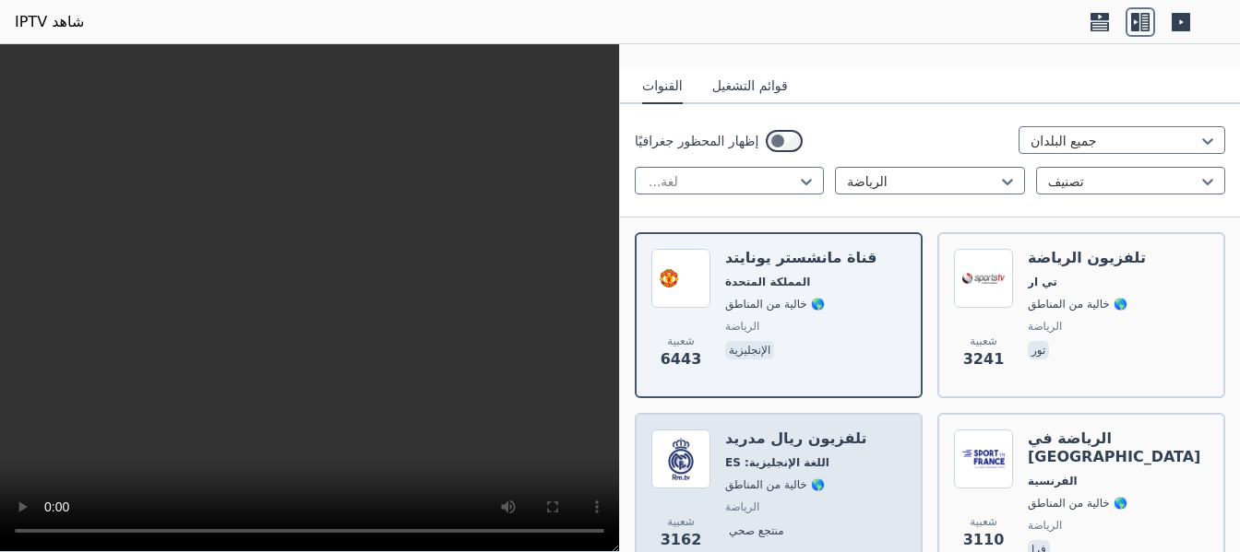
click at [787, 437] on font "تلفزيون ريال مدريد" at bounding box center [796, 439] width 142 height 18
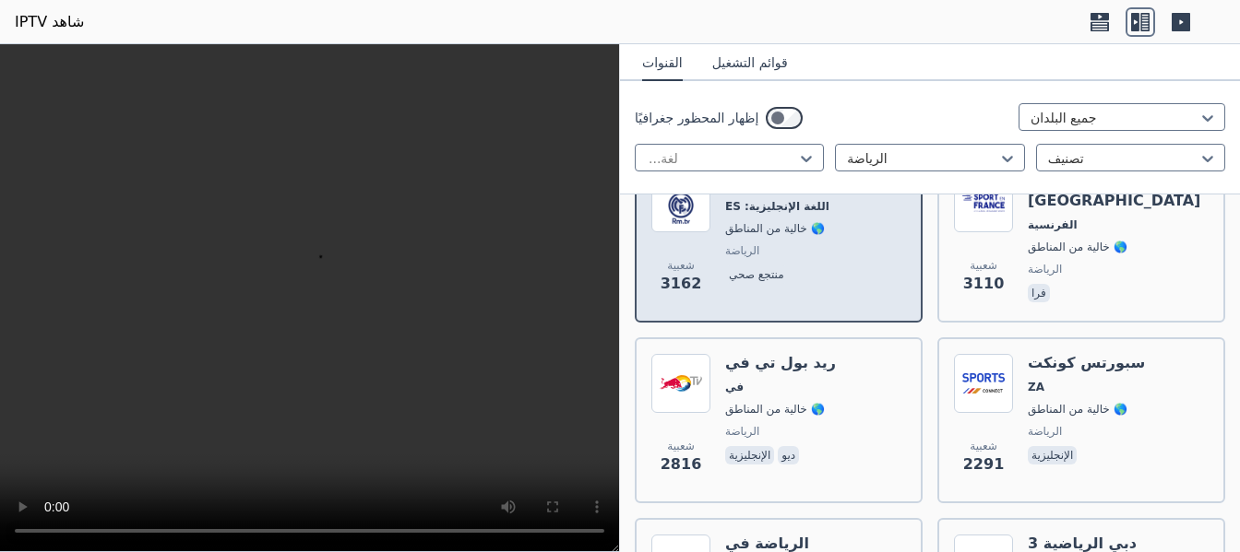
scroll to position [422, 0]
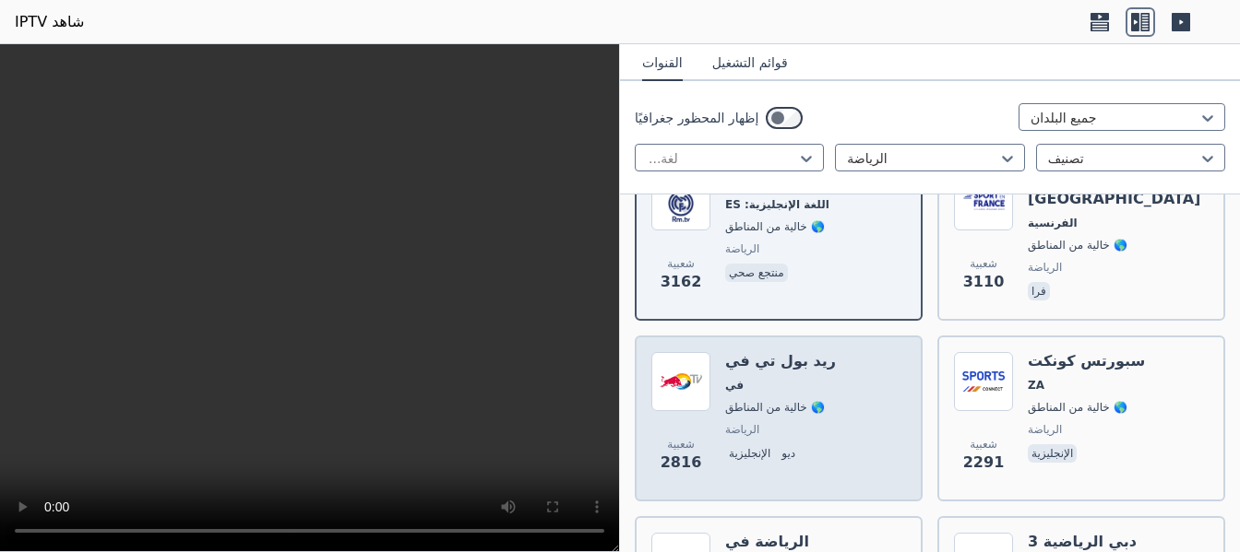
click at [838, 393] on div "شعبية 2816 ريد بول تي في في 🌎 خالية من المناطق الرياضة الإنجليزية ديو" at bounding box center [778, 418] width 255 height 133
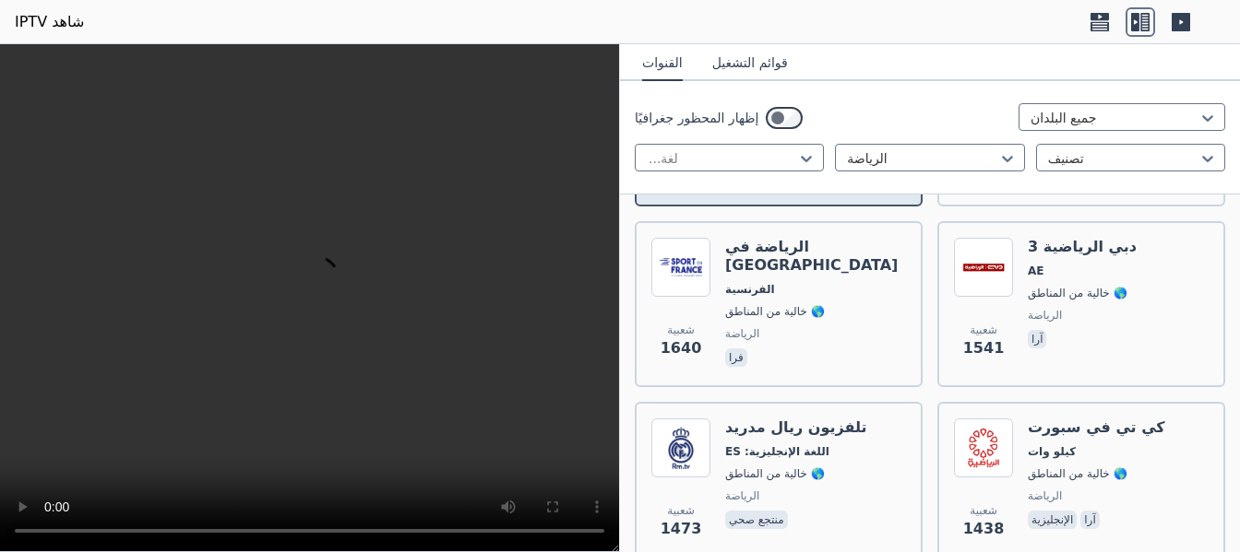
scroll to position [754, 0]
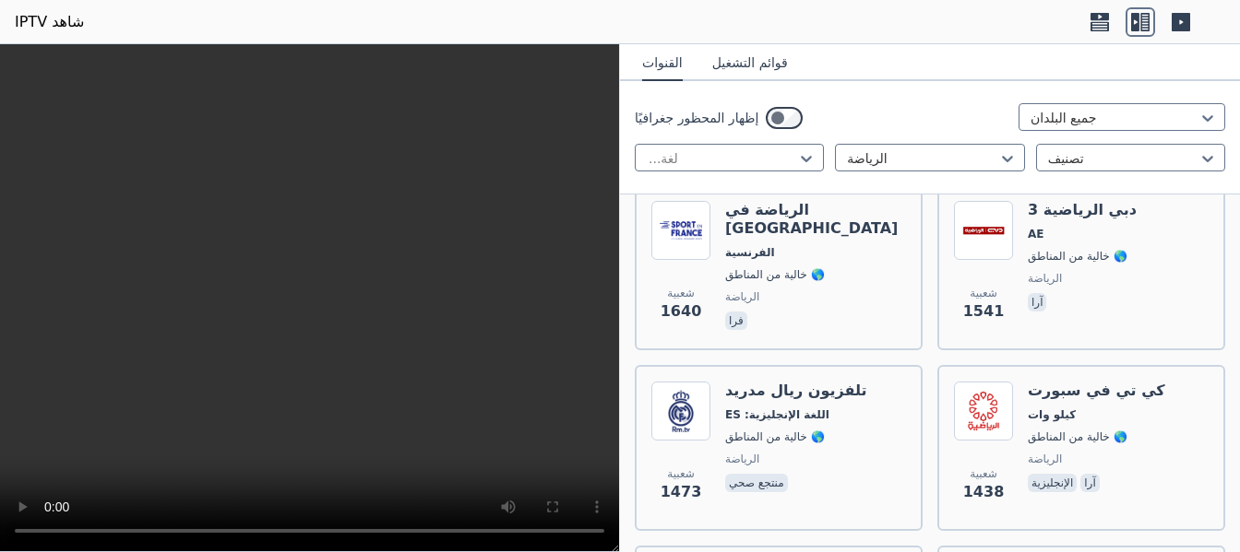
click at [838, 393] on font "تلفزيون ريال مدريد" at bounding box center [796, 391] width 142 height 18
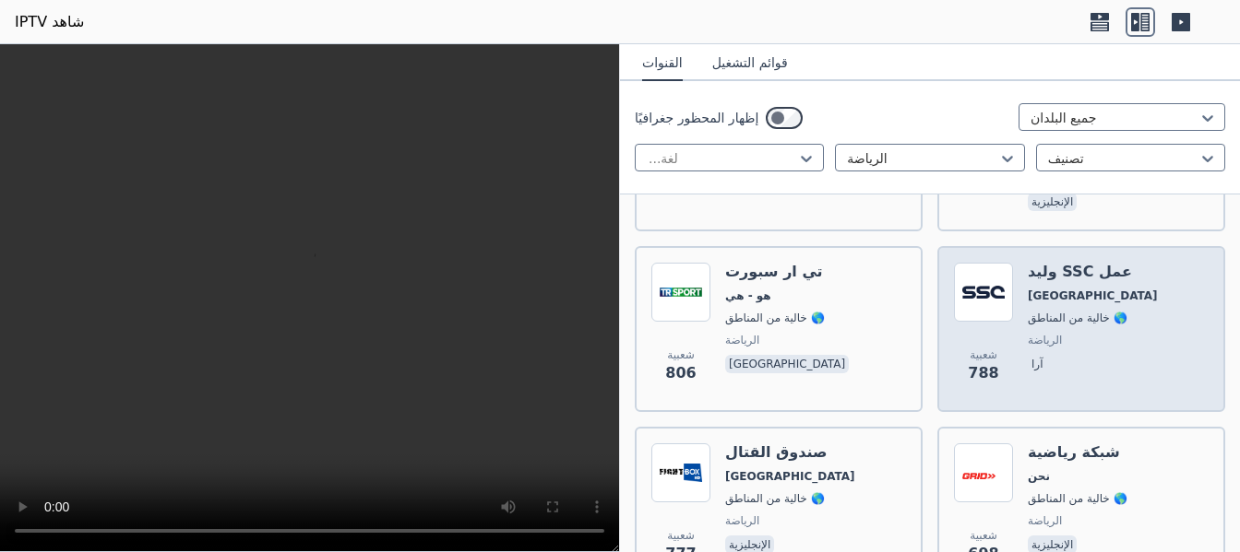
scroll to position [2562, 0]
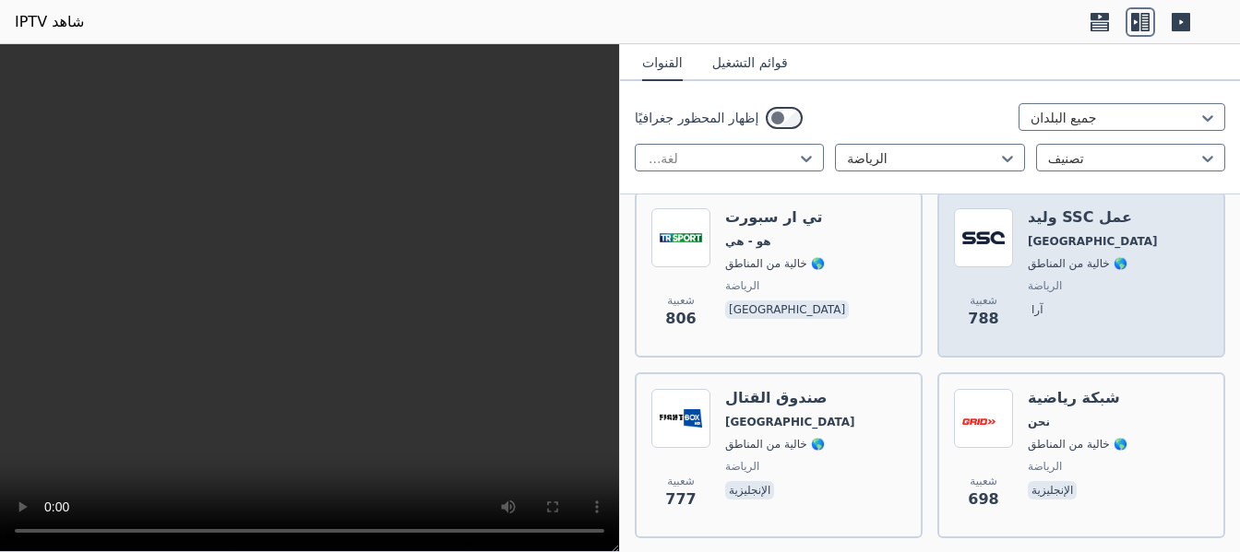
click at [1072, 258] on font "🌎 خالية من المناطق" at bounding box center [1077, 263] width 100 height 13
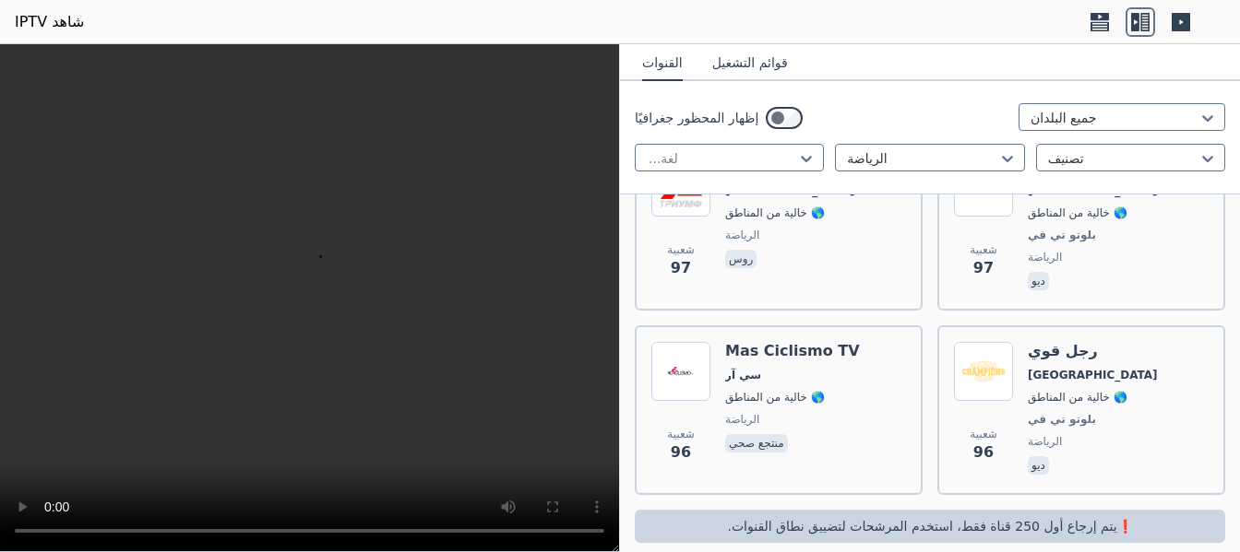
scroll to position [10082, 0]
